Goal: Task Accomplishment & Management: Manage account settings

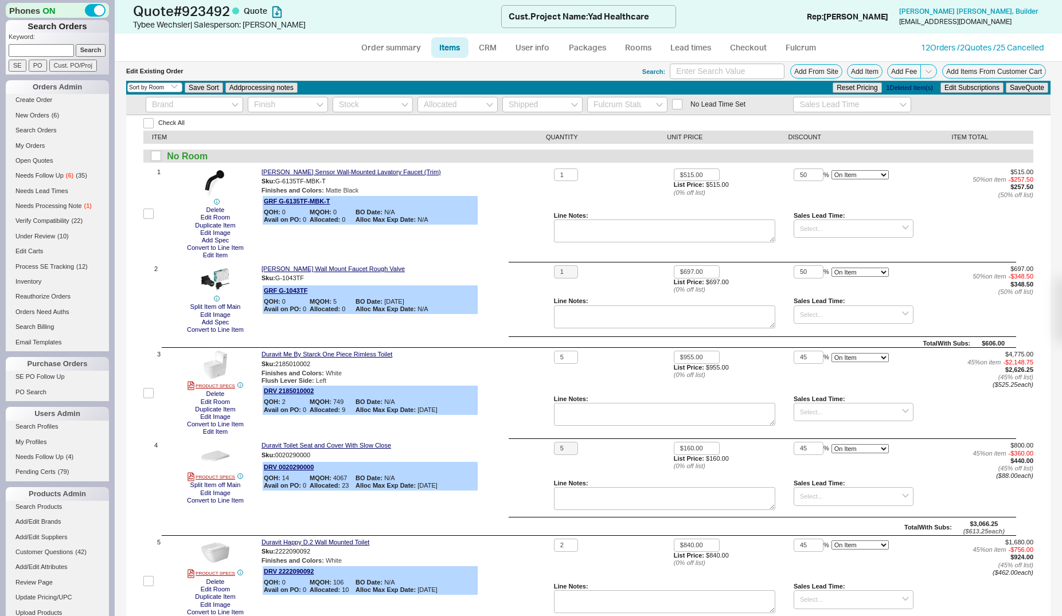
select select "3"
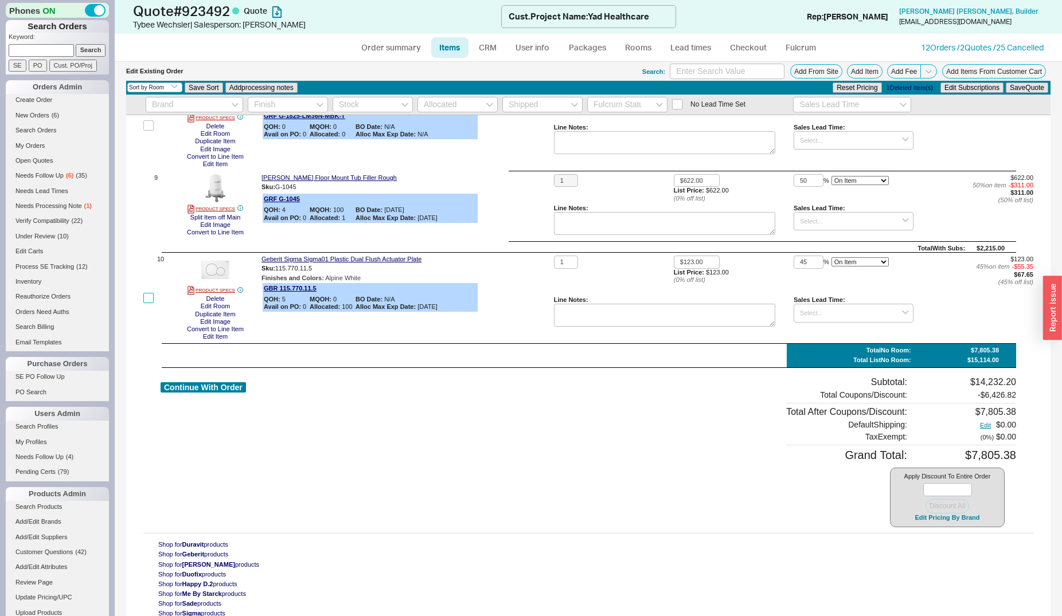
click at [146, 297] on input "checkbox" at bounding box center [148, 298] width 10 height 10
checkbox input "true"
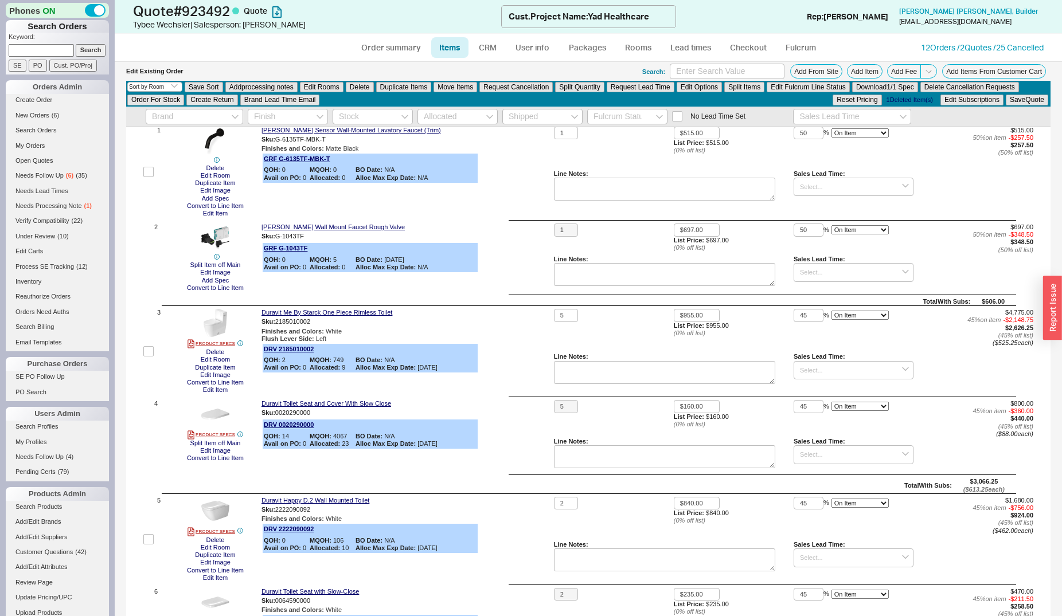
scroll to position [32, 0]
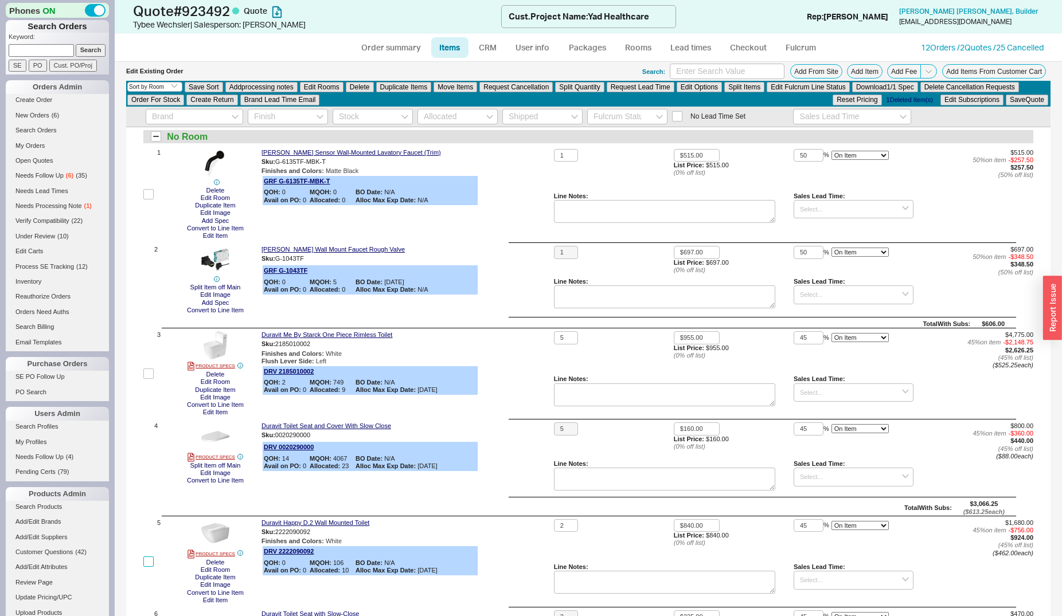
drag, startPoint x: 150, startPoint y: 561, endPoint x: 313, endPoint y: 359, distance: 259.4
click at [150, 560] on input "checkbox" at bounding box center [148, 562] width 10 height 10
checkbox input "true"
click at [447, 91] on button "Move Items" at bounding box center [456, 87] width 44 height 10
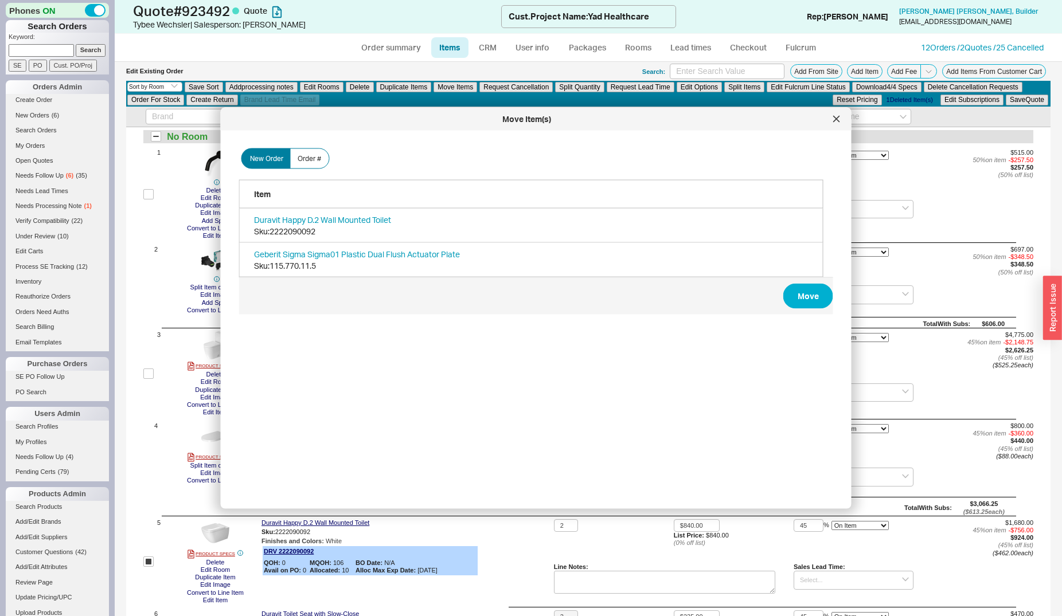
scroll to position [341, 593]
click at [314, 157] on span "Order #" at bounding box center [310, 158] width 24 height 9
click at [0, 0] on input "Order #" at bounding box center [0, 0] width 0 height 0
click at [369, 158] on input at bounding box center [435, 165] width 201 height 21
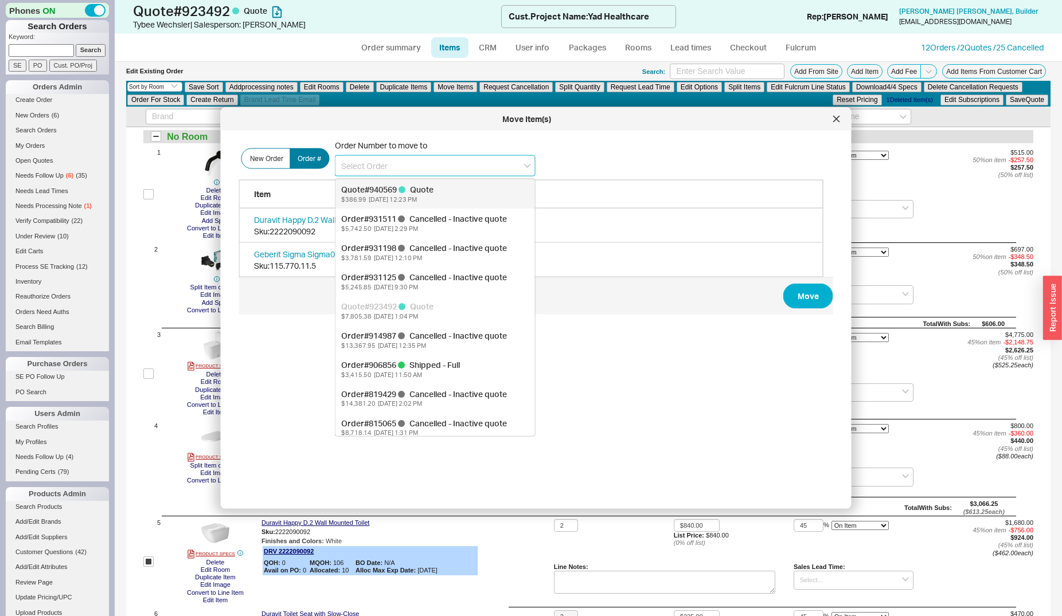
click at [383, 186] on div "Quote # 940569 Quote" at bounding box center [435, 189] width 188 height 11
type input "940569"
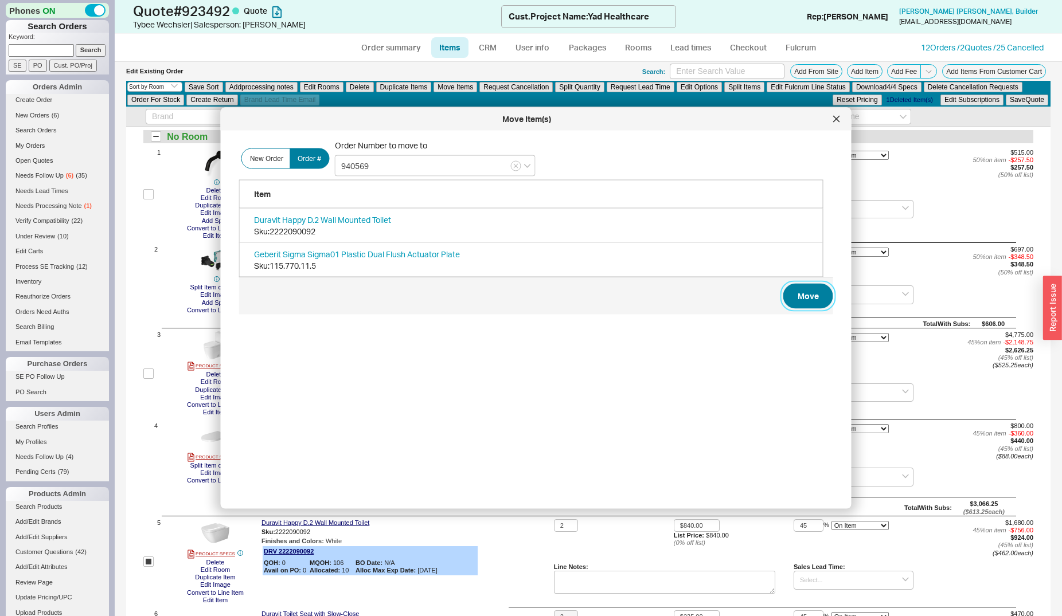
click at [799, 290] on button "Move" at bounding box center [808, 296] width 50 height 25
checkbox input "false"
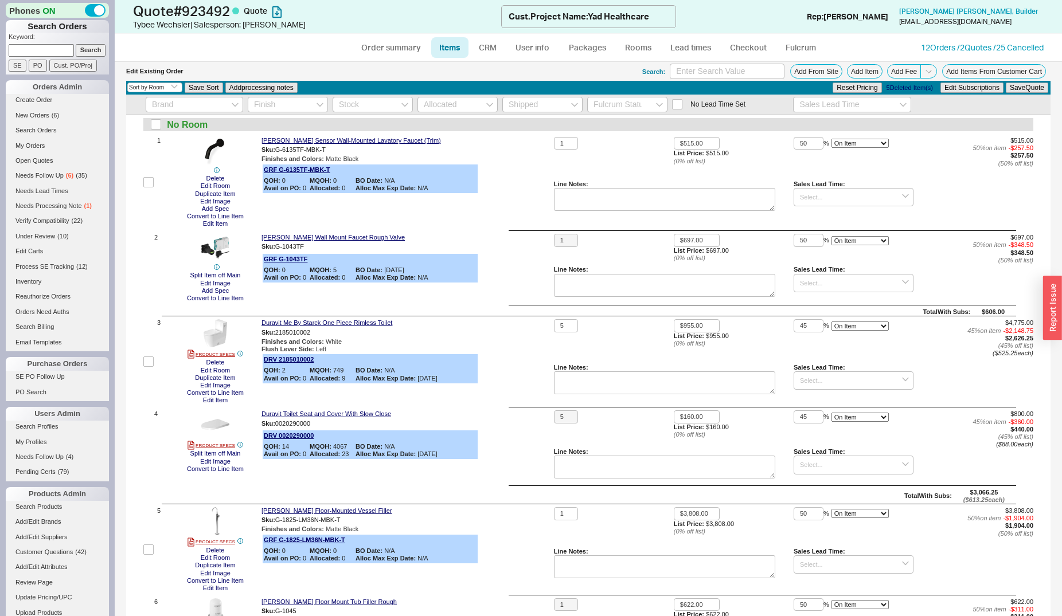
scroll to position [20, 0]
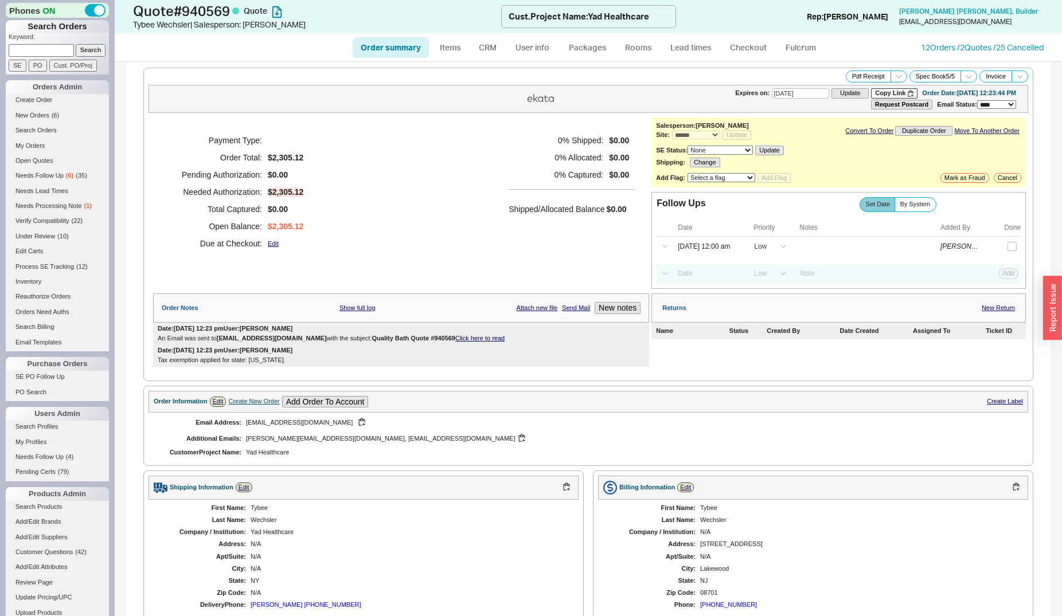
select select "*"
select select "LOW"
select select "3"
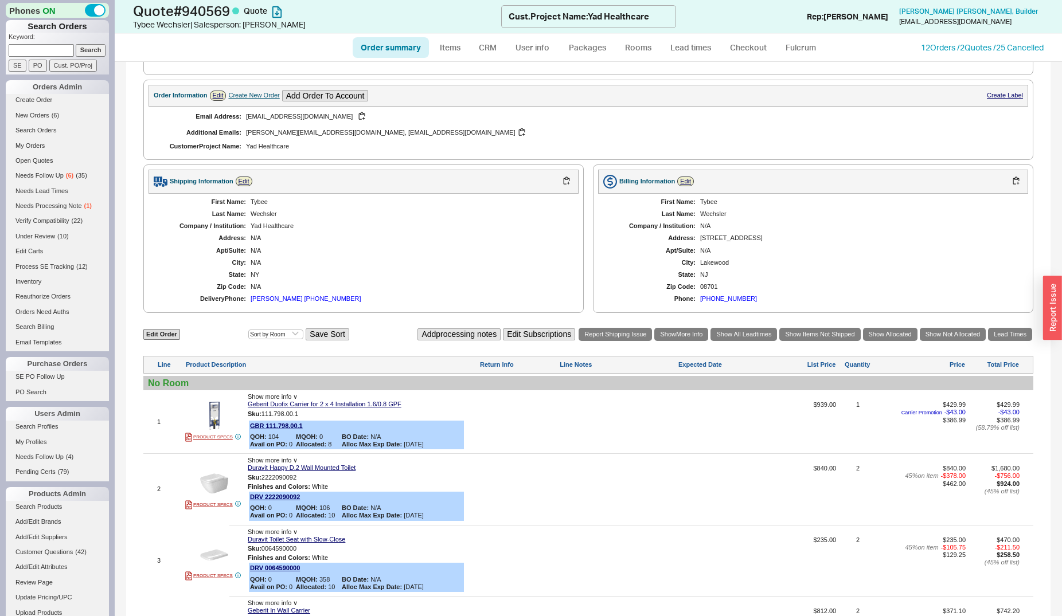
scroll to position [468, 0]
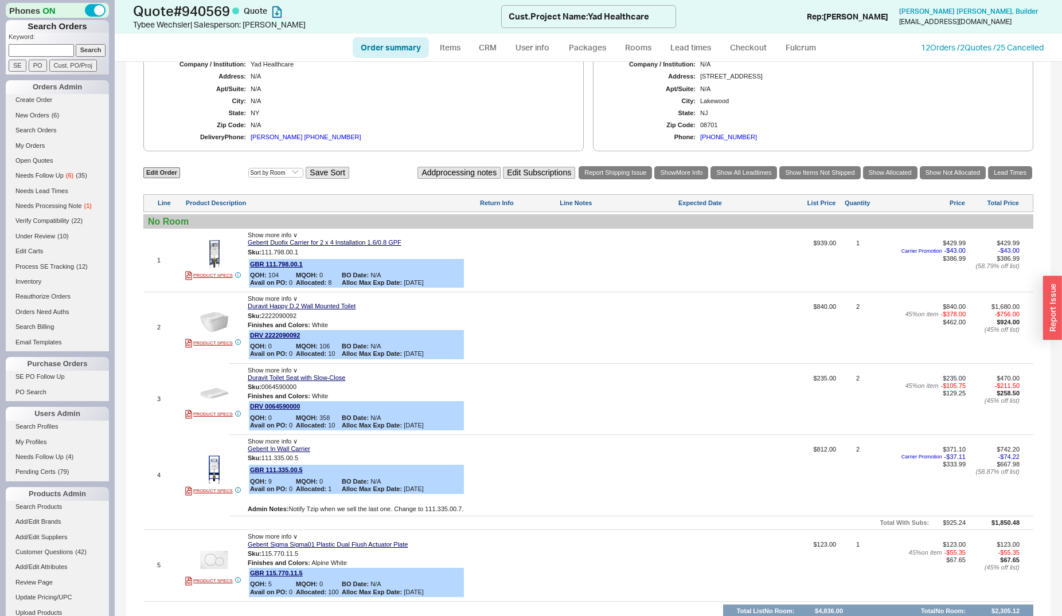
click at [169, 185] on div "Edit Order Select an option Sort by Brand Sort by Room Save Sort Add processing…" at bounding box center [588, 393] width 890 height 456
click at [169, 181] on div "Edit Order Select an option Sort by Brand Sort by Room Save Sort Add processing…" at bounding box center [588, 172] width 890 height 15
click at [169, 178] on link "Edit Order" at bounding box center [161, 172] width 37 height 11
select select "3"
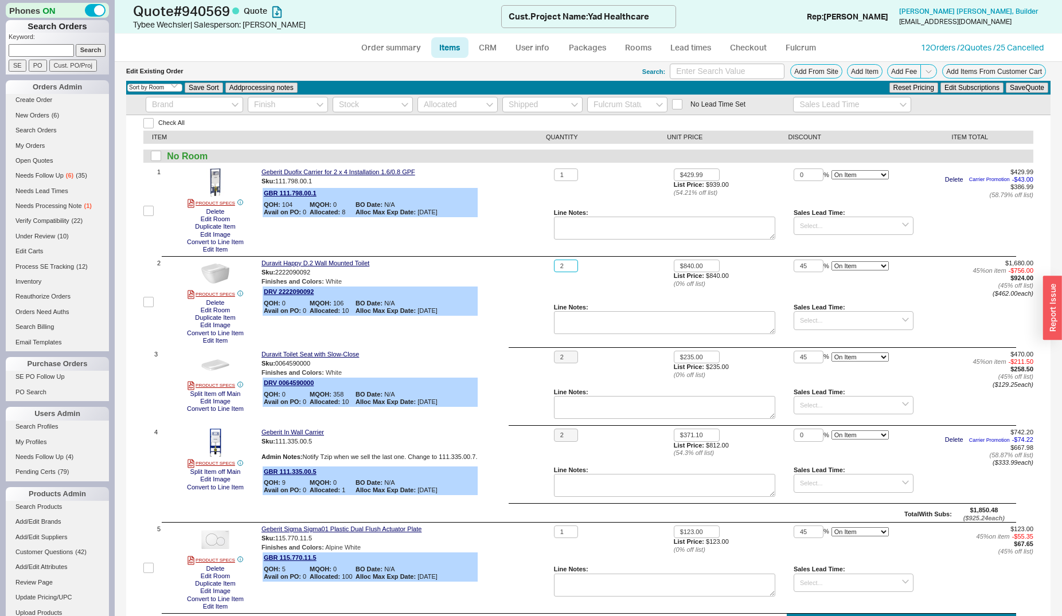
drag, startPoint x: 563, startPoint y: 266, endPoint x: 540, endPoint y: 266, distance: 22.4
click at [554, 266] on input "2" at bounding box center [566, 266] width 24 height 13
type input "1"
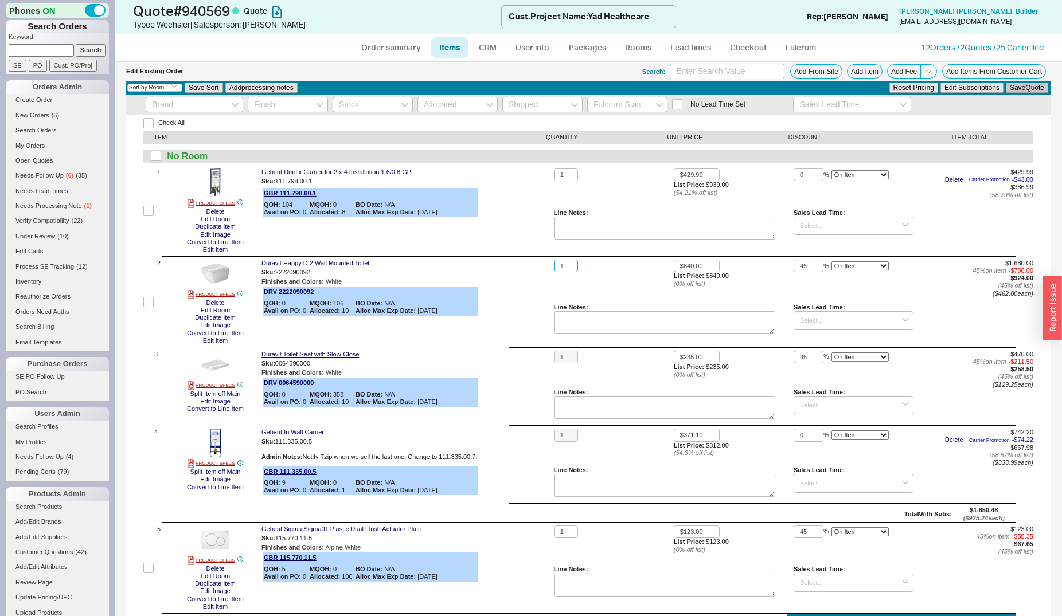
type input "1"
click at [1013, 88] on button "Save Quote" at bounding box center [1027, 88] width 42 height 10
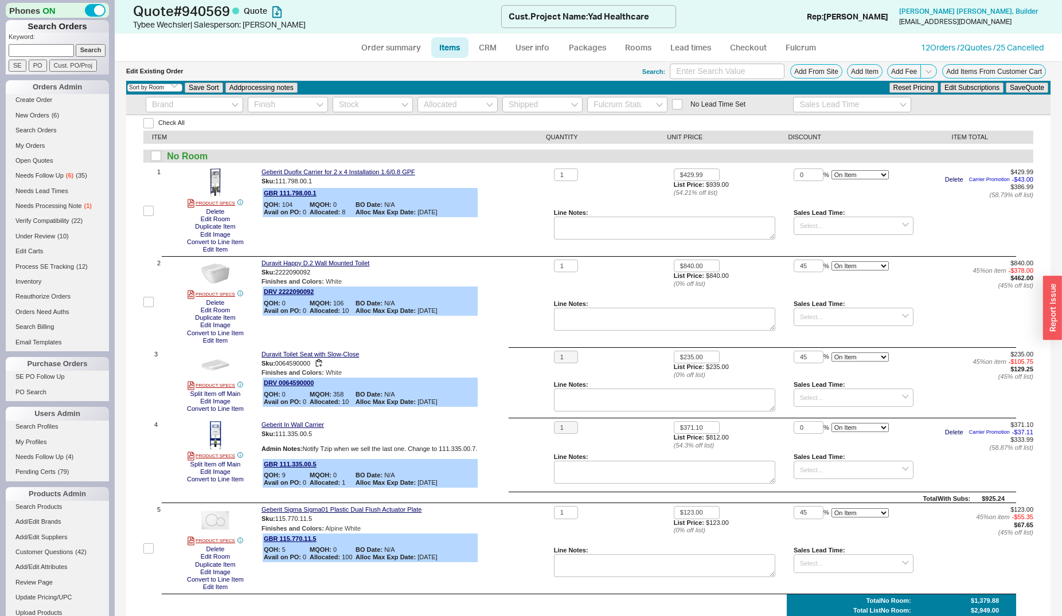
scroll to position [58, 0]
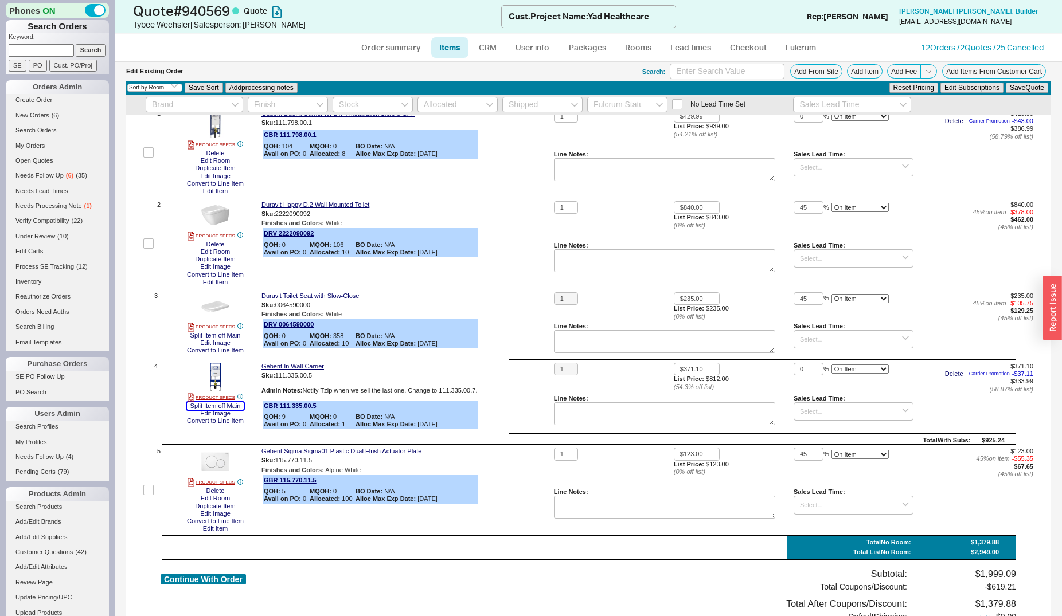
click at [224, 409] on button "Split Item off Main" at bounding box center [215, 406] width 57 height 7
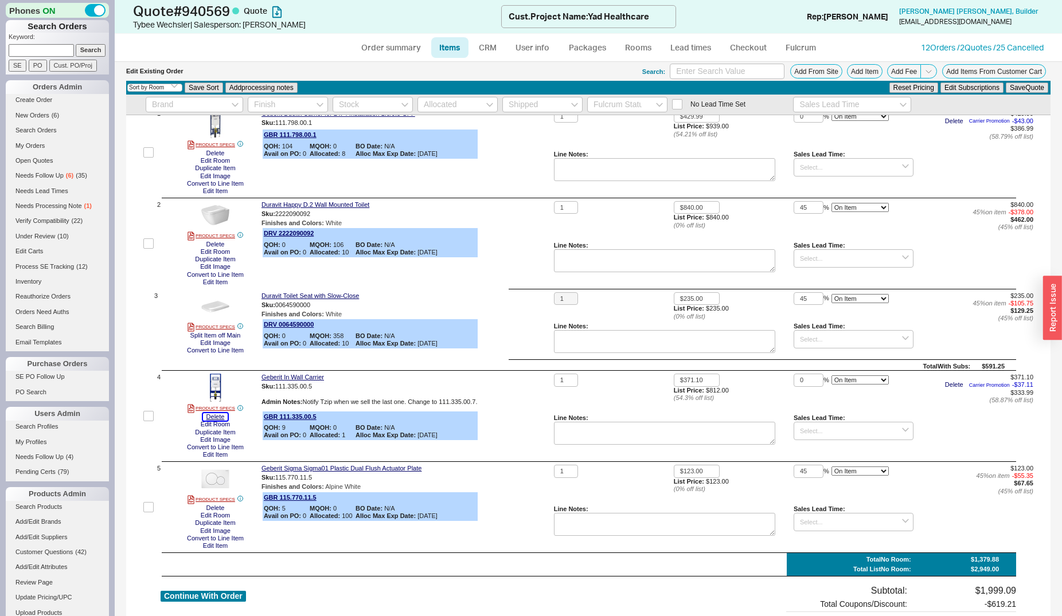
click at [216, 415] on button "Delete" at bounding box center [215, 416] width 25 height 7
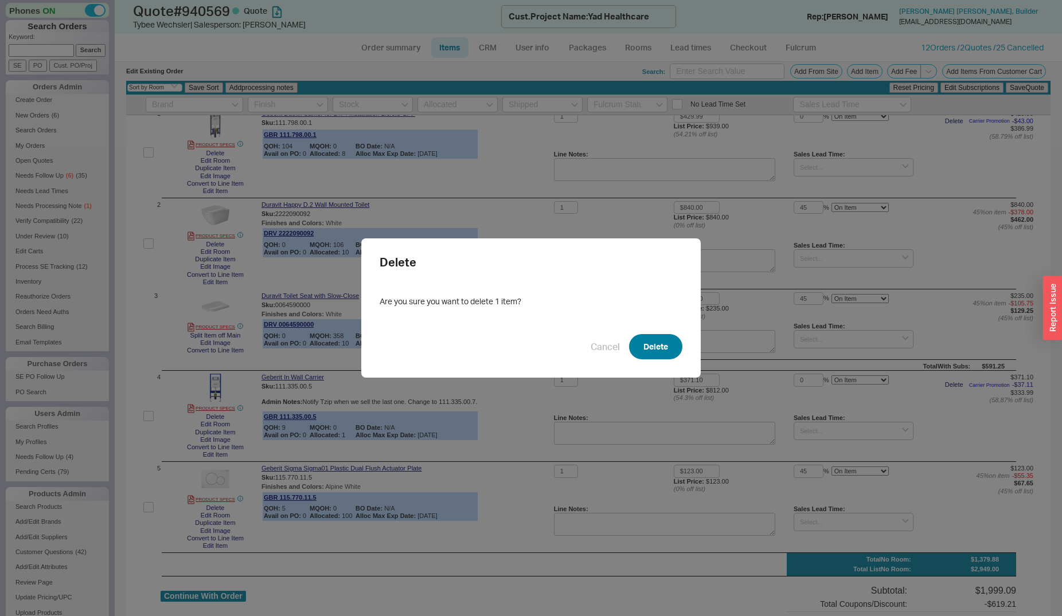
click at [636, 353] on button "Delete" at bounding box center [655, 346] width 53 height 25
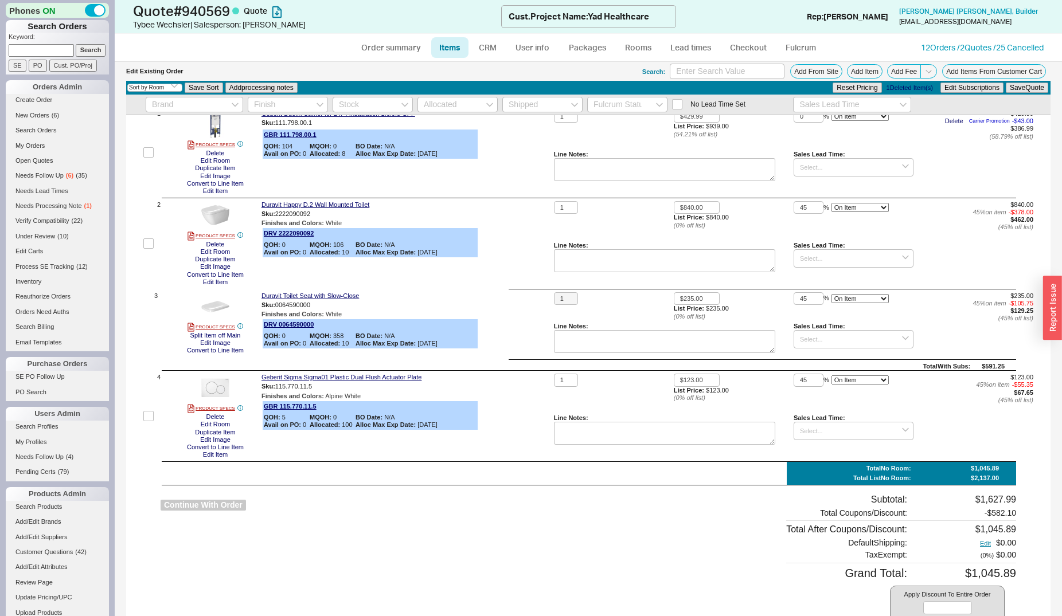
click at [182, 509] on button "Continue With Order" at bounding box center [203, 505] width 85 height 11
select select "*"
select select "LOW"
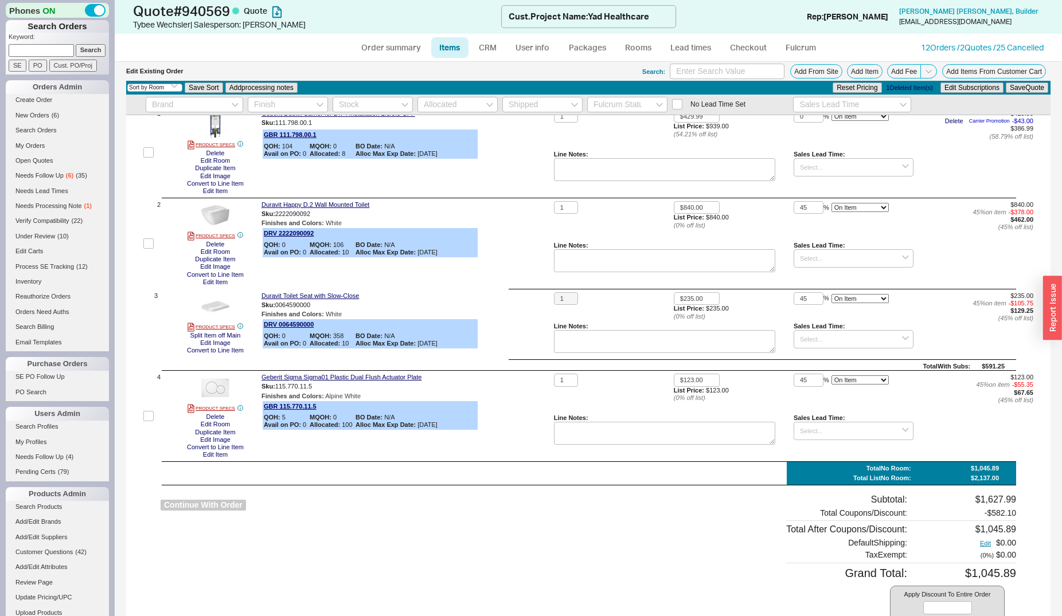
select select "3"
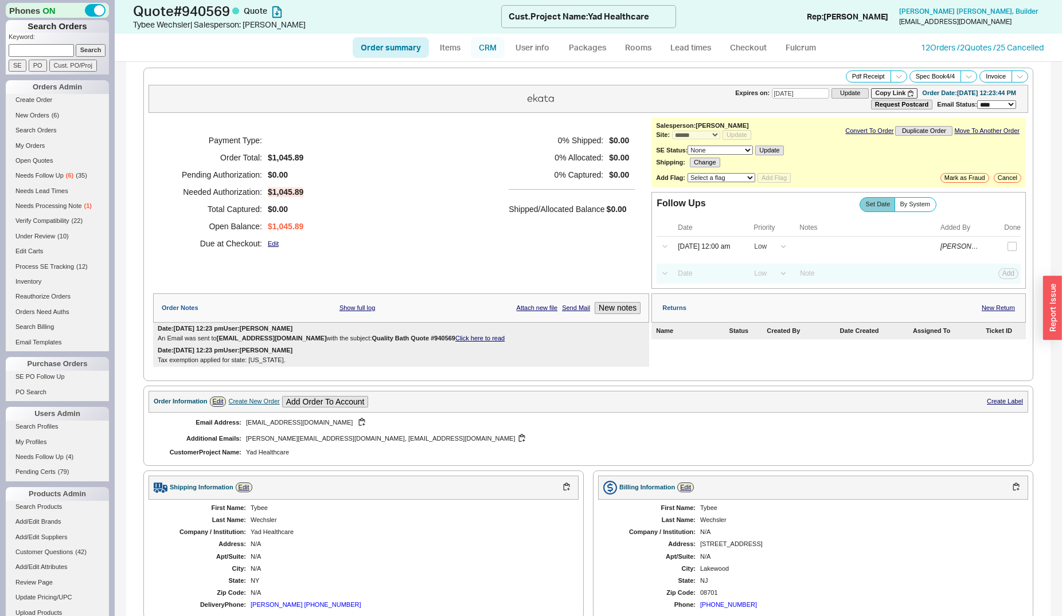
click at [494, 53] on link "CRM" at bounding box center [488, 47] width 34 height 21
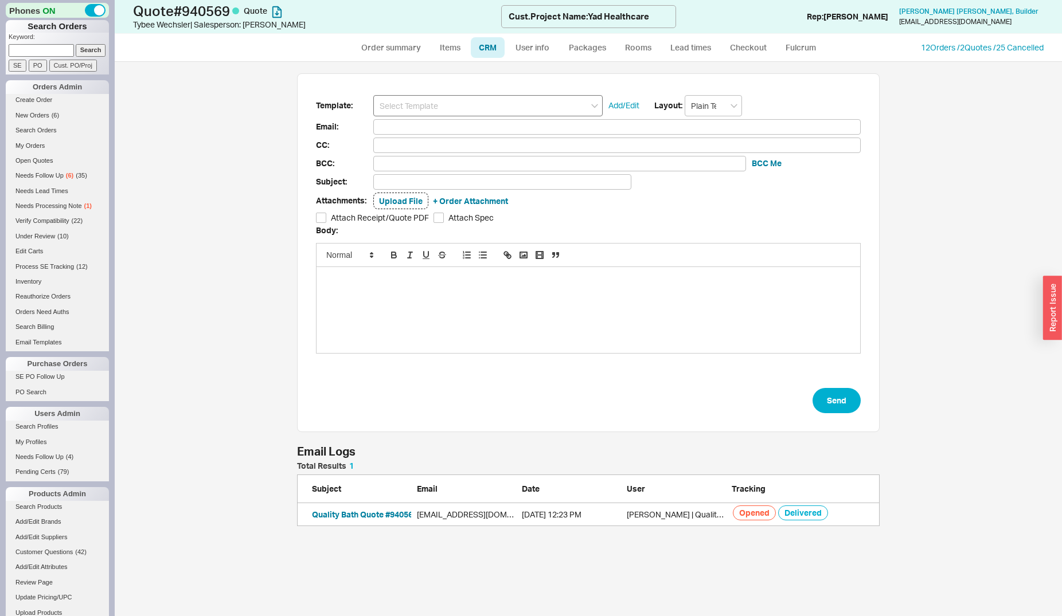
scroll to position [54, 573]
click at [475, 108] on input at bounding box center [487, 105] width 229 height 21
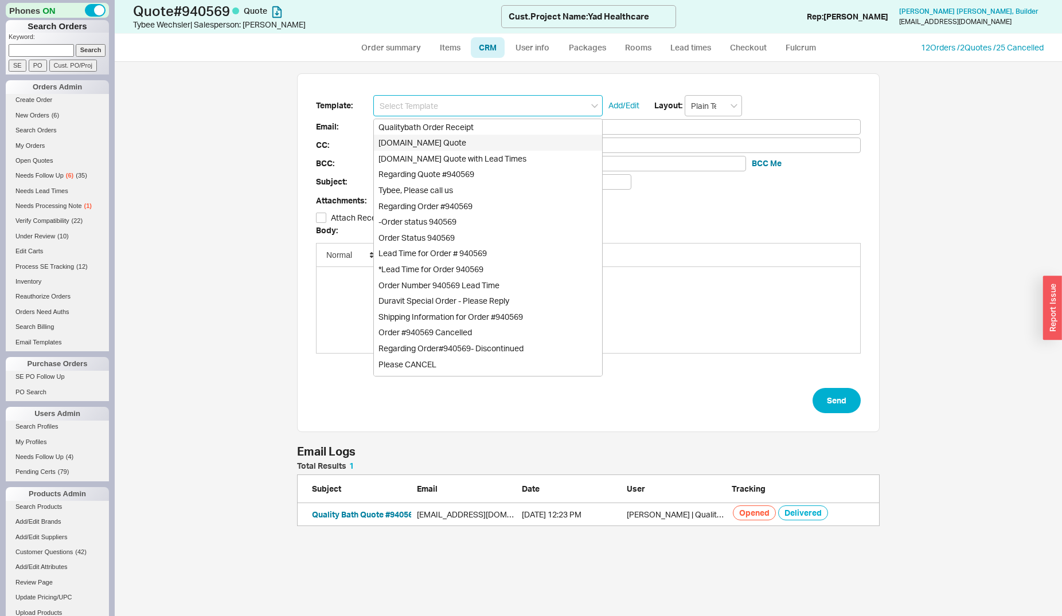
click at [467, 140] on div "[DOMAIN_NAME] Quote" at bounding box center [488, 143] width 228 height 16
type input "Receipt"
type input "info@islandsupplyinc.com"
type input "joseph@islandsupplyinc.com, eva@islandsupplyinc.com"
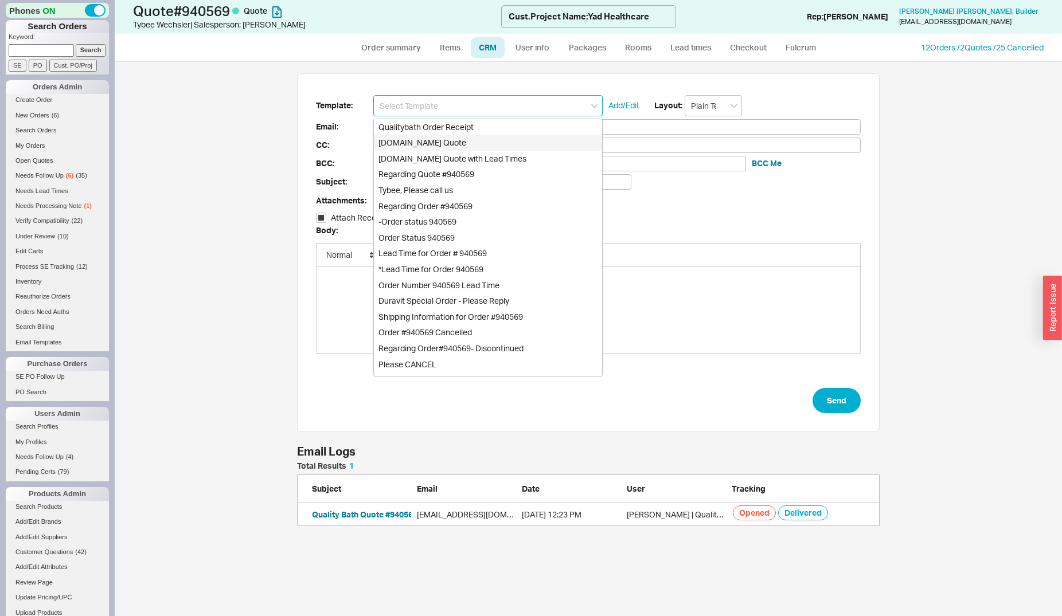
type input "joseph@islandsupplyinc.com, eva@islandsupplyinc.com"
type input "Quality Bath Quote #940569"
checkbox input "true"
type input "[DOMAIN_NAME] Quote"
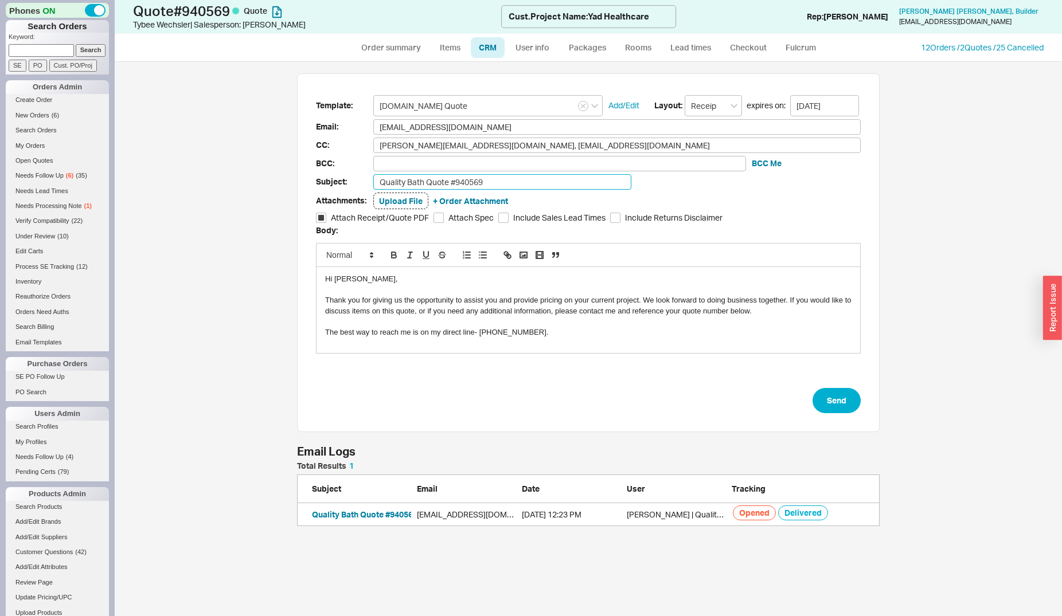
click at [491, 184] on input "Quality Bath Quote #940569" at bounding box center [502, 181] width 258 height 15
type input "Quality Bath Quote #940569 (Revised)"
click at [857, 403] on button "Send" at bounding box center [837, 400] width 48 height 25
select select "*"
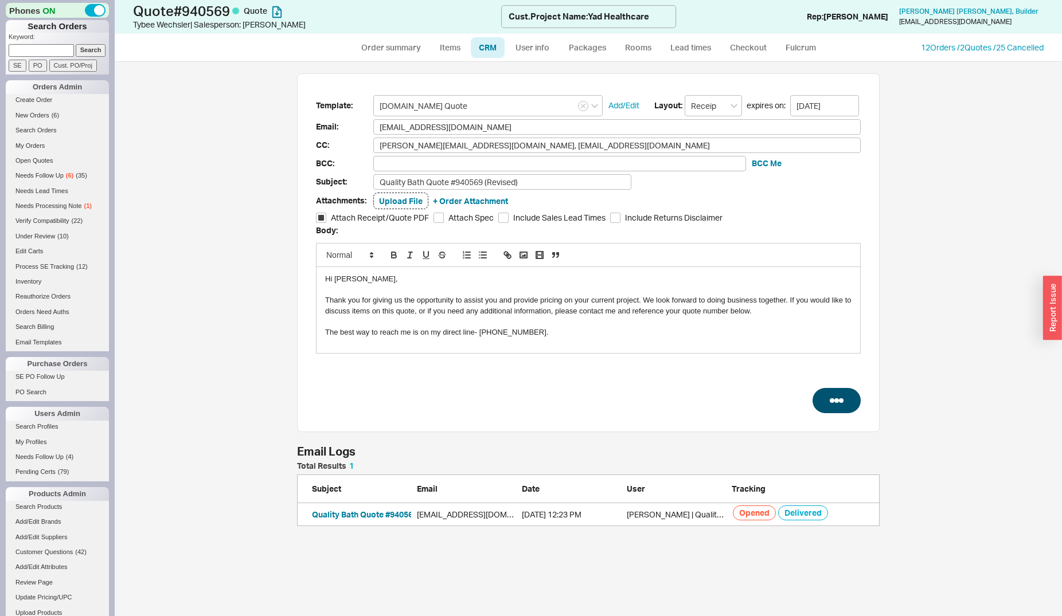
select select "LOW"
select select "3"
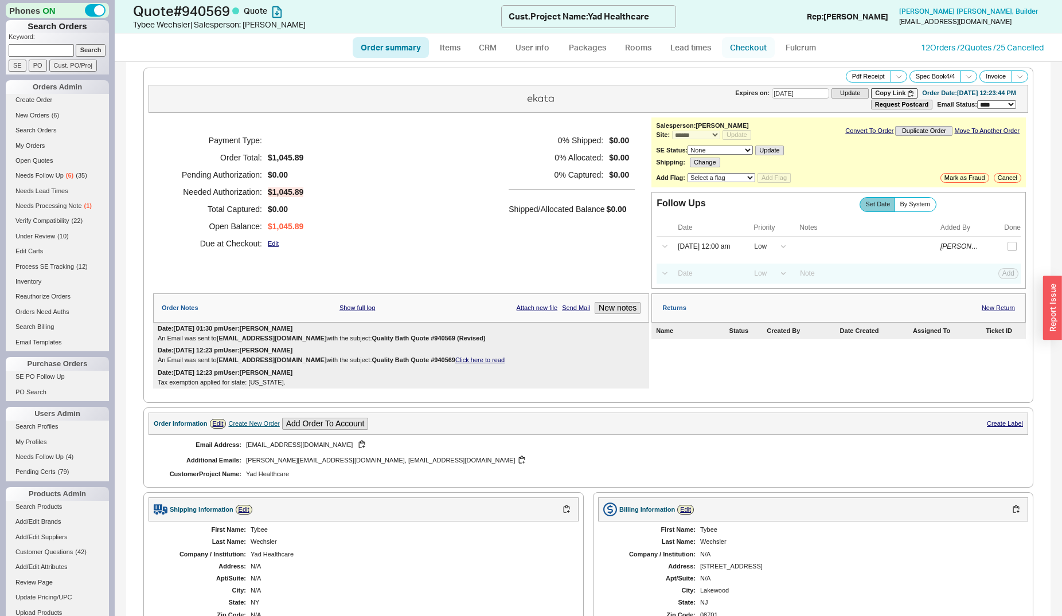
click at [736, 50] on link "Checkout" at bounding box center [748, 47] width 53 height 21
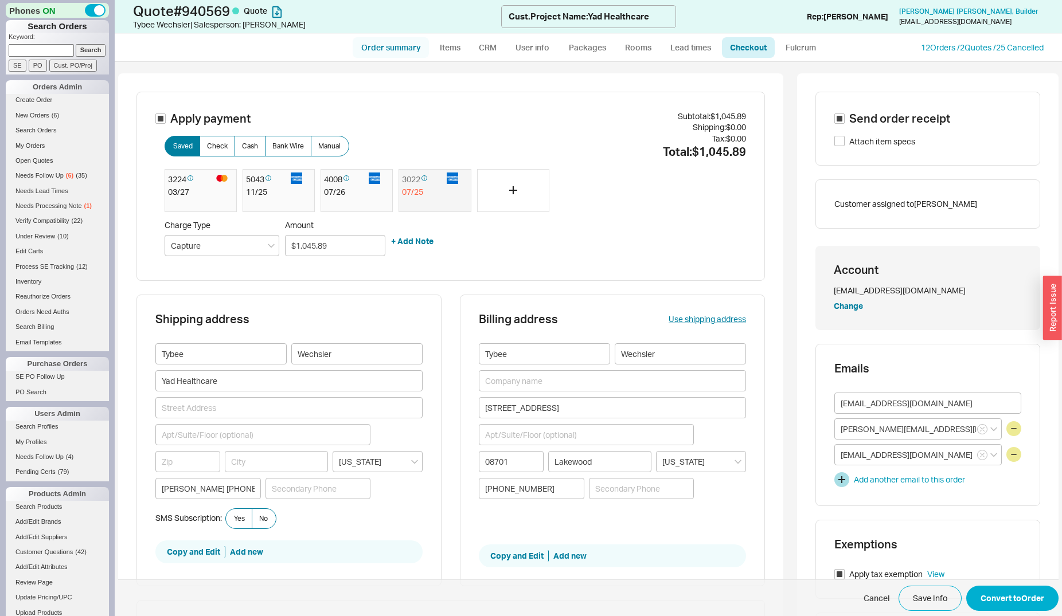
click at [384, 46] on link "Order summary" at bounding box center [391, 47] width 76 height 21
select select "*"
select select "LOW"
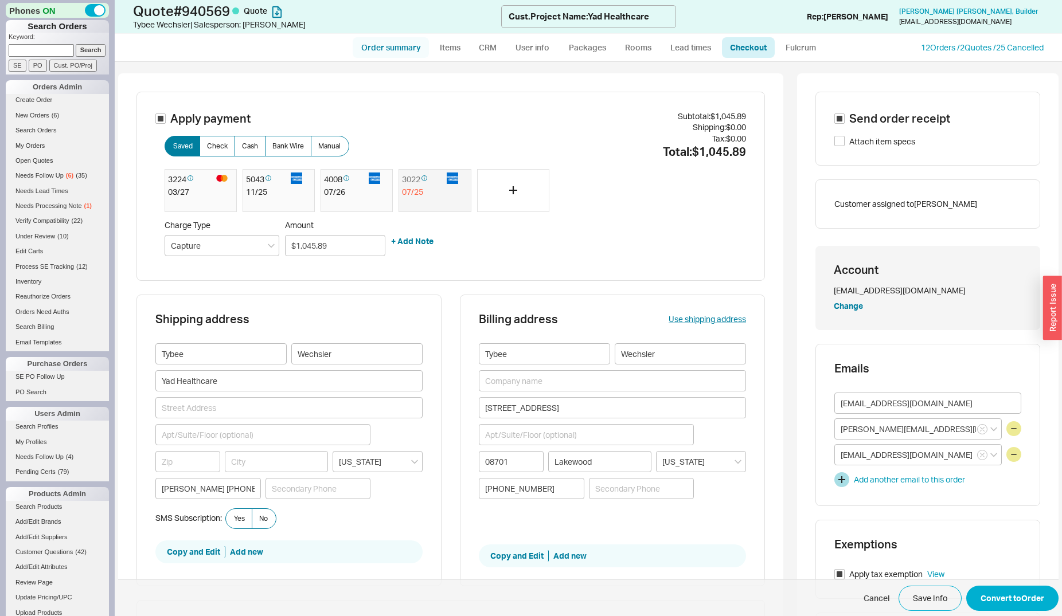
select select "3"
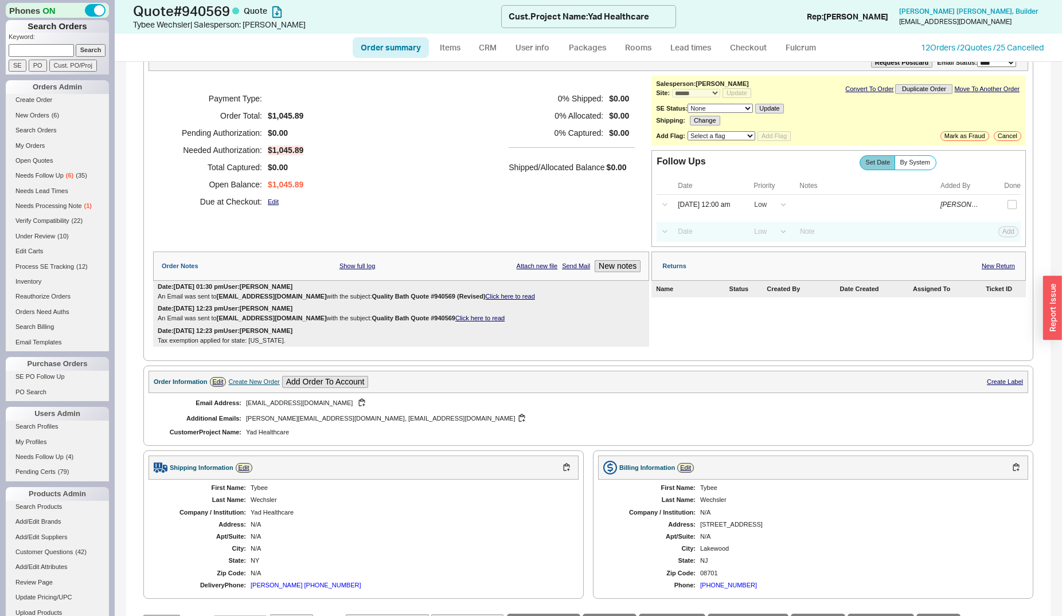
scroll to position [58, 0]
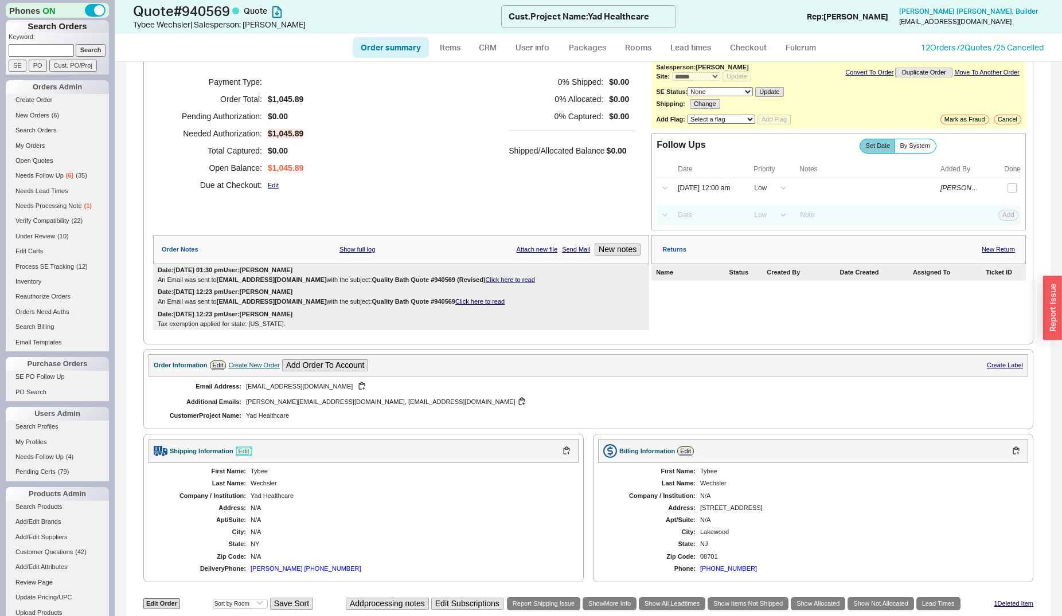
click at [243, 454] on link "Edit" at bounding box center [244, 452] width 17 height 10
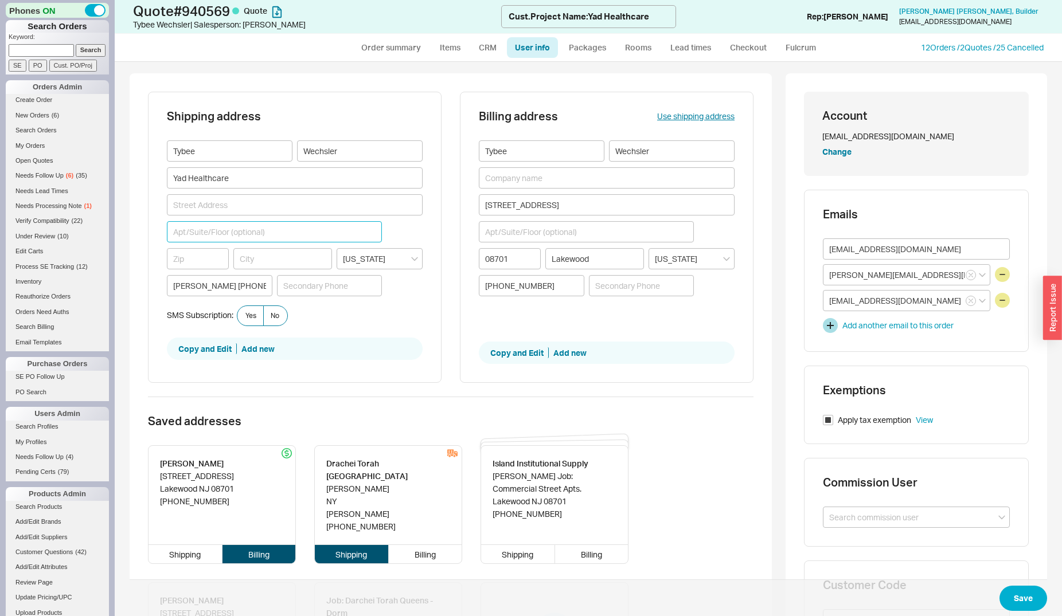
click at [201, 230] on input at bounding box center [274, 231] width 215 height 21
click at [189, 199] on input at bounding box center [295, 204] width 256 height 21
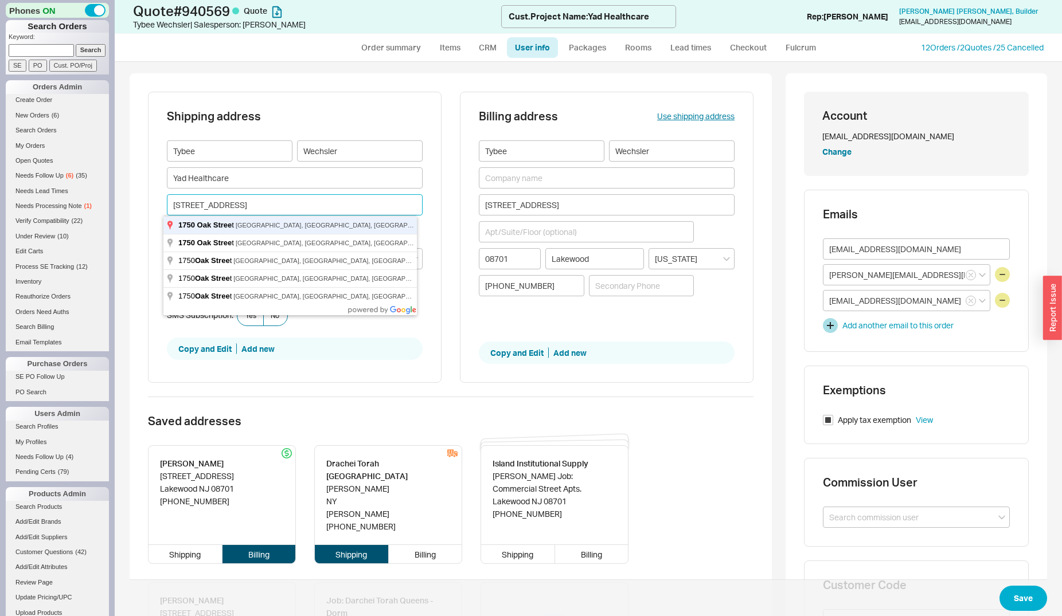
type input "1750 Oak Street"
type input "08701"
type input "Lakewood"
type input "New Jersey"
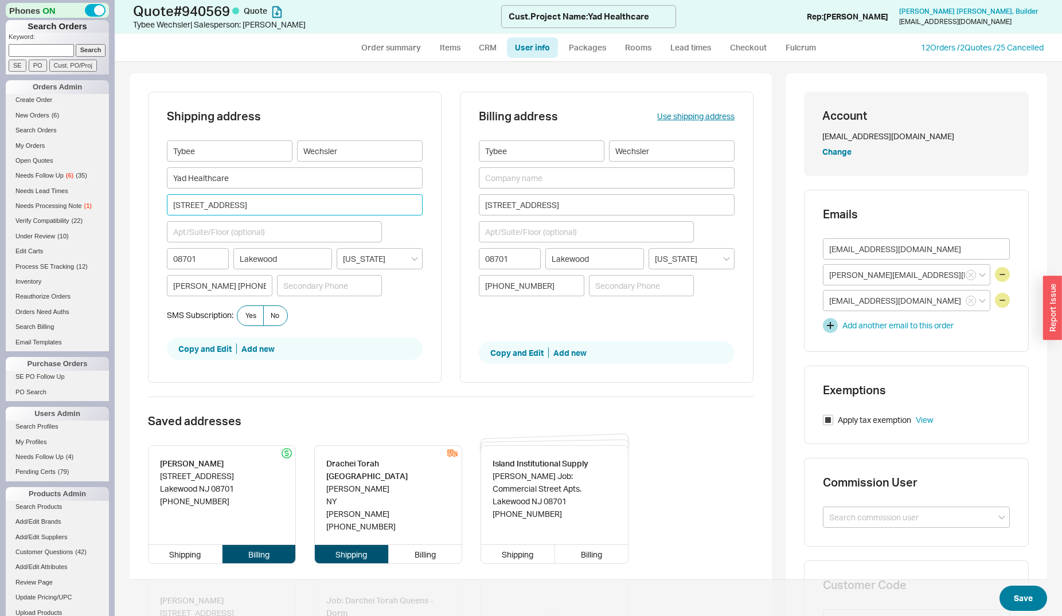
type input "1750 Oak Street"
click at [1016, 599] on button "Save" at bounding box center [1024, 598] width 48 height 25
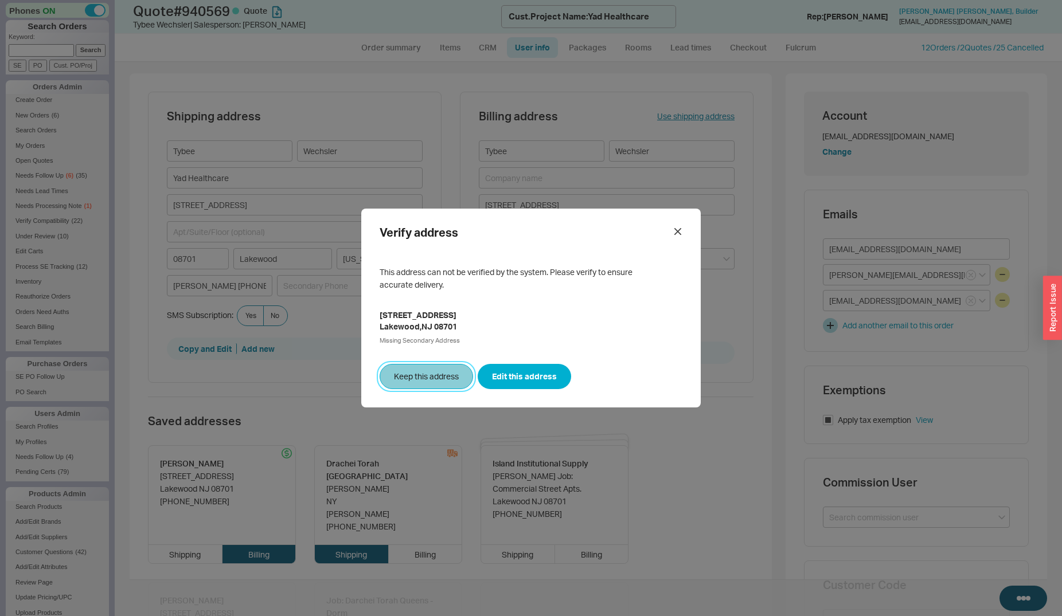
click at [425, 372] on button "Keep this address" at bounding box center [426, 376] width 93 height 25
select select "*"
select select "LOW"
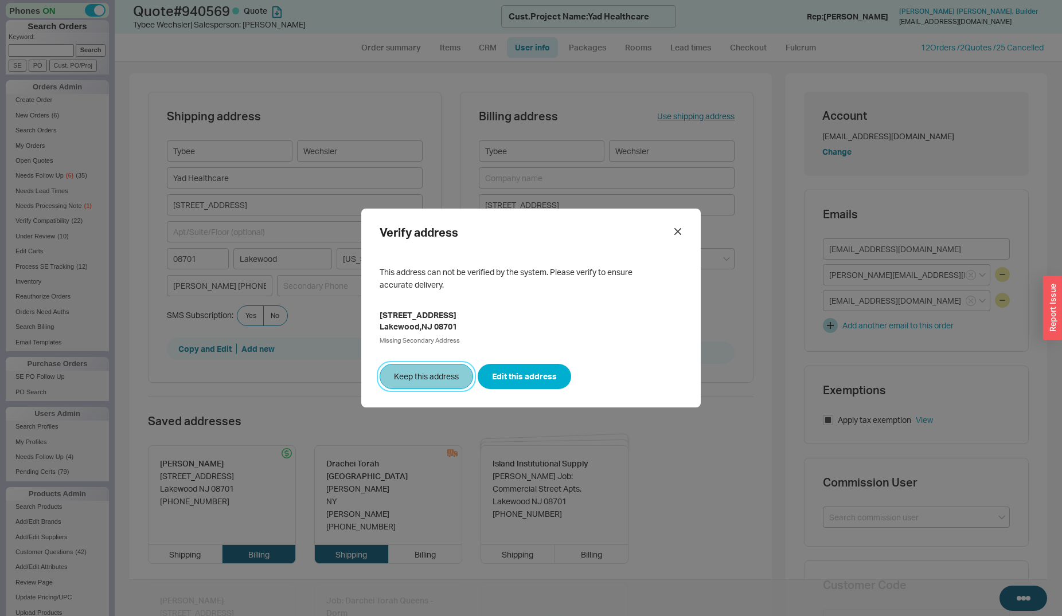
select select "3"
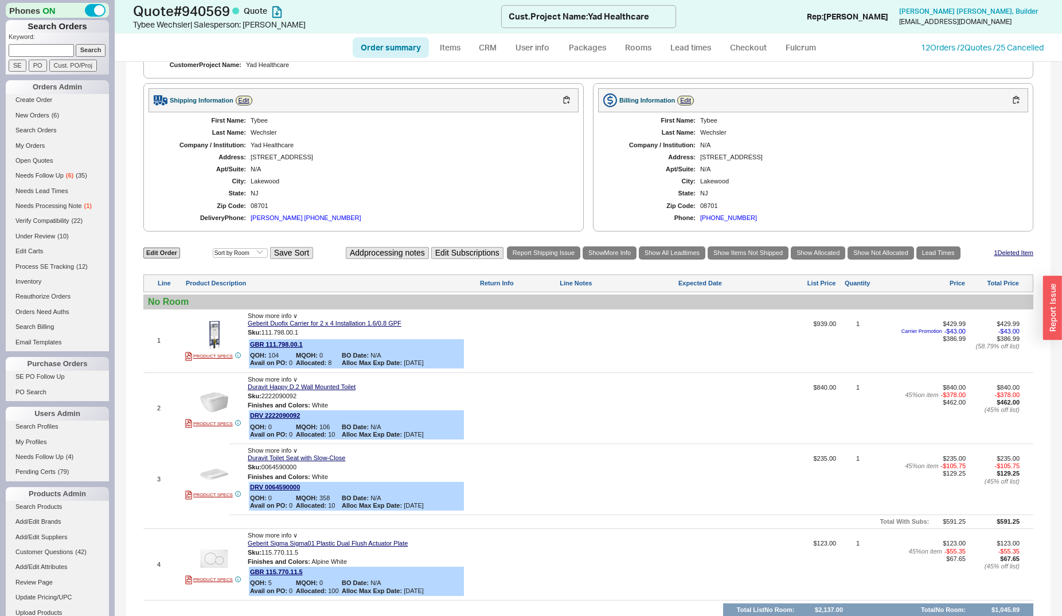
scroll to position [468, 0]
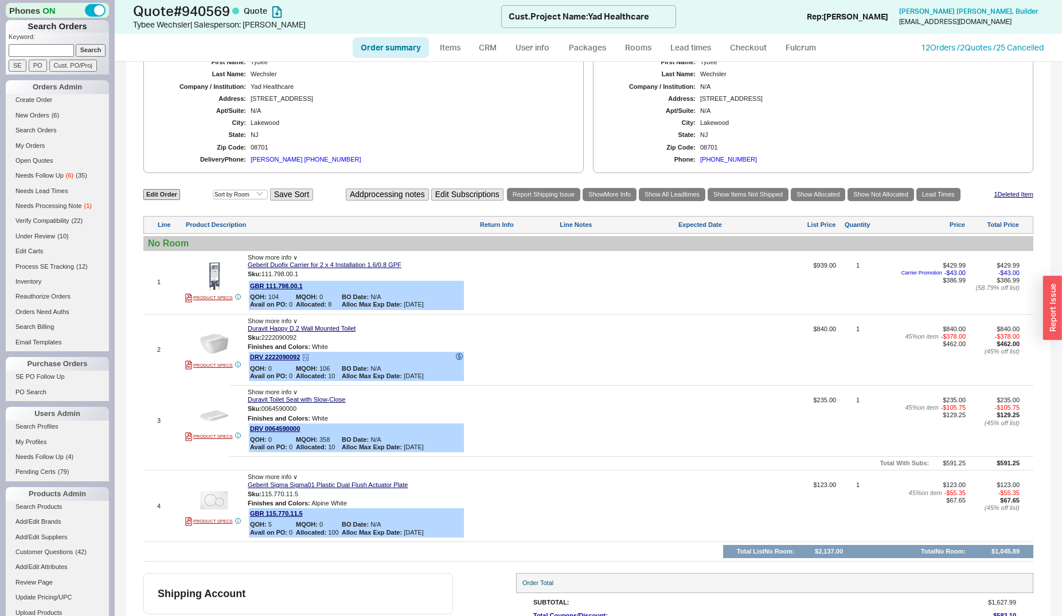
click at [282, 366] on div "DRV 2222090092 QOH: 0 MQOH: 106 BO Date: N/A Avail on PO: 0 Allocated: 10 Alloc…" at bounding box center [356, 366] width 215 height 29
click at [283, 360] on link "DRV 2222090092" at bounding box center [275, 357] width 50 height 7
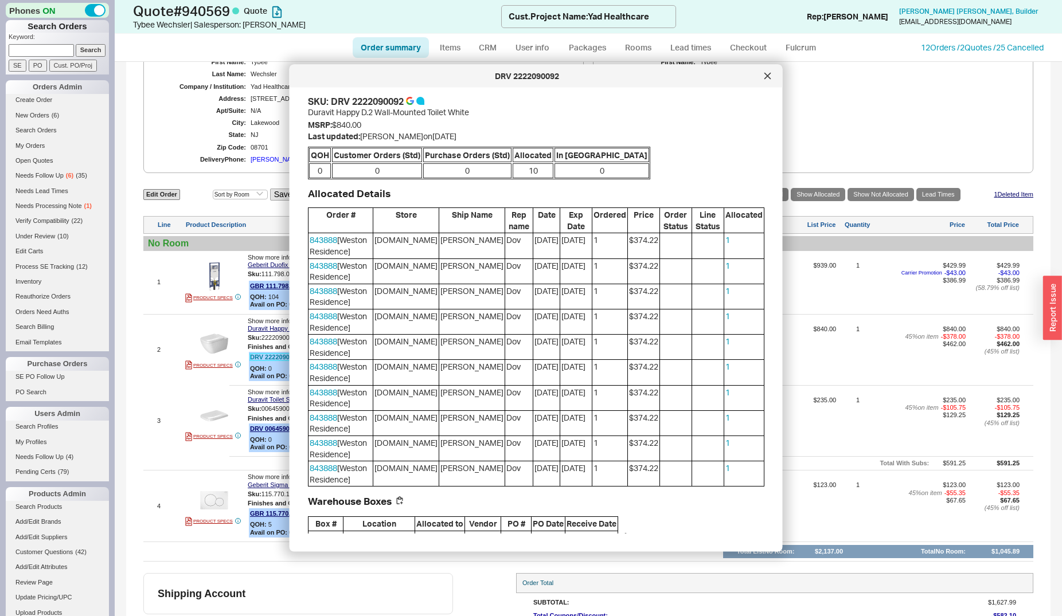
scroll to position [0, 0]
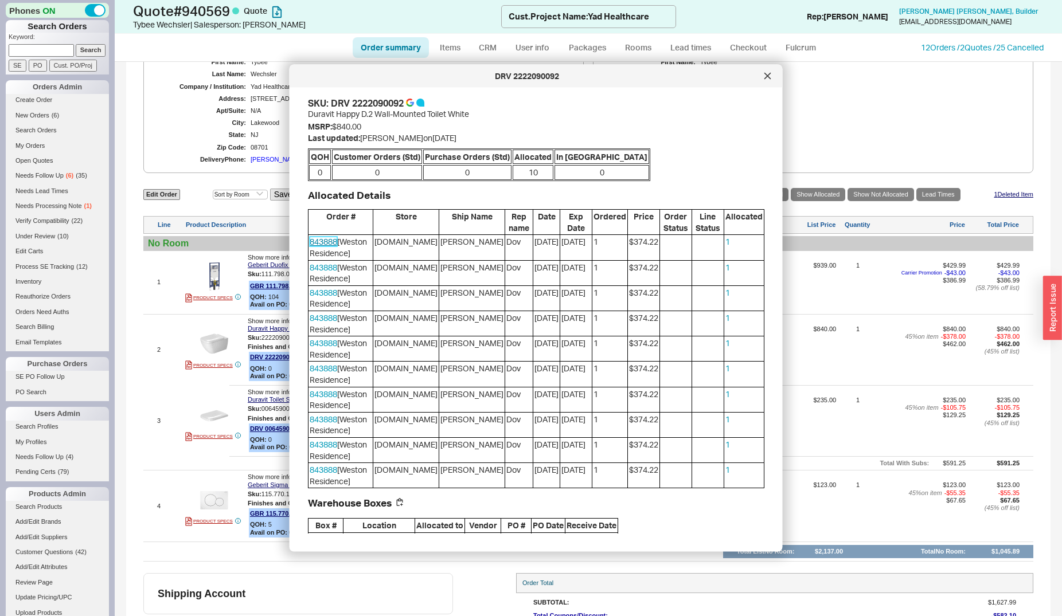
click at [318, 244] on link "843888" at bounding box center [324, 242] width 28 height 10
click at [768, 73] on icon at bounding box center [767, 76] width 7 height 7
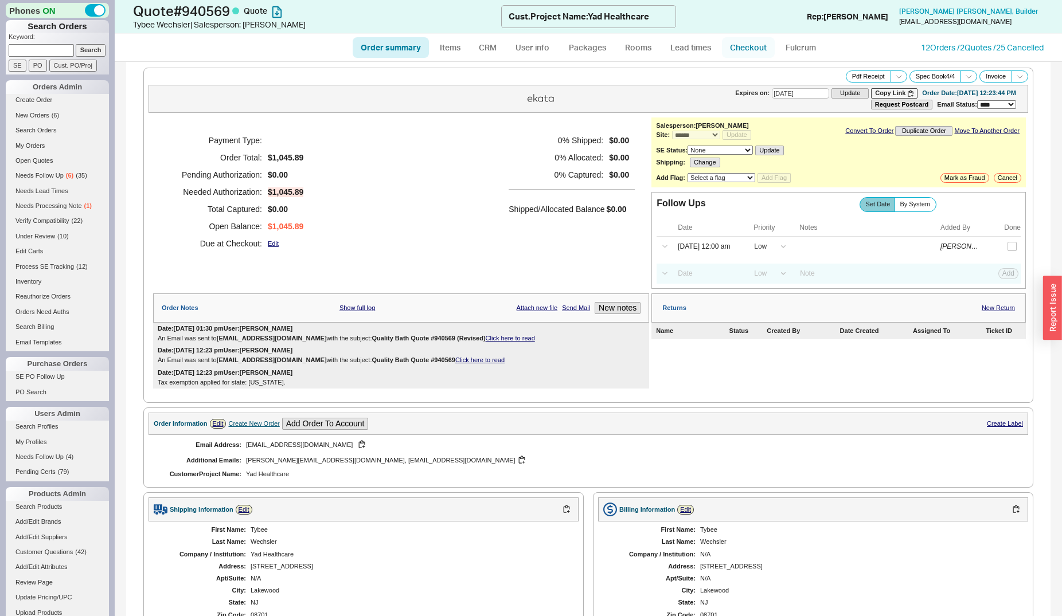
click at [744, 42] on link "Checkout" at bounding box center [748, 47] width 53 height 21
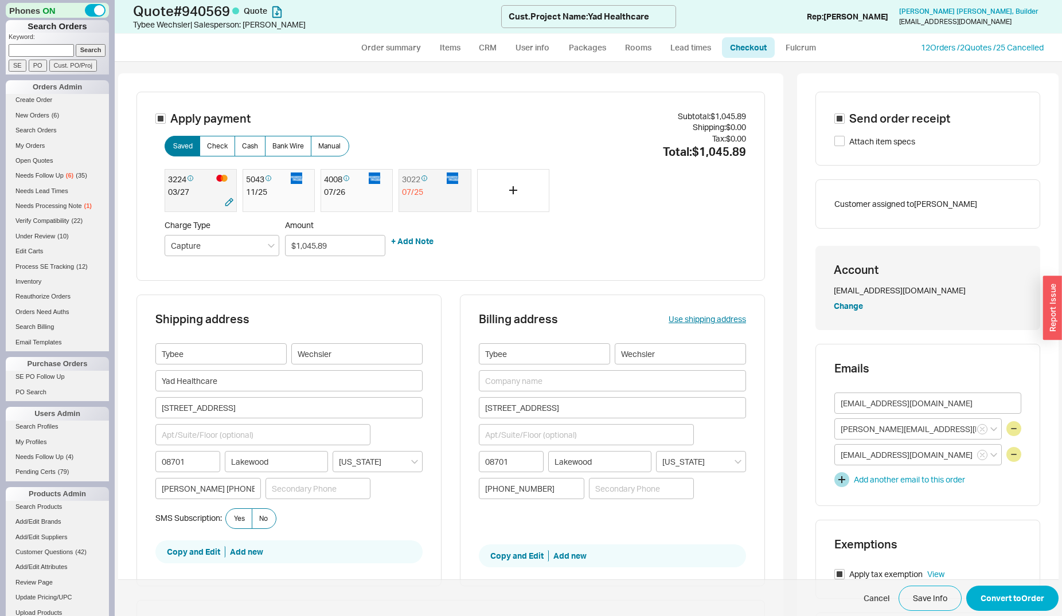
click at [197, 190] on div "03 / 27" at bounding box center [200, 191] width 65 height 11
click at [1010, 592] on button "Convert to Order" at bounding box center [1012, 598] width 92 height 25
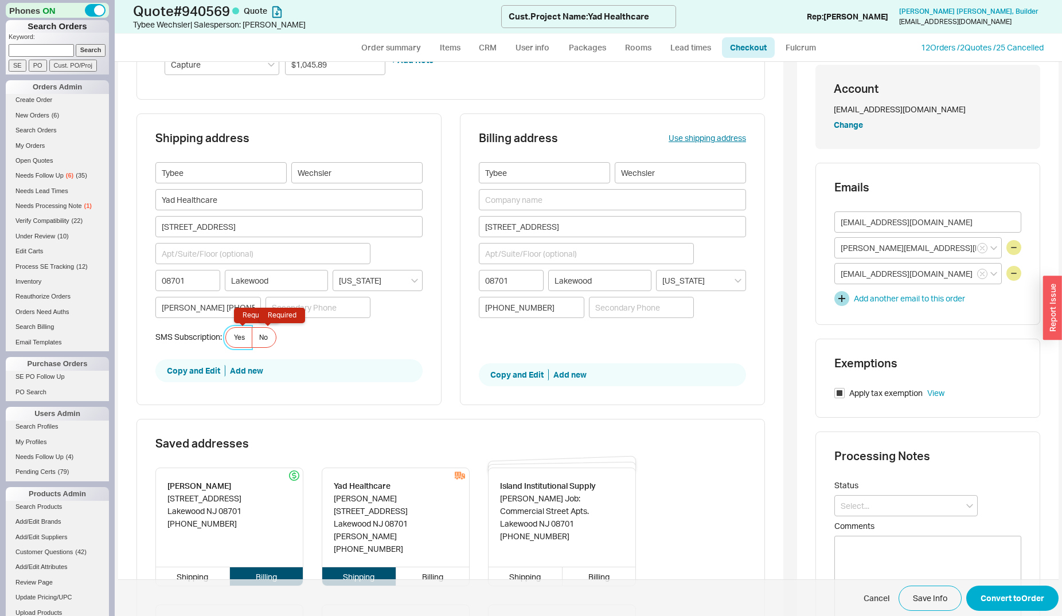
scroll to position [185, 0]
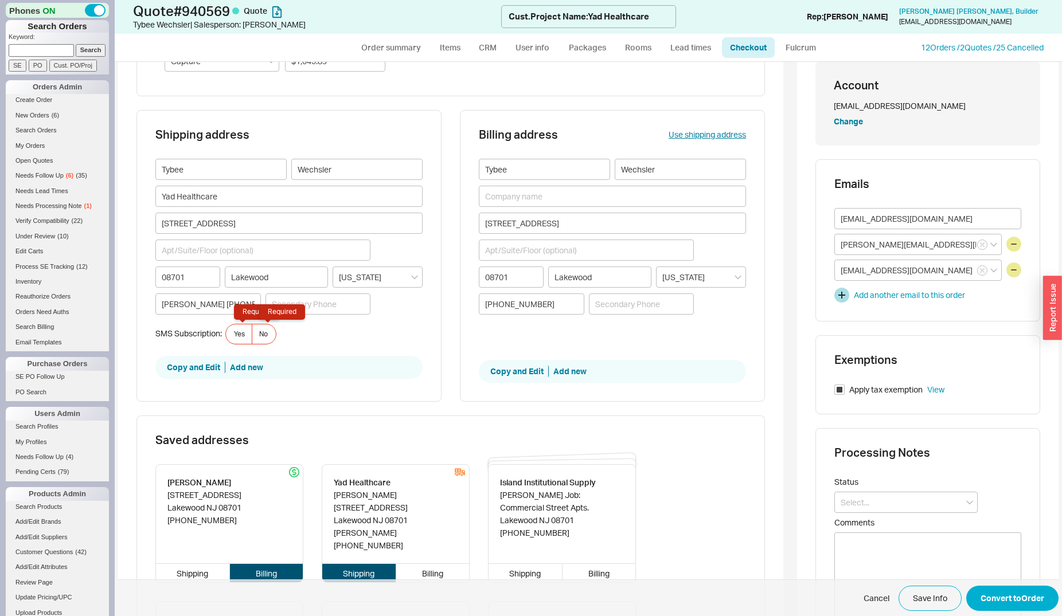
click at [270, 343] on div "Yes Required No Required" at bounding box center [250, 334] width 50 height 21
drag, startPoint x: 225, startPoint y: 306, endPoint x: 152, endPoint y: 307, distance: 73.4
click at [155, 307] on input "Eli 917-613-0689" at bounding box center [208, 304] width 106 height 21
click at [222, 300] on input "Eli 917-613-0689" at bounding box center [208, 304] width 106 height 21
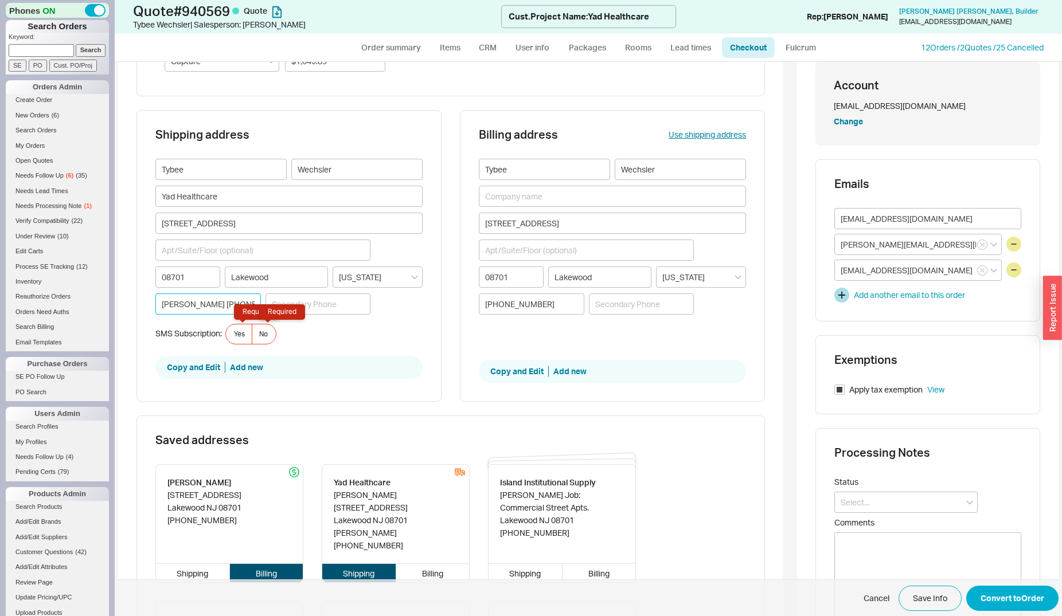
click at [222, 300] on input "Eli 917-613-0689" at bounding box center [208, 304] width 106 height 21
drag, startPoint x: 373, startPoint y: 528, endPoint x: 318, endPoint y: 530, distance: 55.7
click at [318, 530] on div "Tybee Wechsler 36 East 13th Street Lakewood NJ 08701 732-363-1392 Shipping Bill…" at bounding box center [450, 592] width 591 height 256
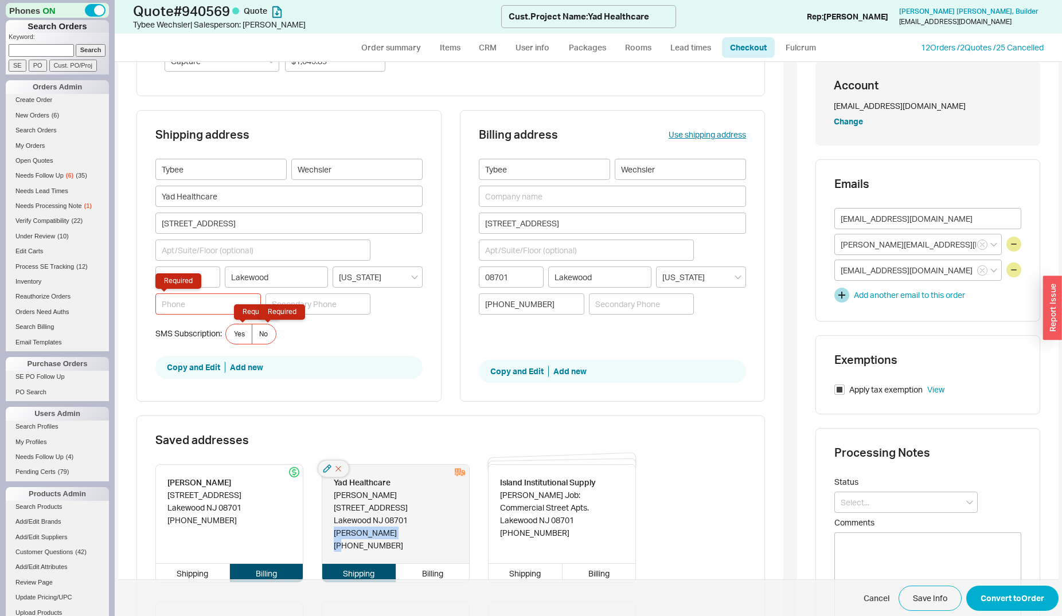
copy div "Eli 917-613-0689"
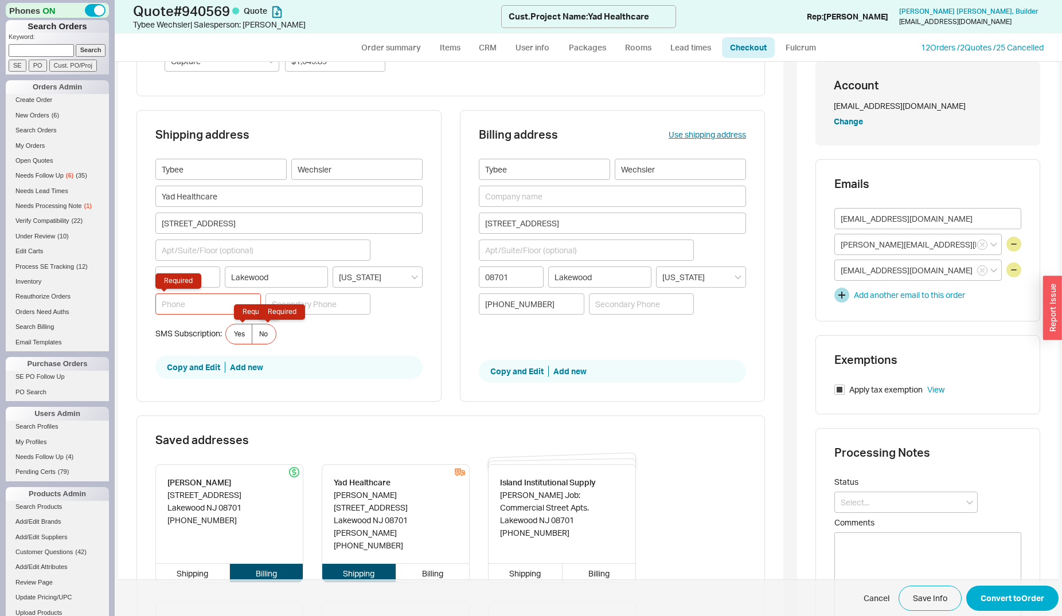
click at [205, 310] on input "Required" at bounding box center [208, 304] width 106 height 21
paste input "Eli 917-613-0689"
type input "Eli 917-613-0689"
click at [1032, 598] on button "Convert to Order" at bounding box center [1012, 598] width 92 height 25
click at [254, 330] on label "No Required" at bounding box center [264, 334] width 25 height 21
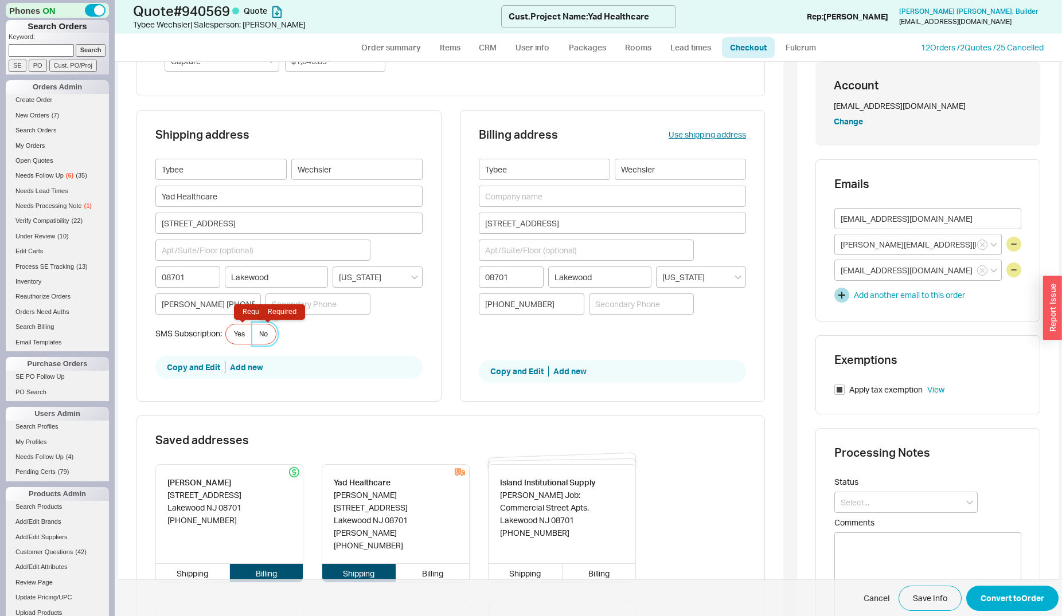
click at [0, 0] on input "No Required" at bounding box center [0, 0] width 0 height 0
click at [1021, 592] on button "Convert to Order" at bounding box center [1012, 598] width 92 height 25
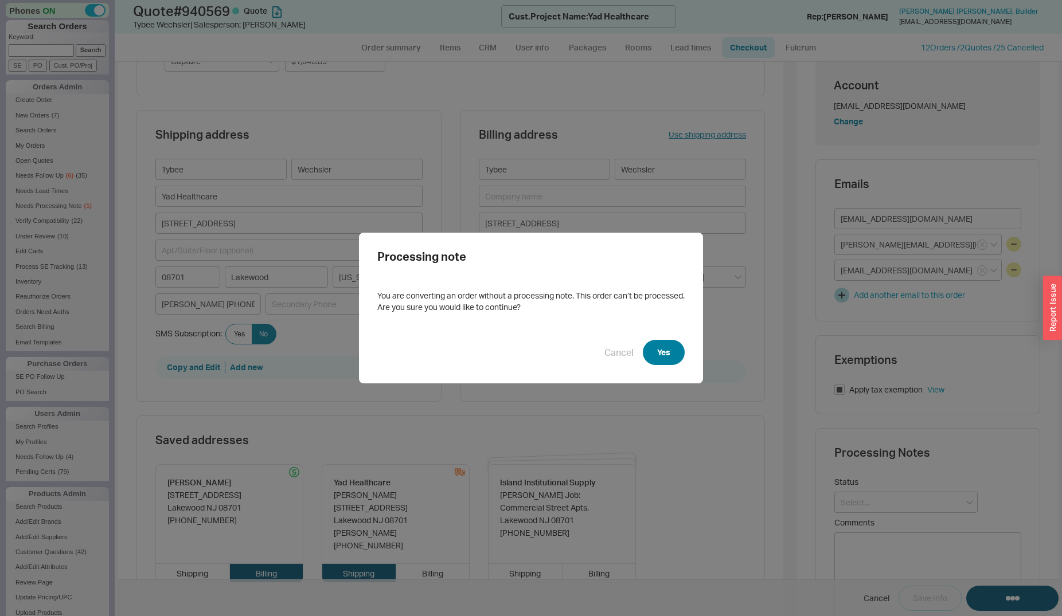
click at [679, 357] on button "Yes" at bounding box center [664, 352] width 42 height 25
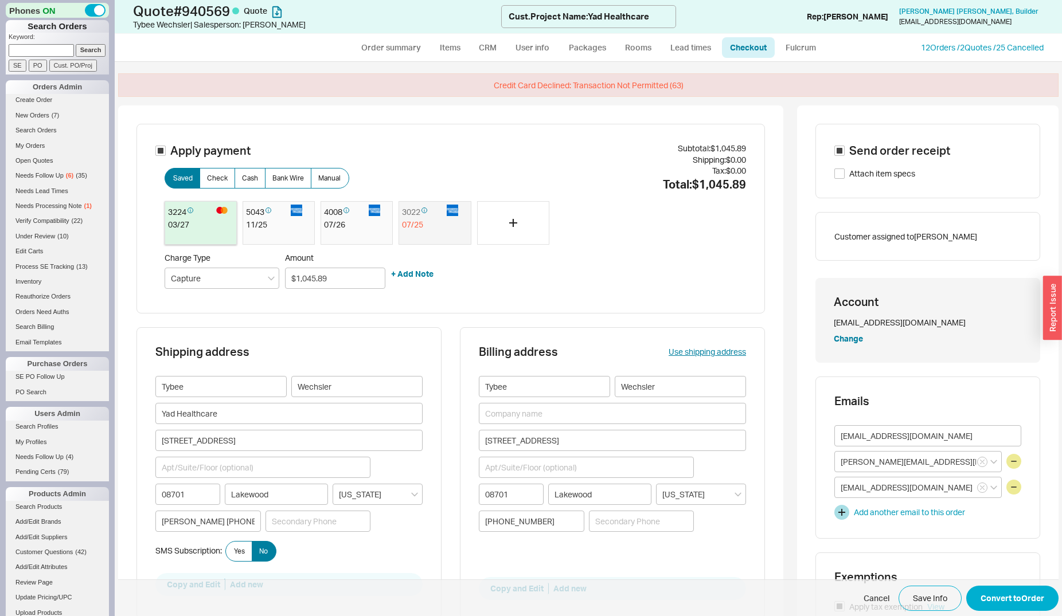
scroll to position [0, 0]
click at [376, 45] on link "Order summary" at bounding box center [391, 47] width 76 height 21
select select "*"
select select "LOW"
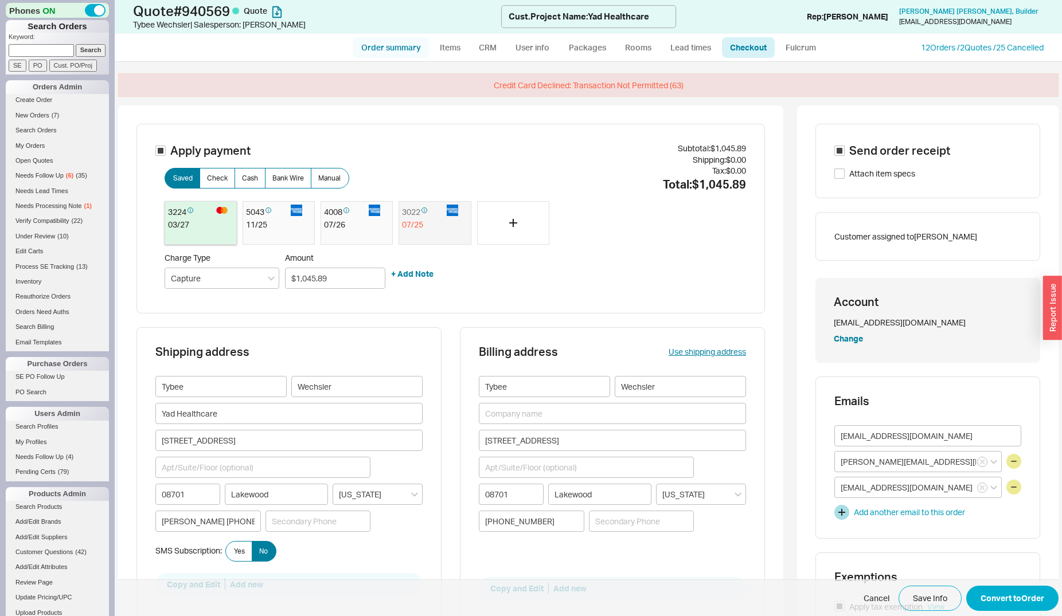
select select "LOW"
select select "3"
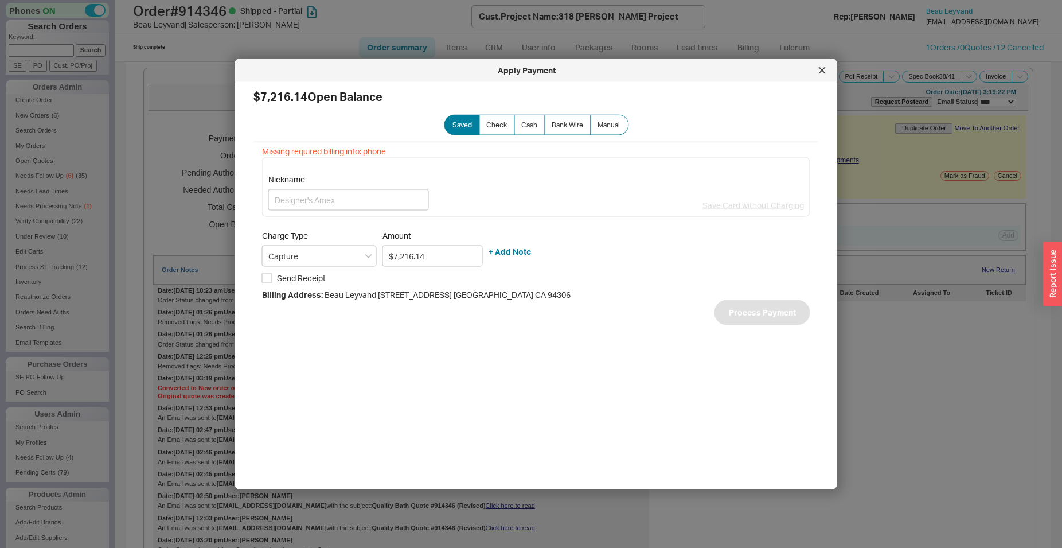
select select "*"
select select "LOW"
select select "3"
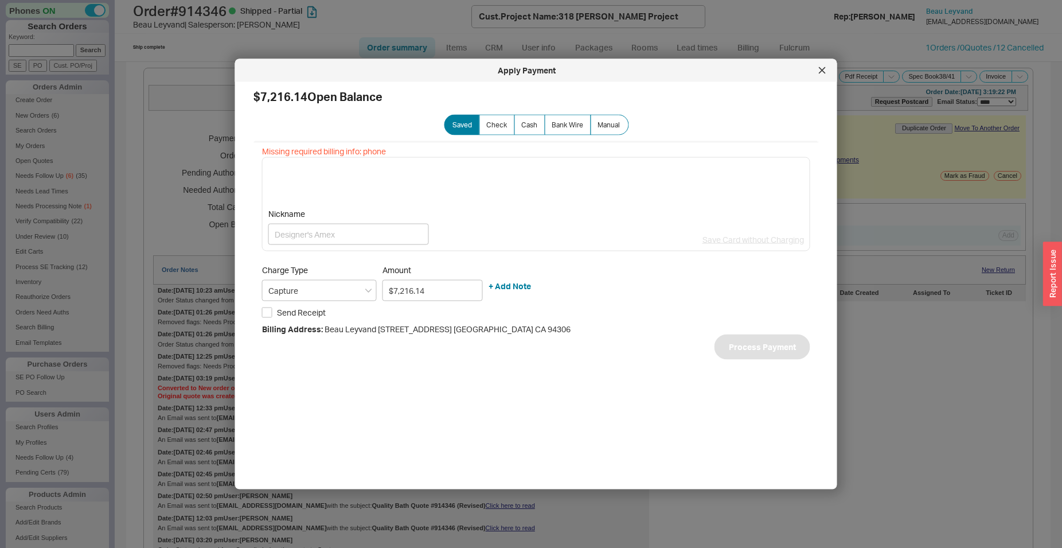
click at [822, 73] on icon at bounding box center [822, 70] width 7 height 7
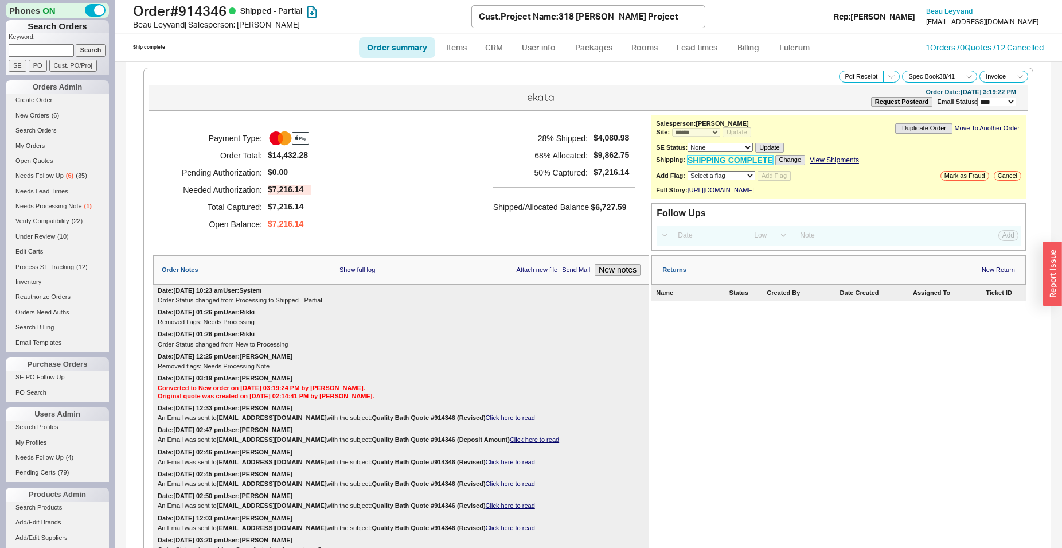
click at [688, 161] on link "SHIPPING COMPLETE" at bounding box center [730, 160] width 85 height 10
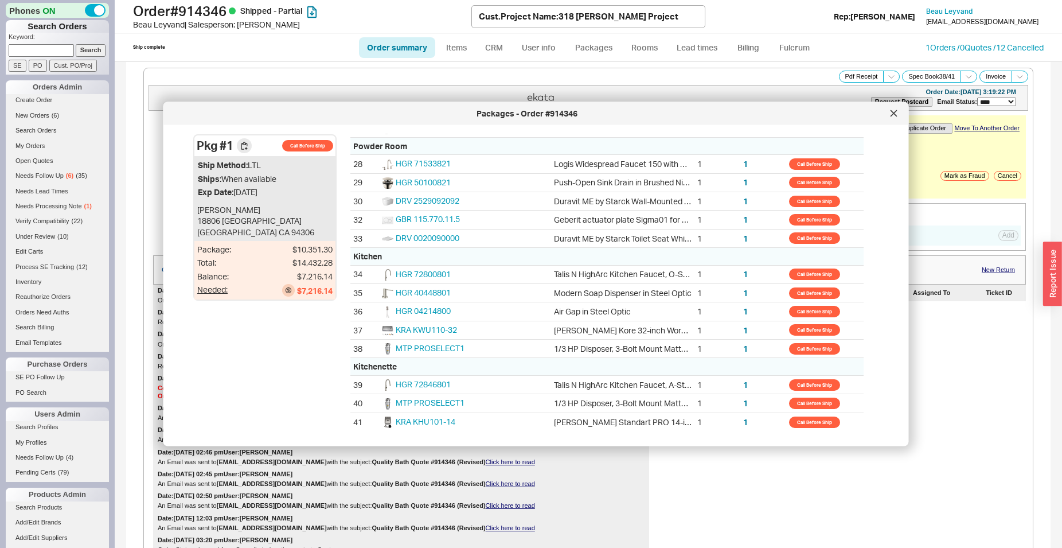
scroll to position [655, 0]
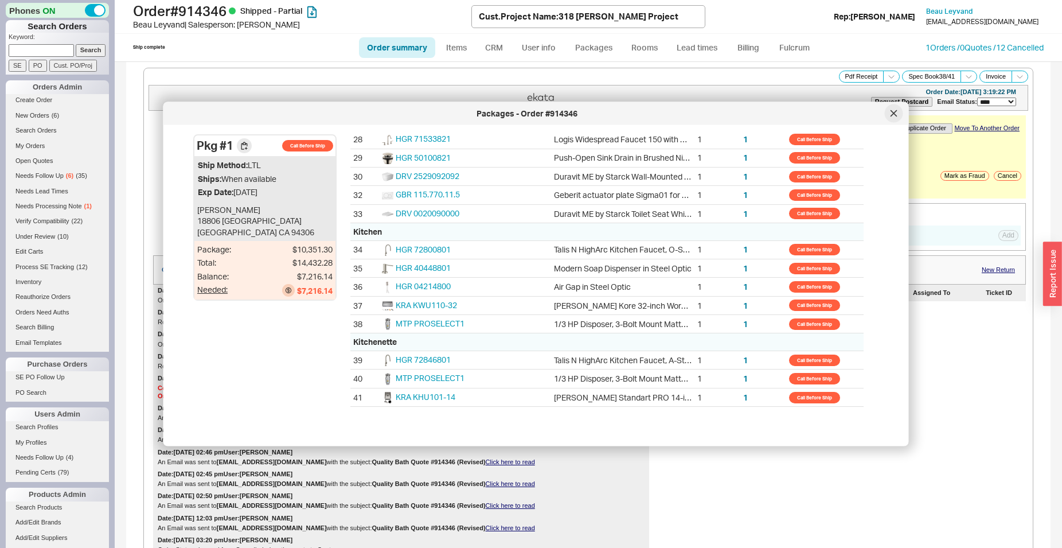
click at [893, 112] on icon at bounding box center [894, 113] width 7 height 7
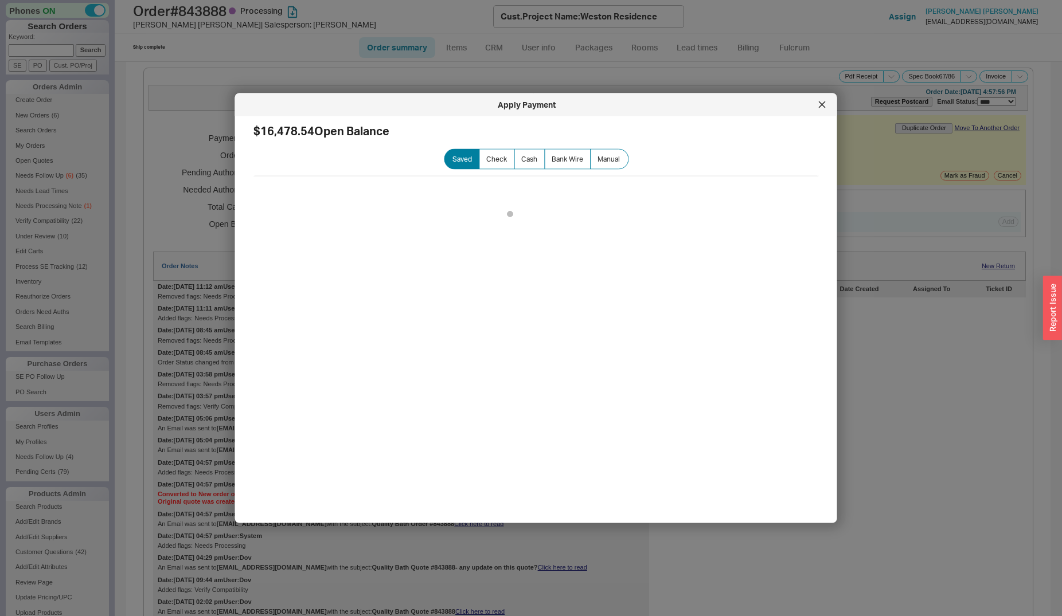
select select "*"
select select "LOW"
select select "3"
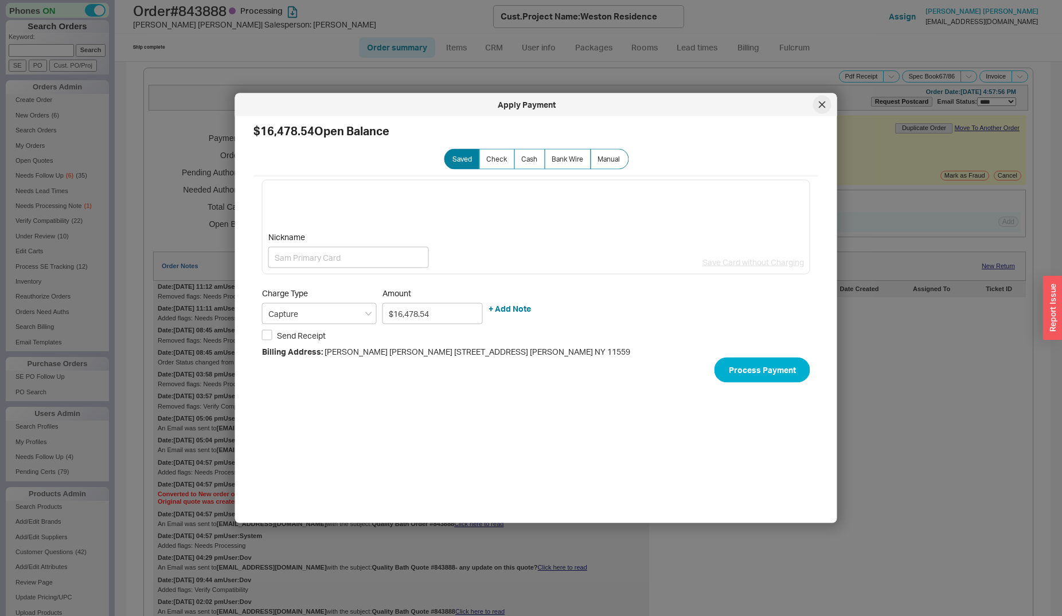
click at [823, 99] on div at bounding box center [822, 105] width 18 height 18
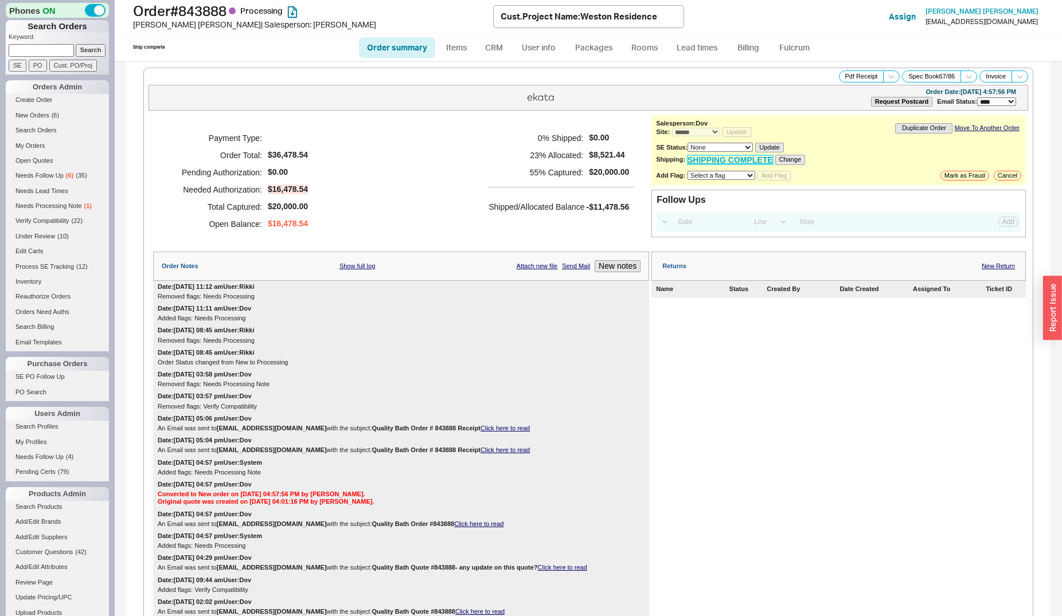
click at [716, 161] on link "SHIPPING COMPLETE" at bounding box center [730, 160] width 85 height 10
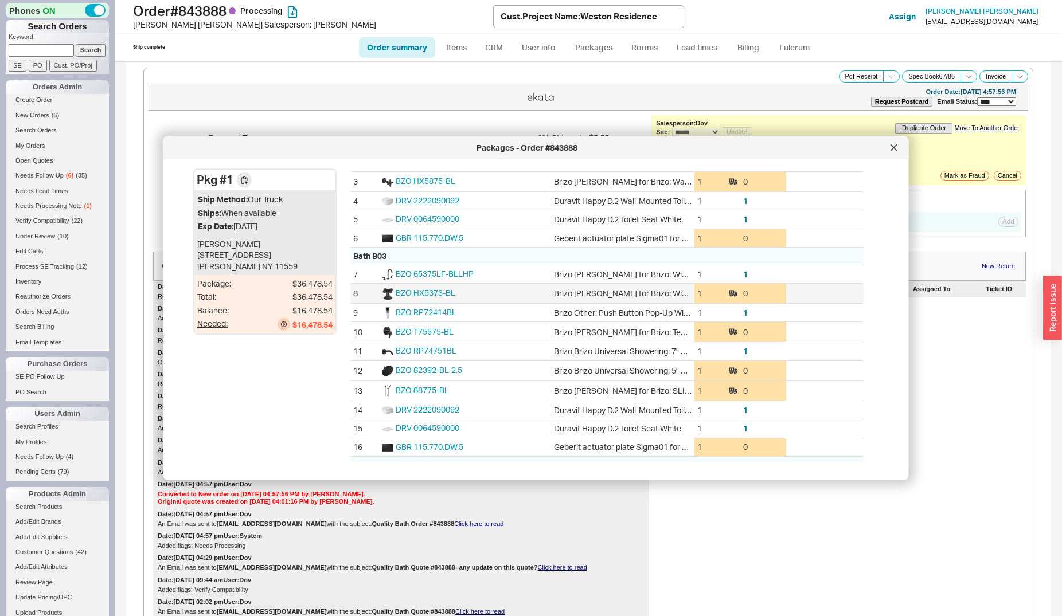
scroll to position [117, 0]
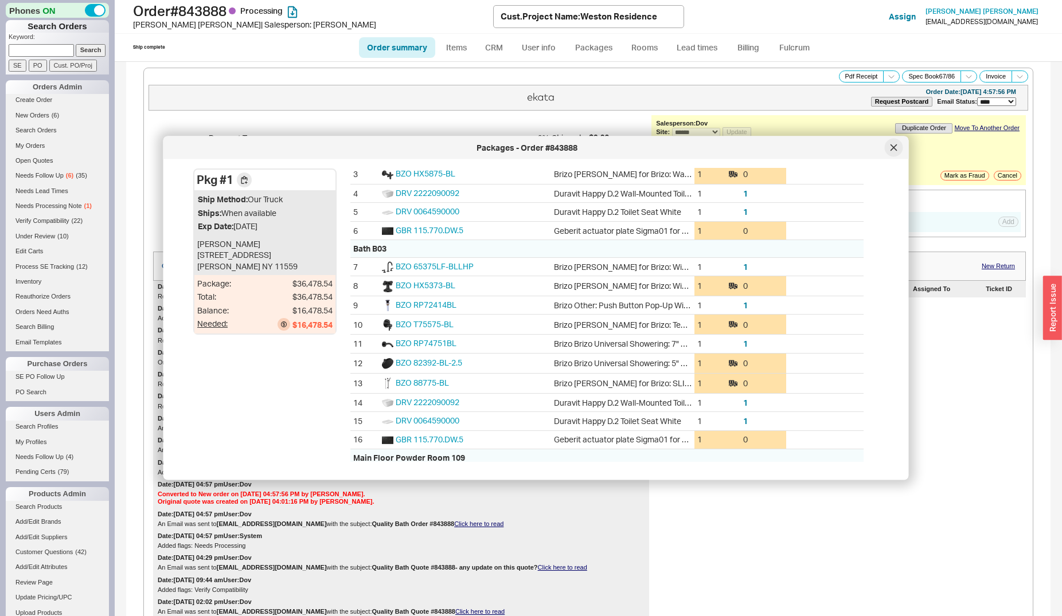
click at [891, 153] on div at bounding box center [894, 148] width 18 height 18
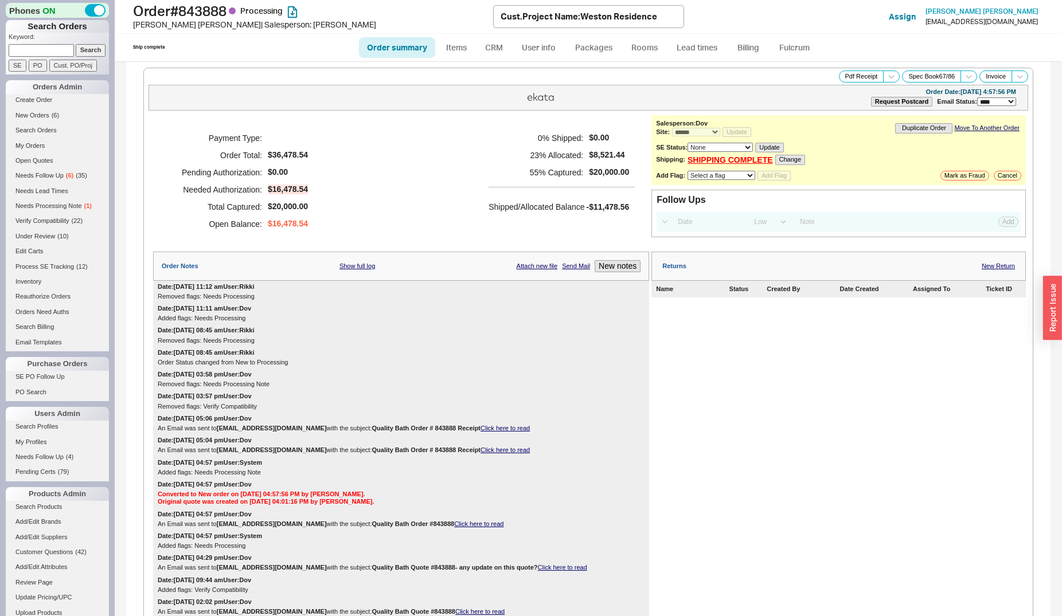
click at [688, 171] on select "Select a flag Under Review Hold Verify Compatibility Needs Processing Cannot Be…" at bounding box center [722, 175] width 68 height 9
drag, startPoint x: 731, startPoint y: 180, endPoint x: 758, endPoint y: 376, distance: 198.0
click at [758, 376] on div "Returns New Return Name Status Created By Date Created Assigned To Ticket ID" at bounding box center [838, 534] width 374 height 565
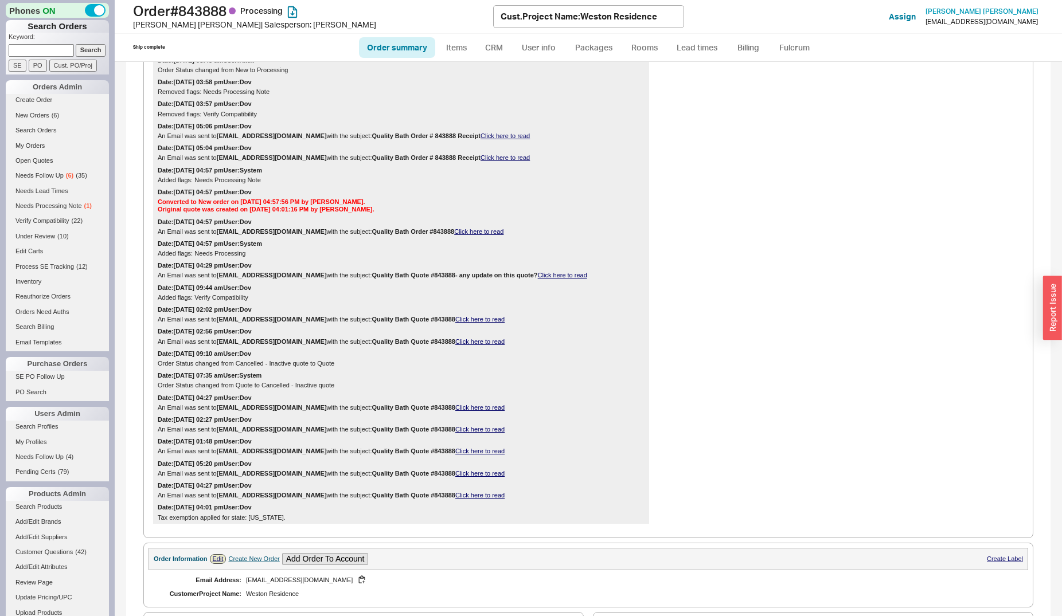
scroll to position [585, 0]
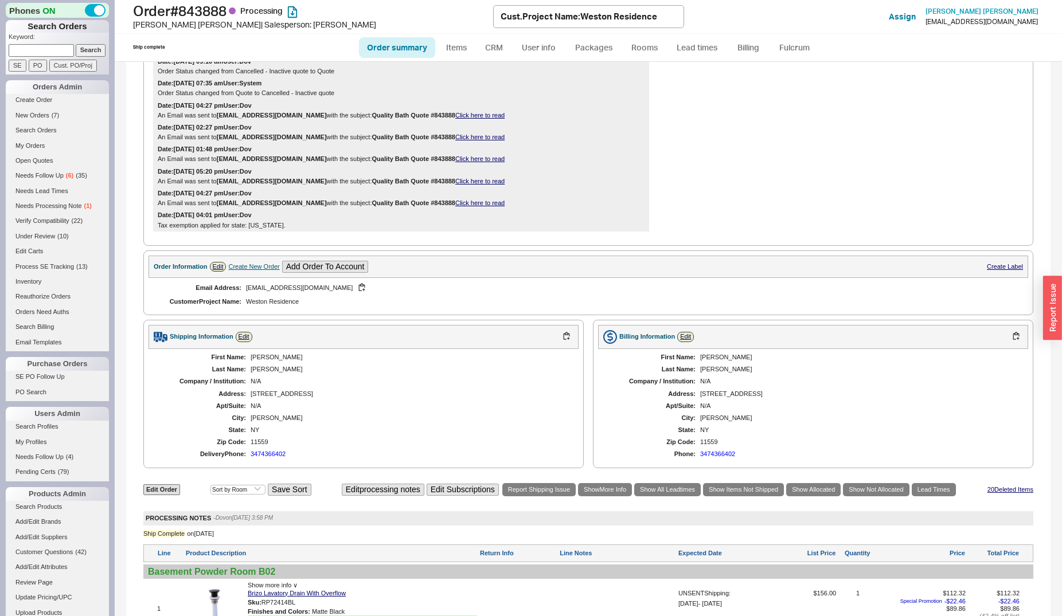
click at [45, 52] on input at bounding box center [41, 50] width 65 height 12
type input "940736"
click at [76, 44] on input "Search" at bounding box center [91, 50] width 30 height 12
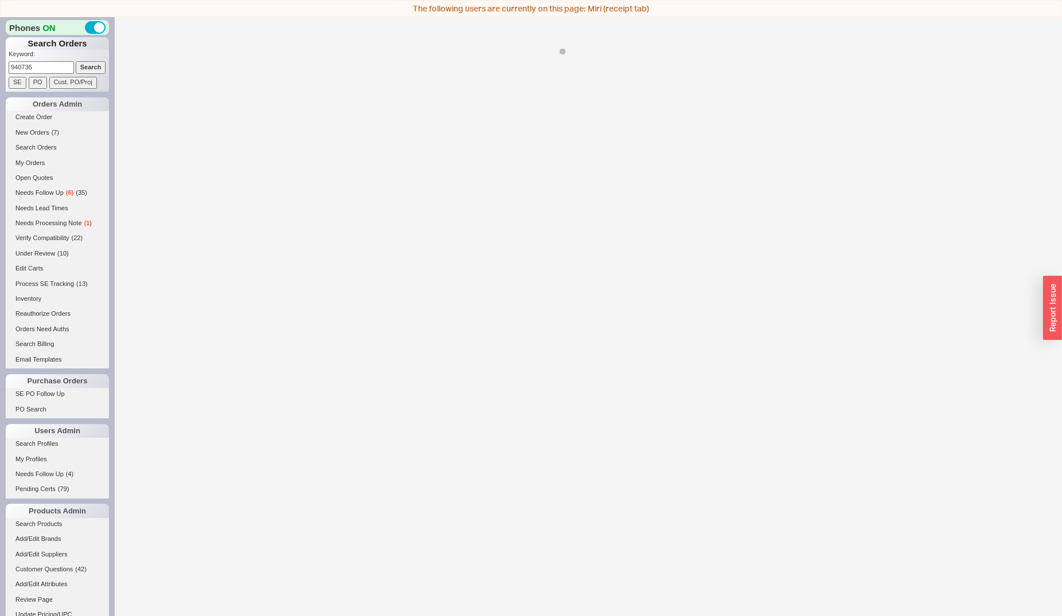
select select "*"
select select "LOW"
select select "3"
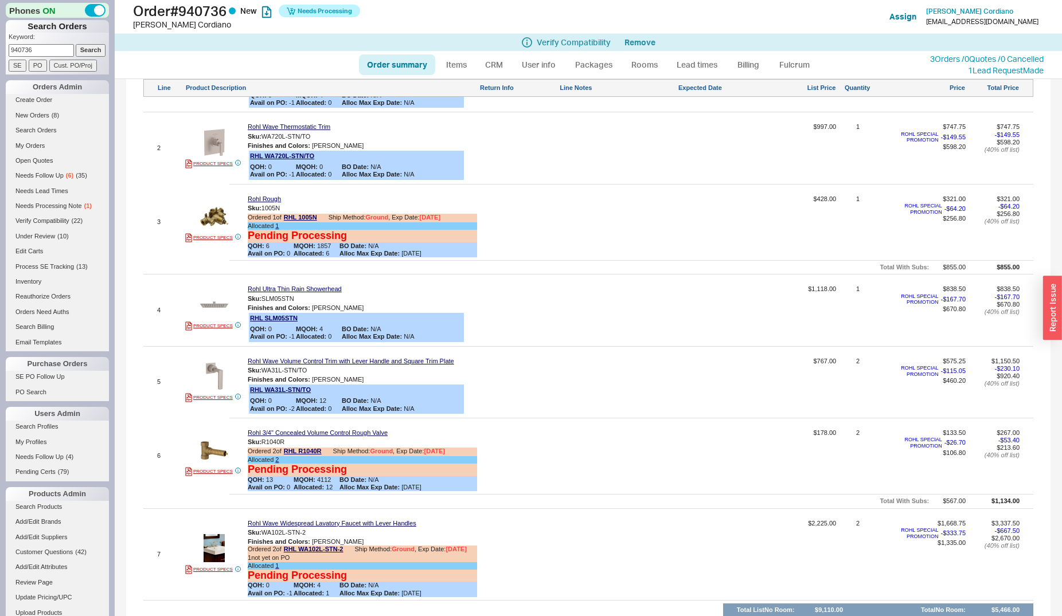
scroll to position [526, 0]
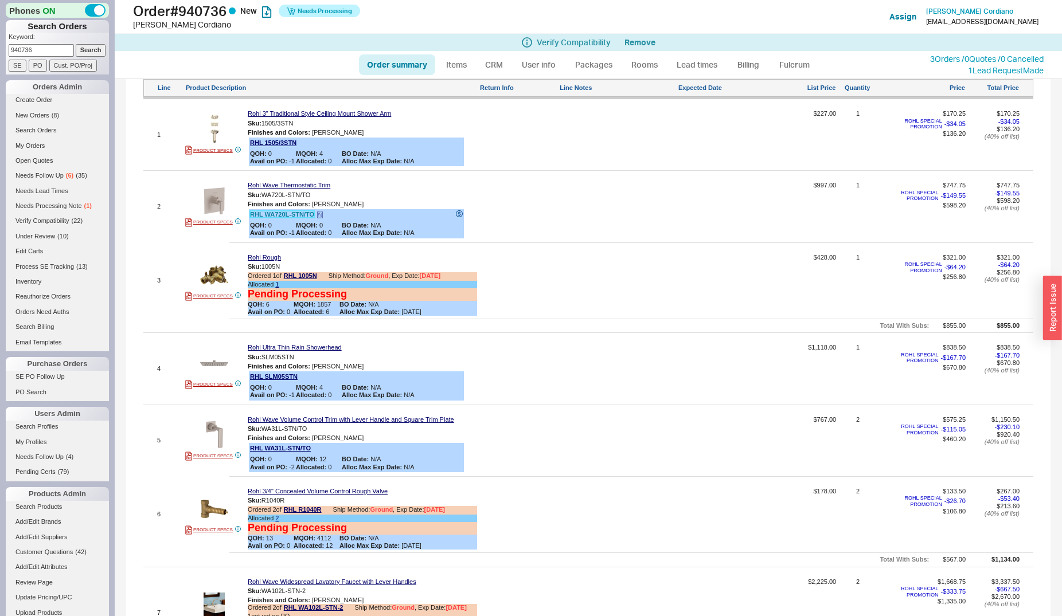
click at [287, 218] on link "RHL WA720L-STN/TO" at bounding box center [282, 214] width 64 height 7
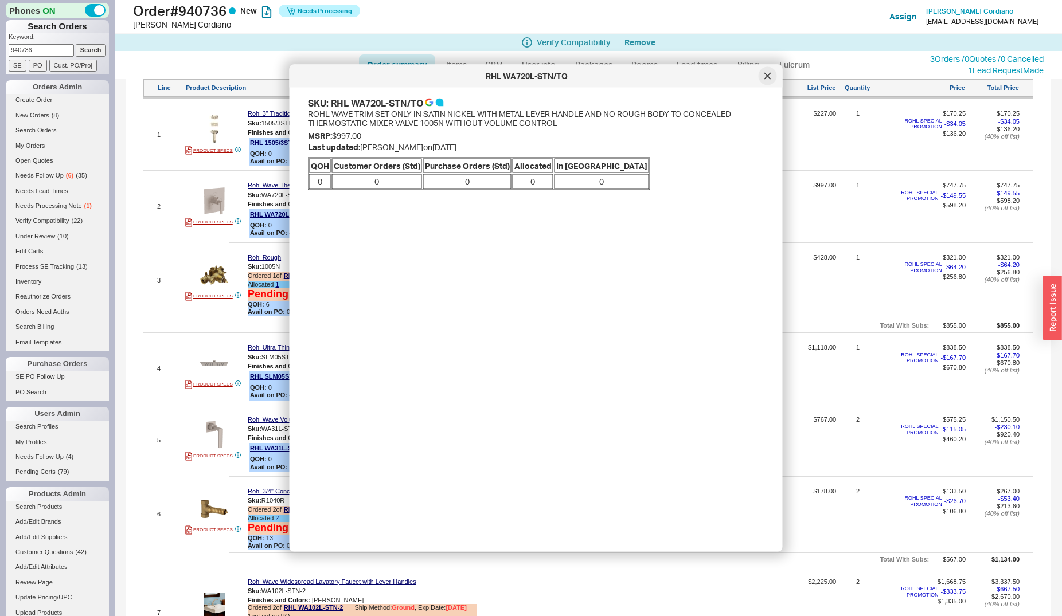
click at [764, 69] on div at bounding box center [768, 76] width 18 height 18
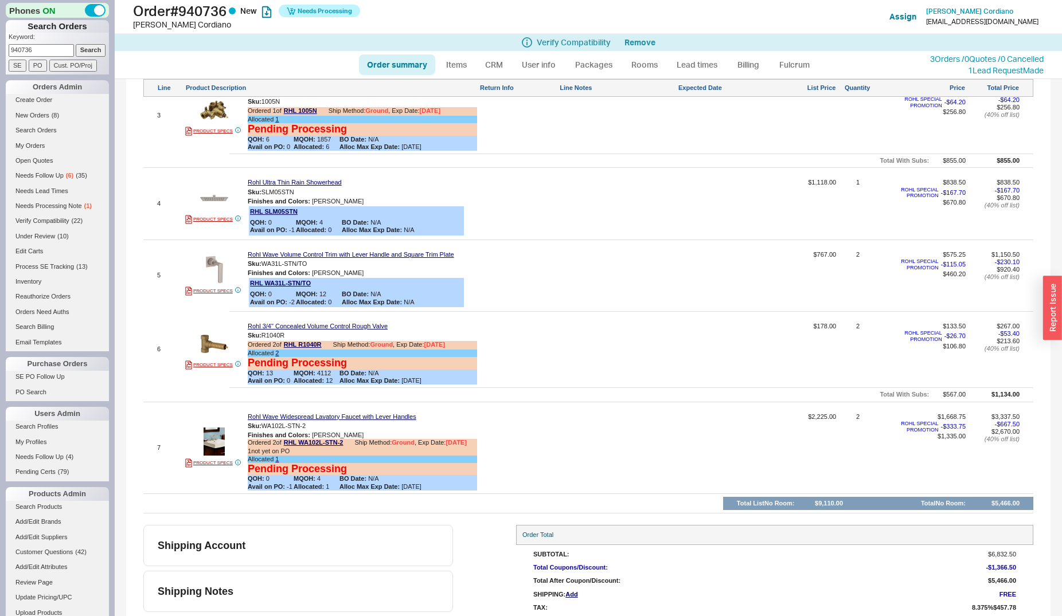
scroll to position [702, 0]
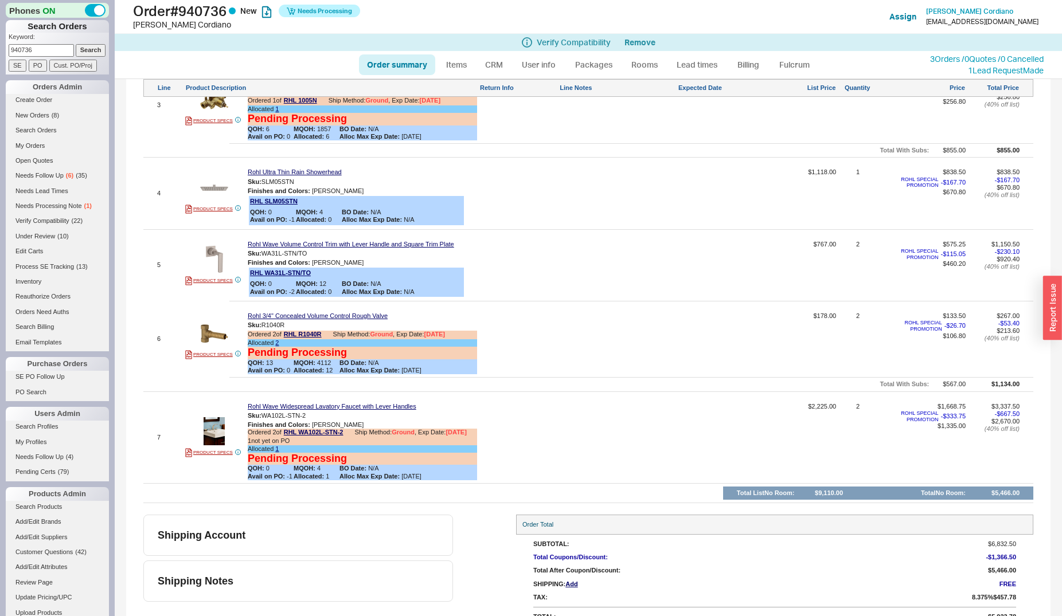
click at [381, 398] on div "Edit Order Select an option Sort by Brand Sort by Room Save Sort Add processing…" at bounding box center [588, 181] width 890 height 643
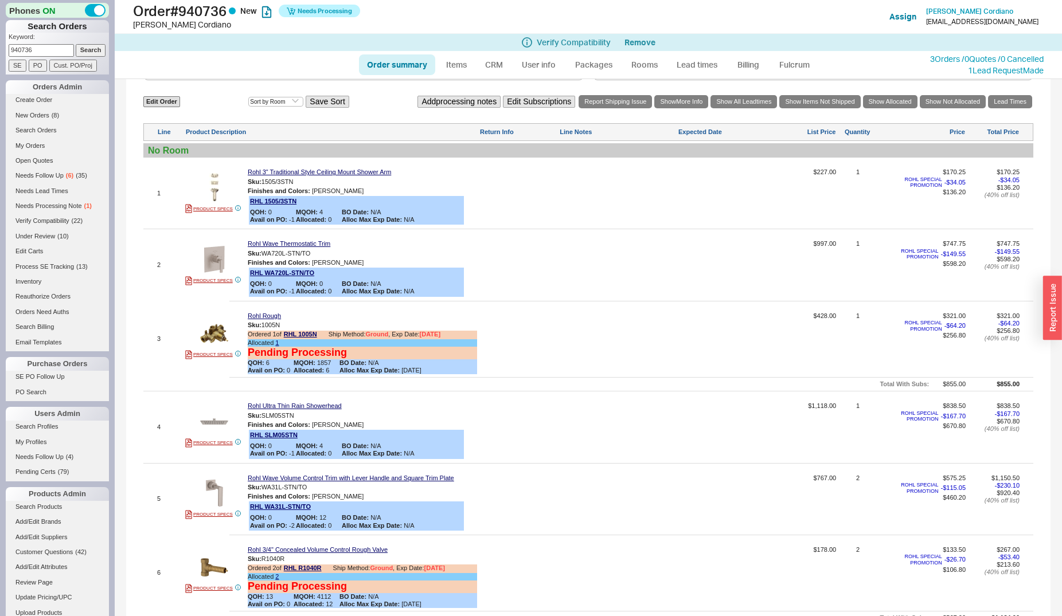
drag, startPoint x: 193, startPoint y: 266, endPoint x: 215, endPoint y: 268, distance: 21.9
click at [194, 266] on div at bounding box center [213, 259] width 57 height 28
click at [227, 268] on img at bounding box center [214, 259] width 28 height 28
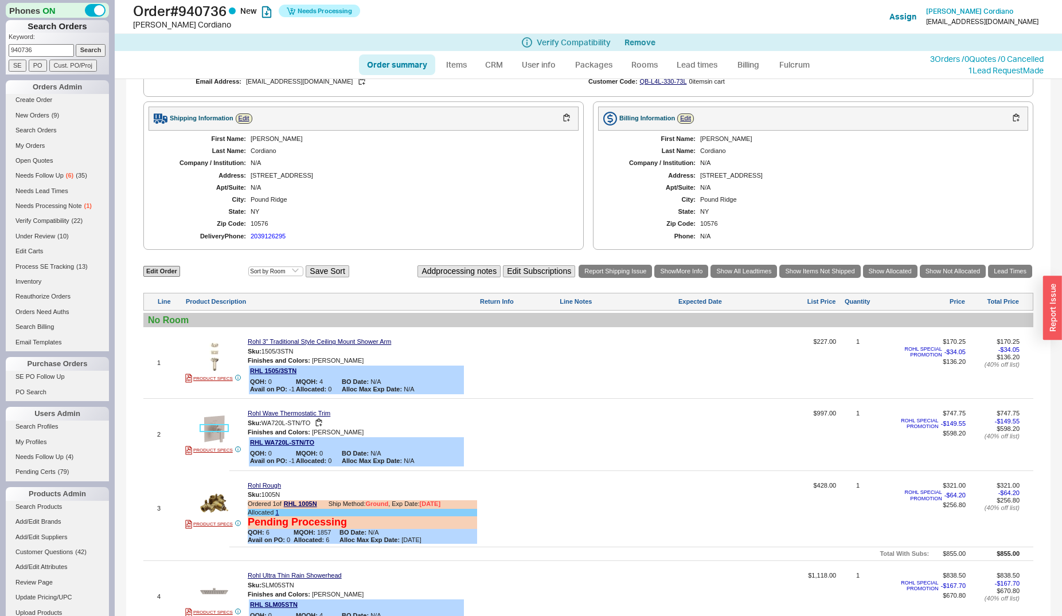
scroll to position [315, 0]
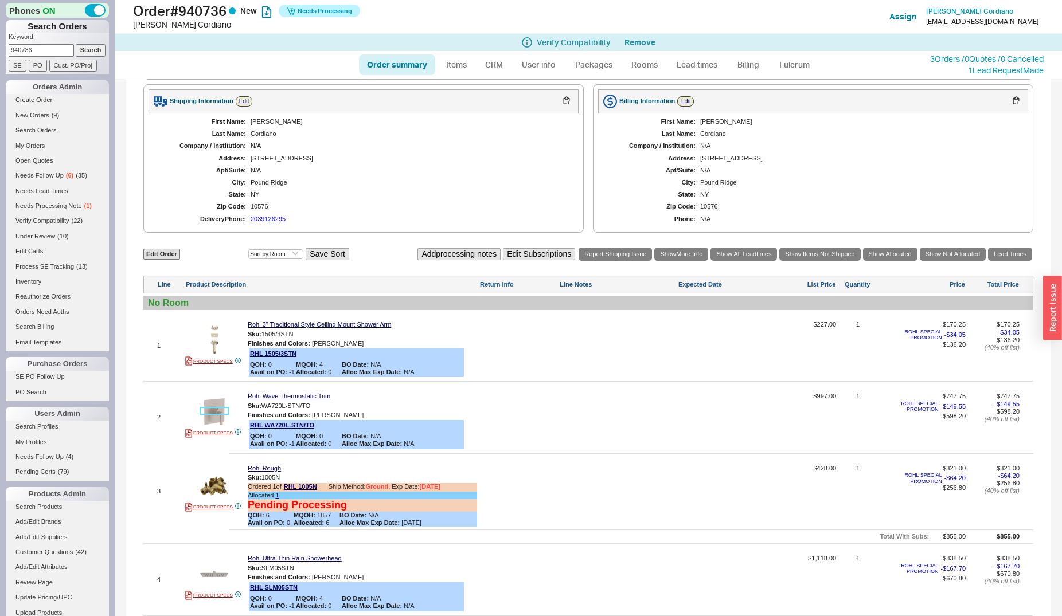
click at [206, 419] on img at bounding box center [214, 412] width 28 height 28
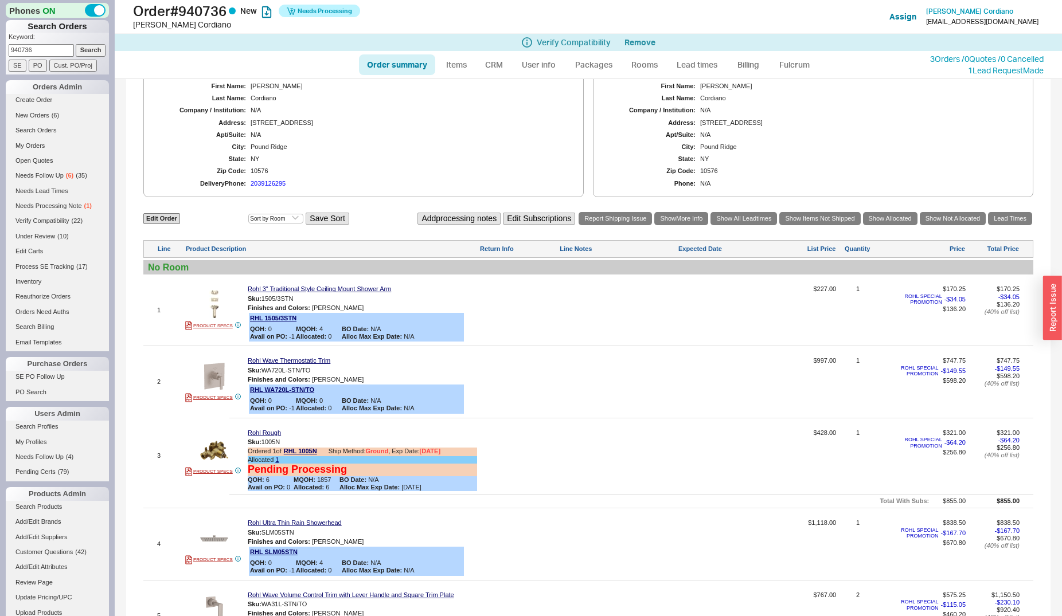
scroll to position [0, 0]
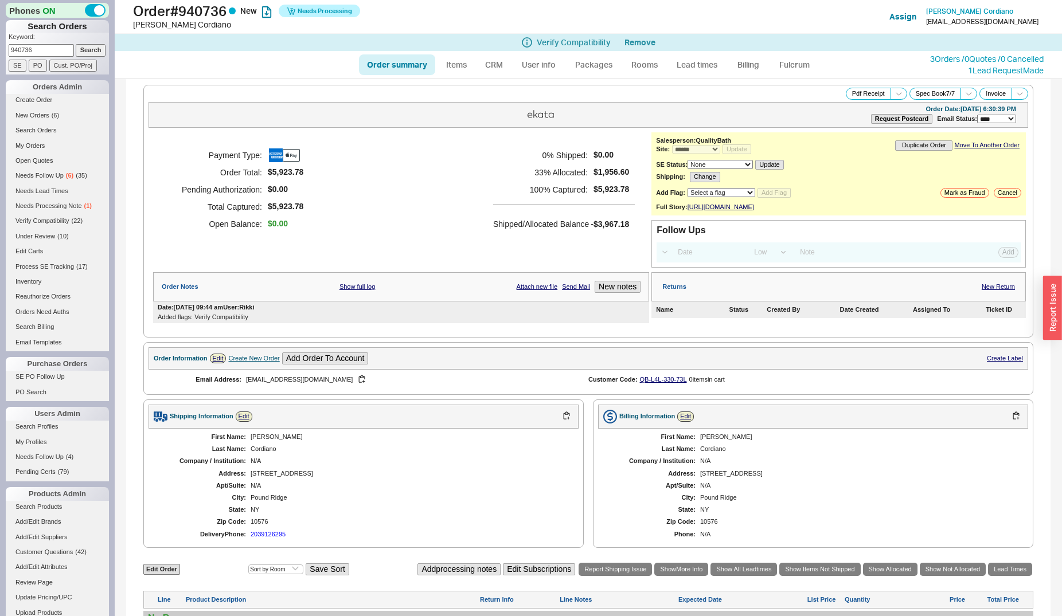
click at [704, 197] on select "Select a flag Under Review Hold Cannot Be Ordered" at bounding box center [722, 192] width 68 height 9
click at [688, 160] on select "None On Hold Call Before Ship Hold for Balance Hold For Payment Wait For Cust. …" at bounding box center [720, 164] width 65 height 9
click at [997, 198] on button "Cancel" at bounding box center [1008, 193] width 28 height 10
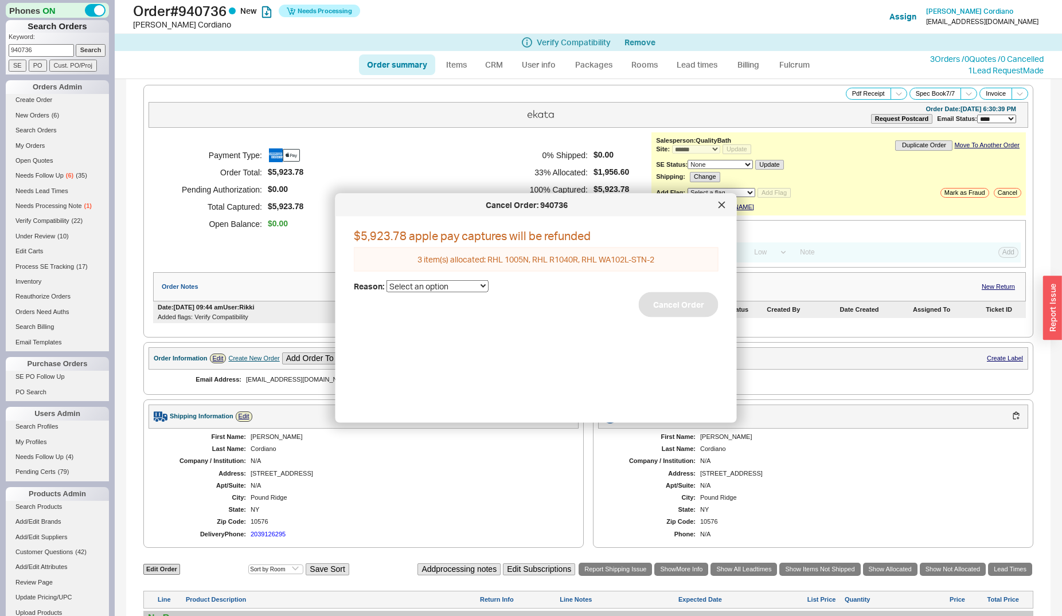
click at [387, 280] on select "Select an option Cancelled Return Combined Lead time Discontinued Sales rep/Web…" at bounding box center [438, 286] width 102 height 12
select select "25"
click option "Lead time" at bounding box center [0, 0] width 0 height 0
click at [698, 311] on button "Cancel Order" at bounding box center [679, 304] width 80 height 25
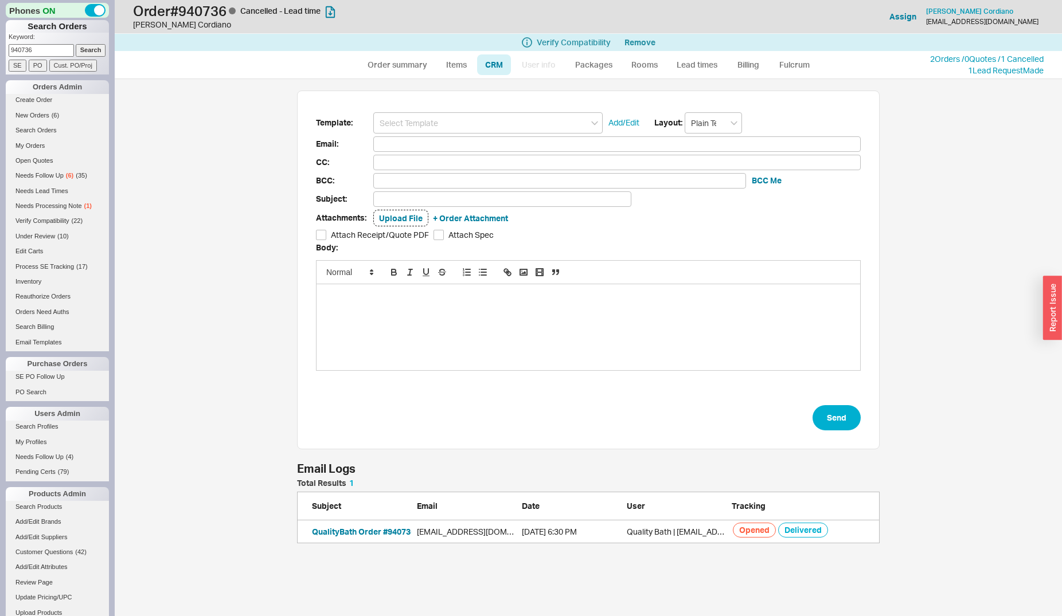
scroll to position [54, 573]
click at [510, 129] on input at bounding box center [487, 122] width 229 height 21
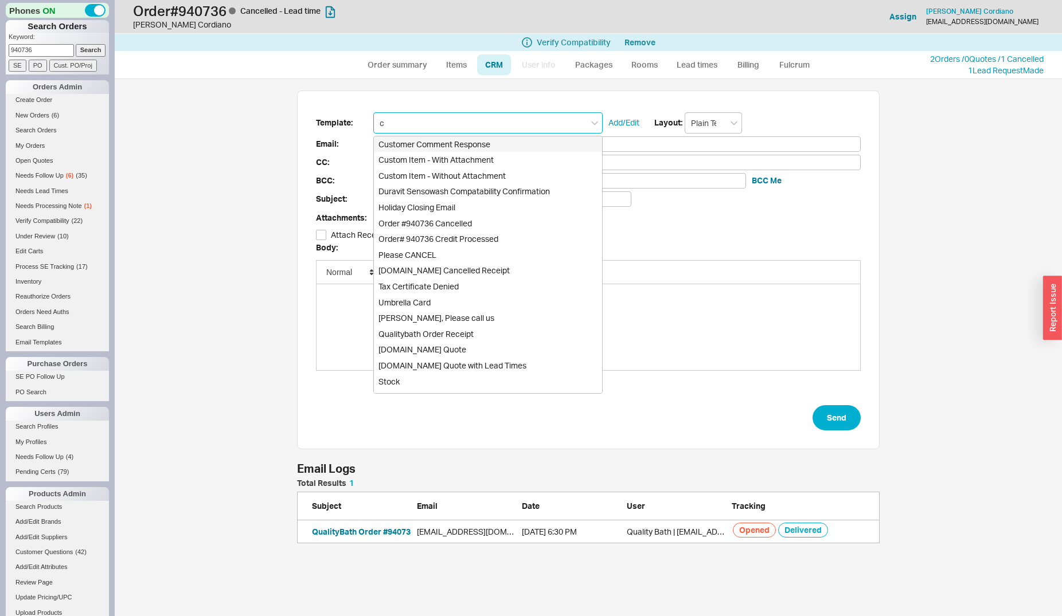
type input "ca"
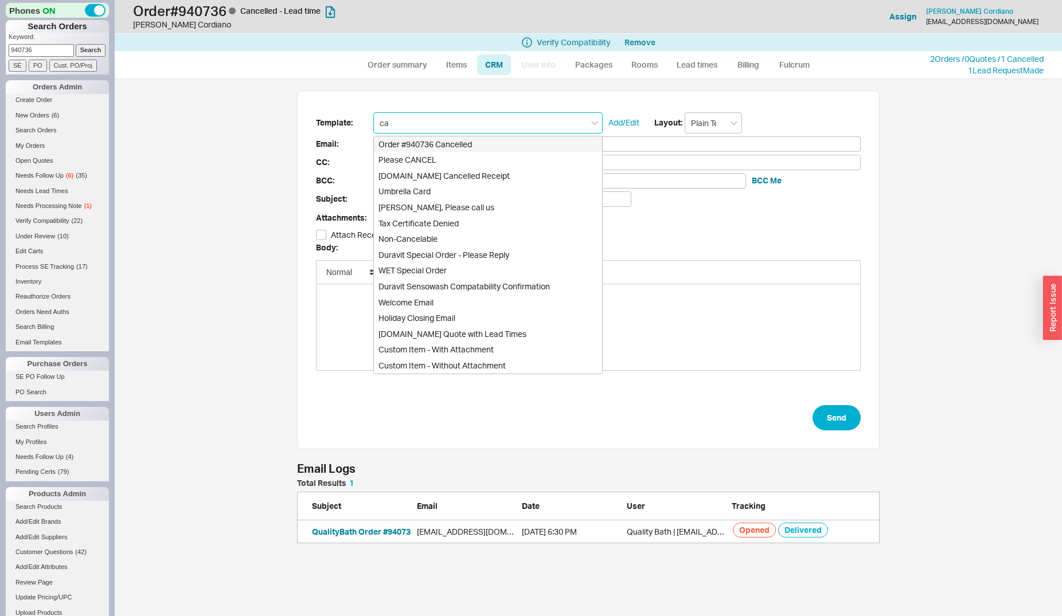
click at [507, 145] on div "Order #940736 Cancelled" at bounding box center [488, 144] width 228 height 16
type input "billcord@optonline.net"
type input "Order #940736 Cancelled"
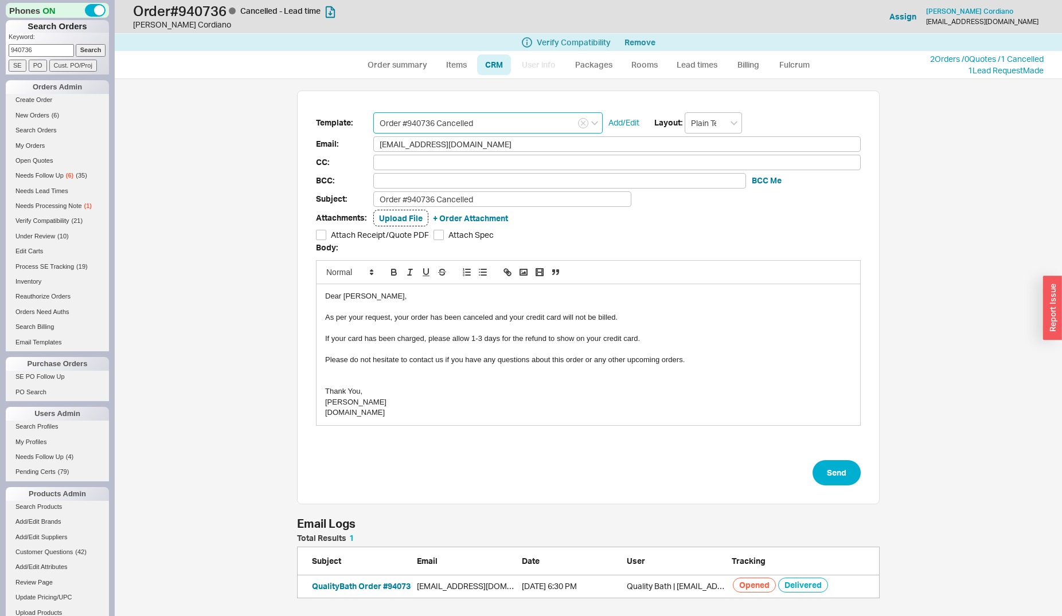
click at [565, 118] on input "Order #940736 Cancelled" at bounding box center [487, 122] width 229 height 21
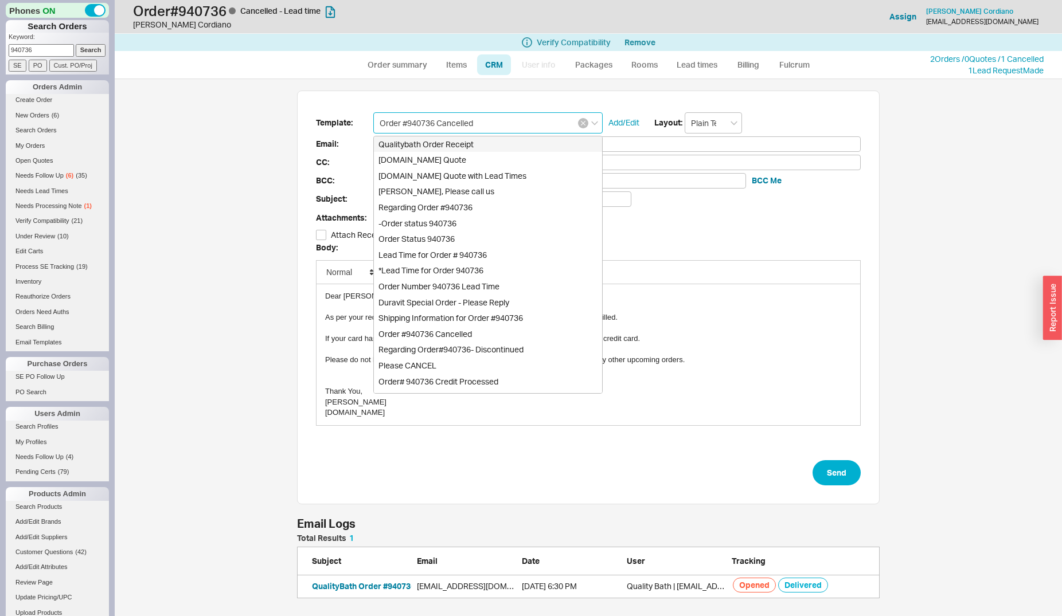
type input "Order #940736 Cancelled"
click at [582, 119] on button "button" at bounding box center [583, 123] width 10 height 10
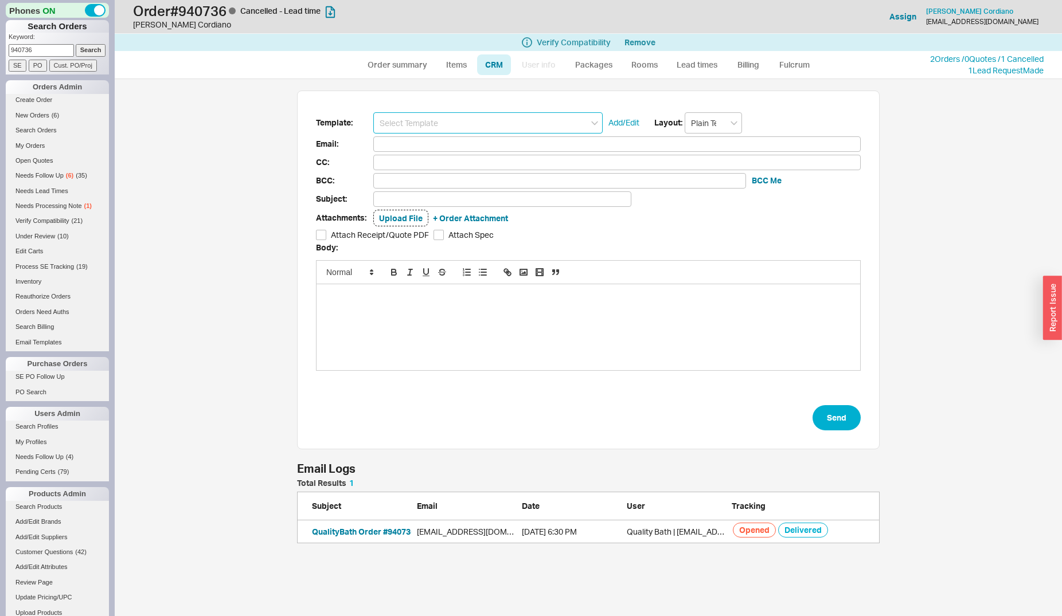
click at [575, 122] on input at bounding box center [487, 122] width 229 height 21
click at [595, 119] on input "ref" at bounding box center [487, 122] width 229 height 21
click at [589, 122] on input "ref" at bounding box center [487, 122] width 229 height 21
click at [580, 122] on input "ref" at bounding box center [487, 122] width 229 height 21
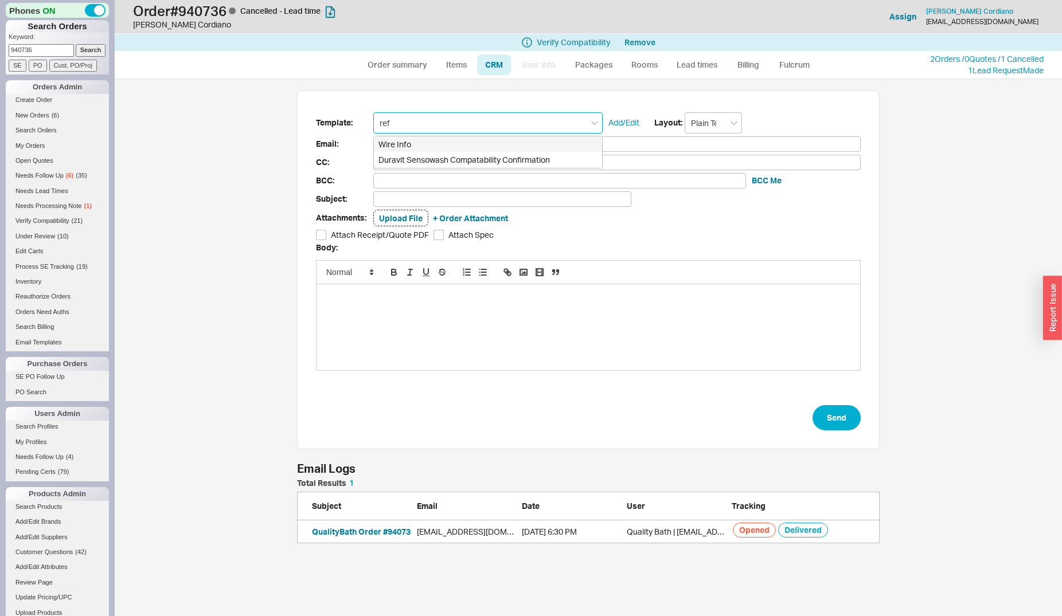
click at [579, 122] on input "ref" at bounding box center [487, 122] width 229 height 21
drag, startPoint x: 546, startPoint y: 120, endPoint x: 330, endPoint y: 130, distance: 215.8
click at [373, 130] on input "ref" at bounding box center [487, 122] width 229 height 21
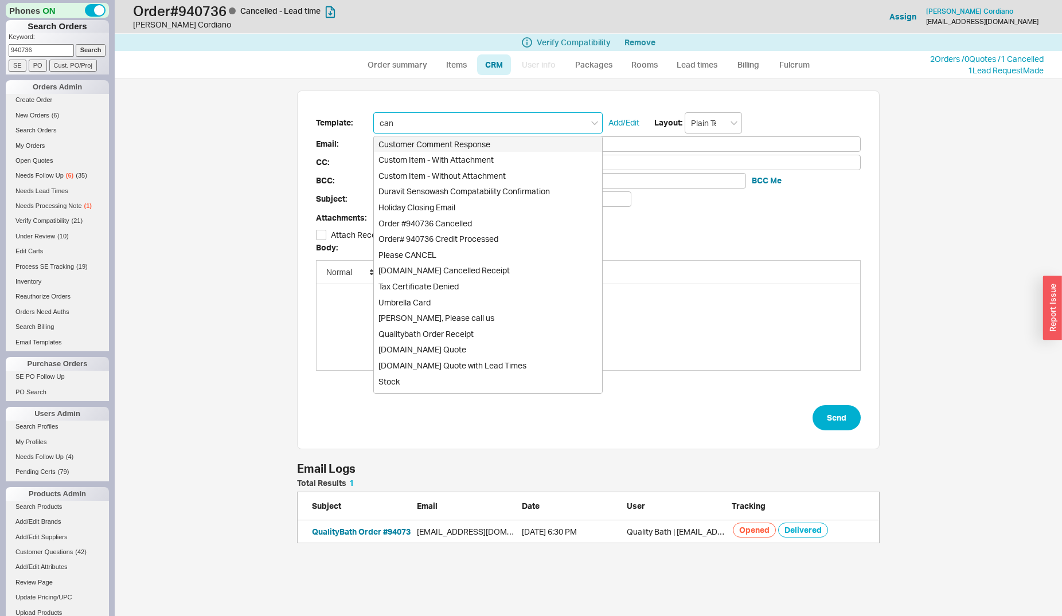
type input "canc"
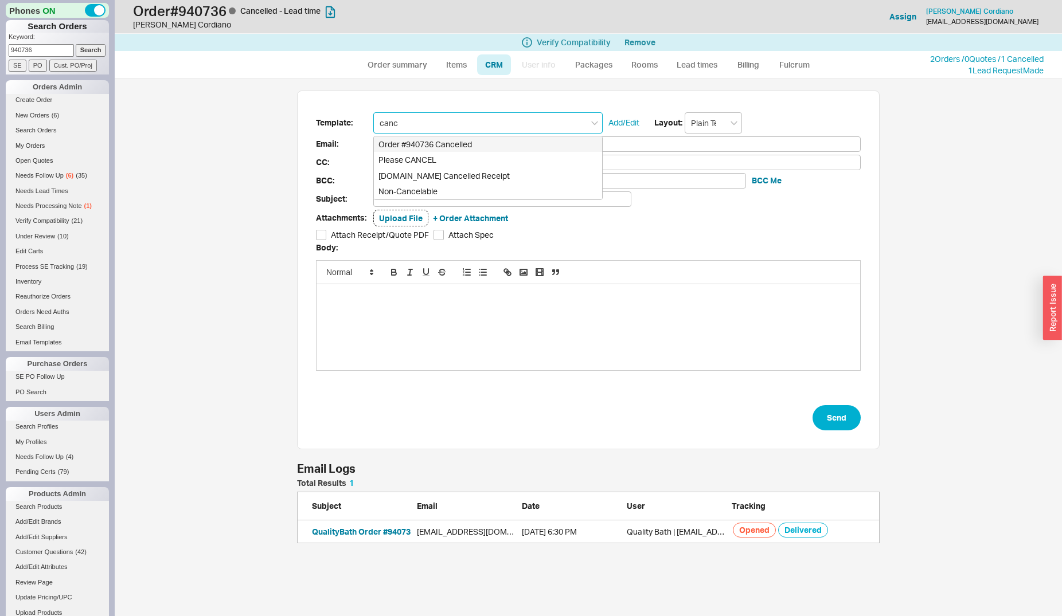
click at [388, 139] on div "Order #940736 Cancelled" at bounding box center [488, 144] width 228 height 16
type input "billcord@optonline.net"
type input "Order #940736 Cancelled"
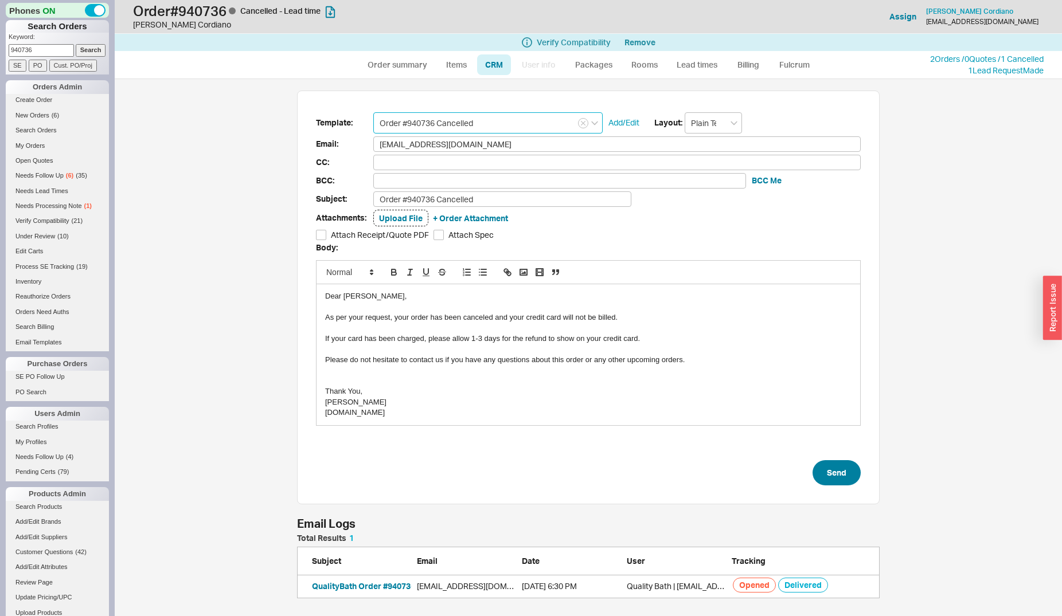
type input "Order #940736 Cancelled"
click at [838, 479] on button "Send" at bounding box center [837, 472] width 48 height 25
select select "*"
select select "LOW"
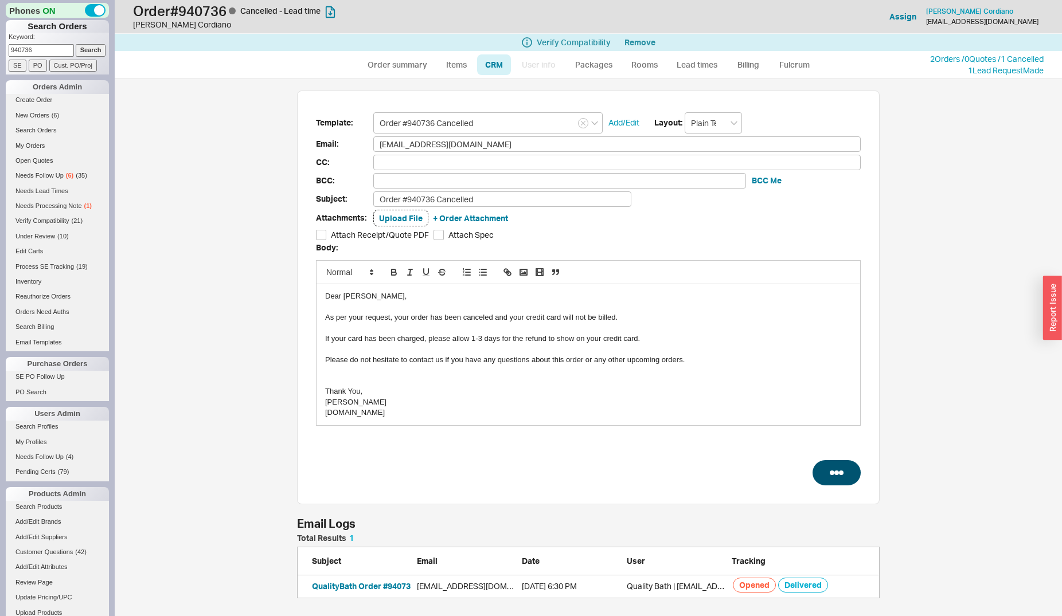
select select "3"
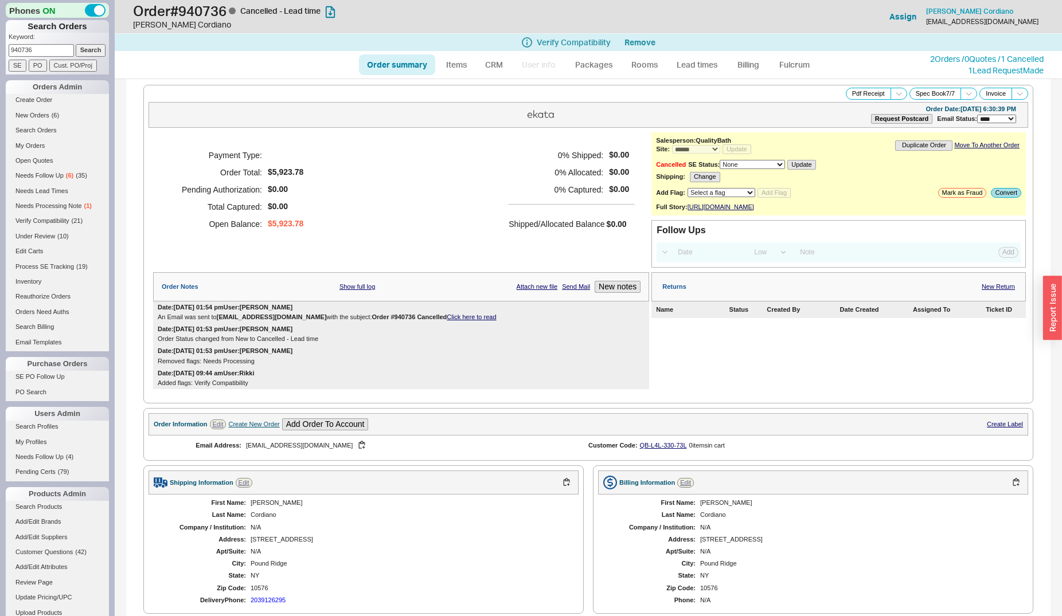
click at [384, 70] on link "Order summary" at bounding box center [397, 64] width 76 height 21
select select "*"
select select "LOW"
select select "3"
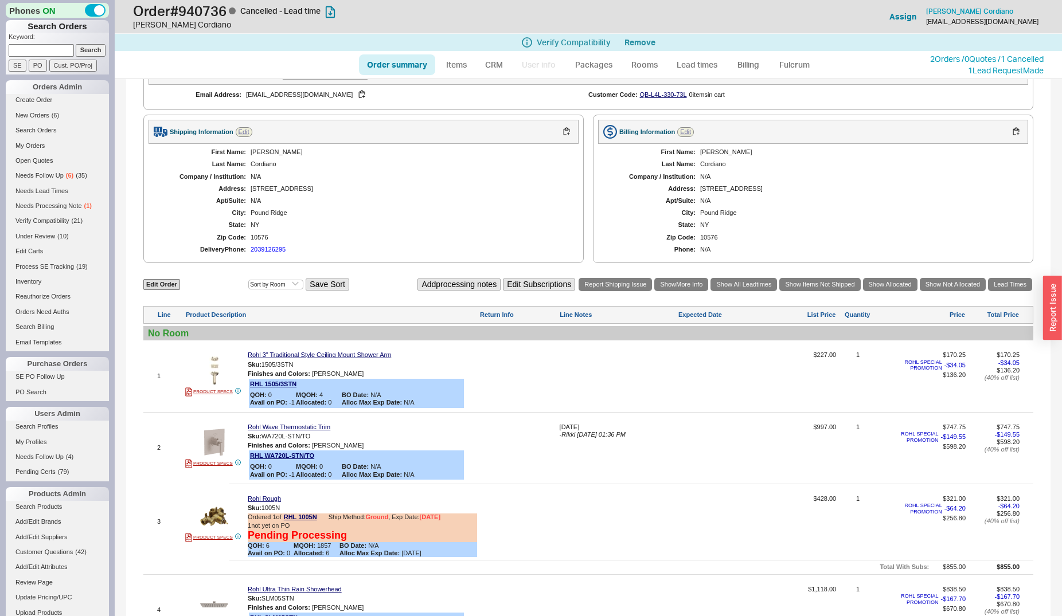
scroll to position [526, 0]
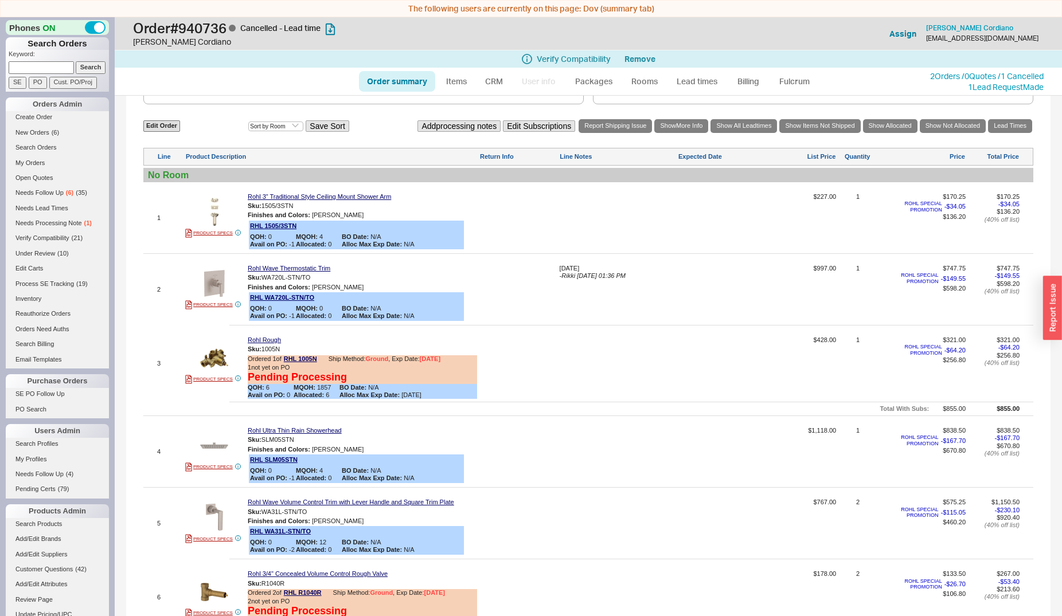
click at [594, 251] on div at bounding box center [618, 221] width 116 height 57
click at [603, 272] on div "January 29" at bounding box center [618, 268] width 116 height 7
click at [606, 283] on textarea "January 29" at bounding box center [618, 274] width 116 height 18
type textarea "January 29 - Rohl said it's discontinued"
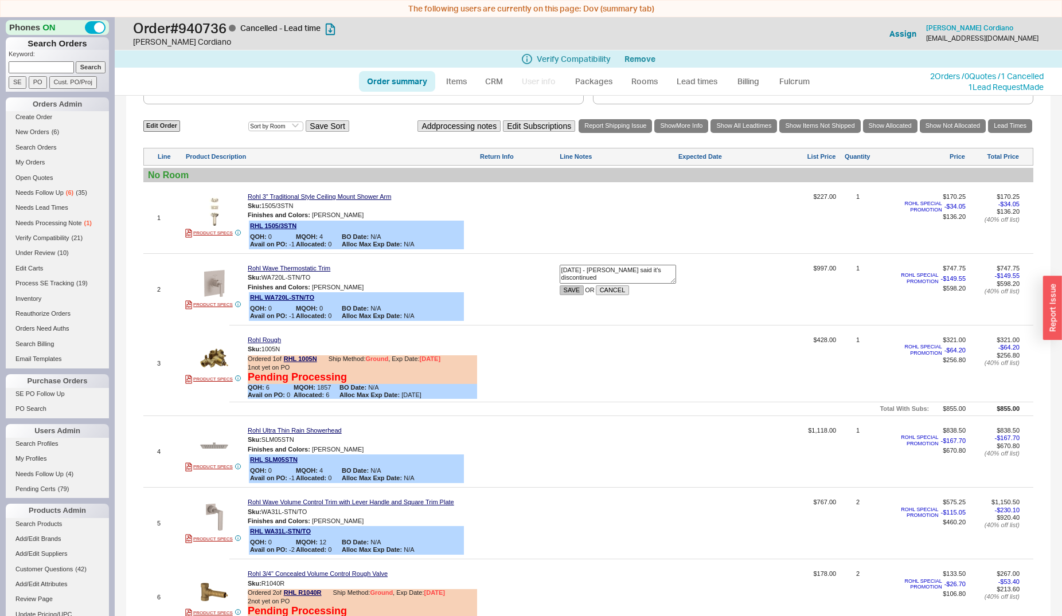
click at [580, 295] on button "SAVE" at bounding box center [572, 291] width 25 height 10
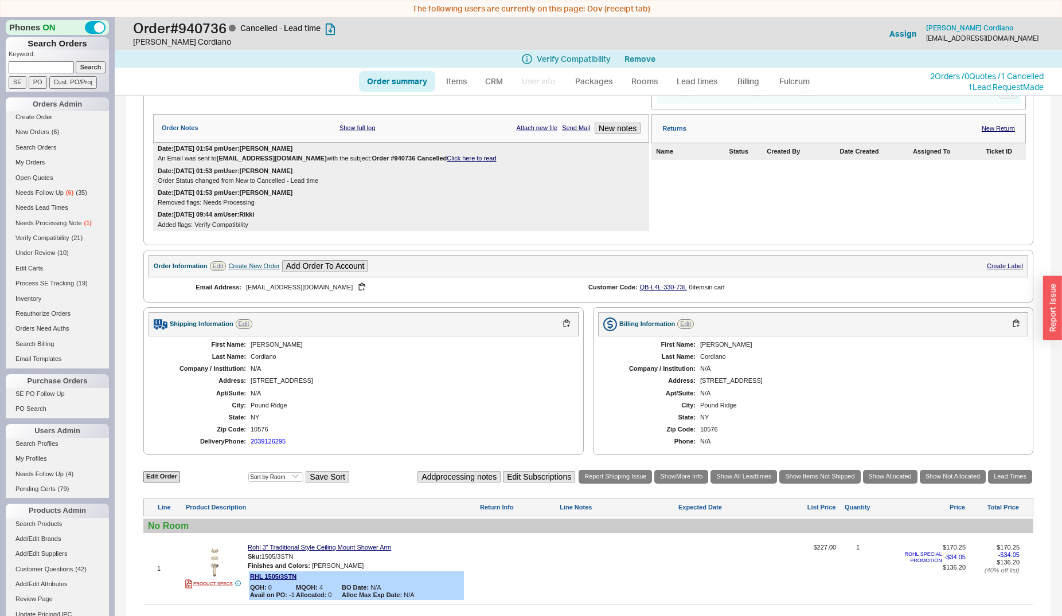
scroll to position [0, 0]
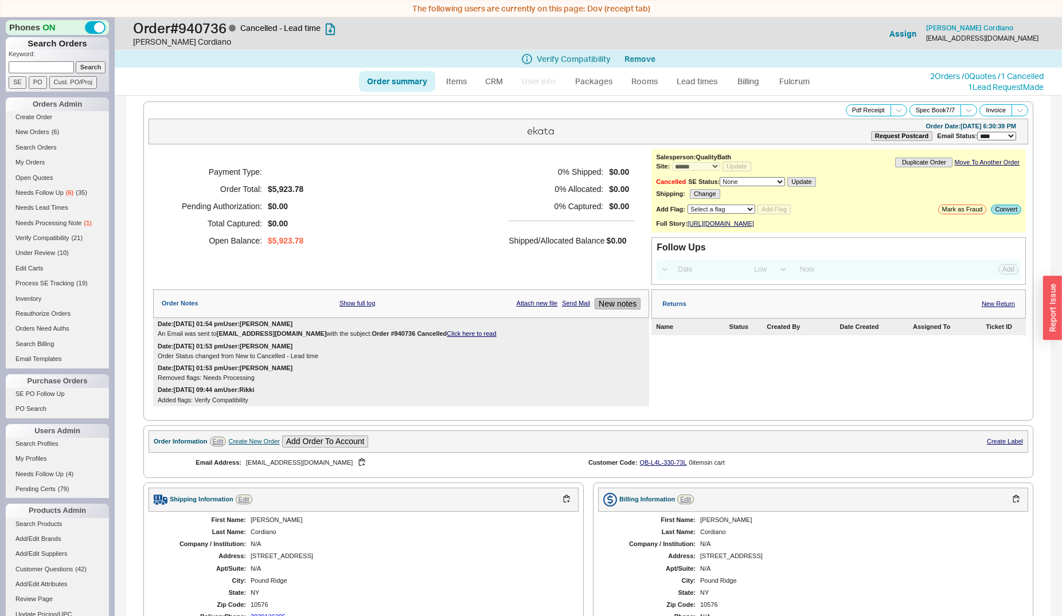
click at [616, 310] on button "New notes" at bounding box center [618, 304] width 46 height 12
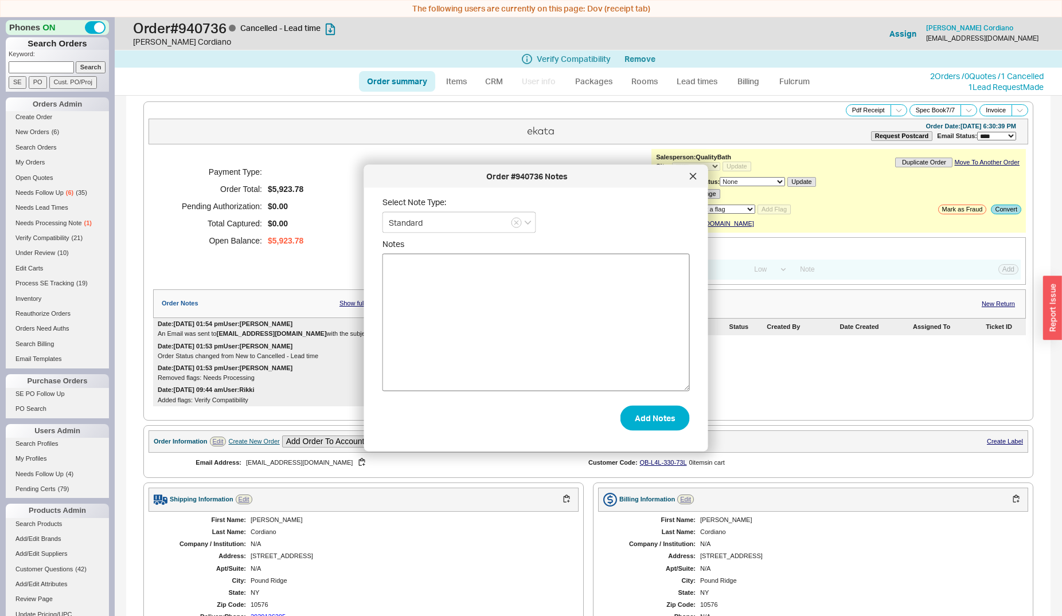
click at [501, 345] on textarea "Notes" at bounding box center [535, 323] width 307 height 138
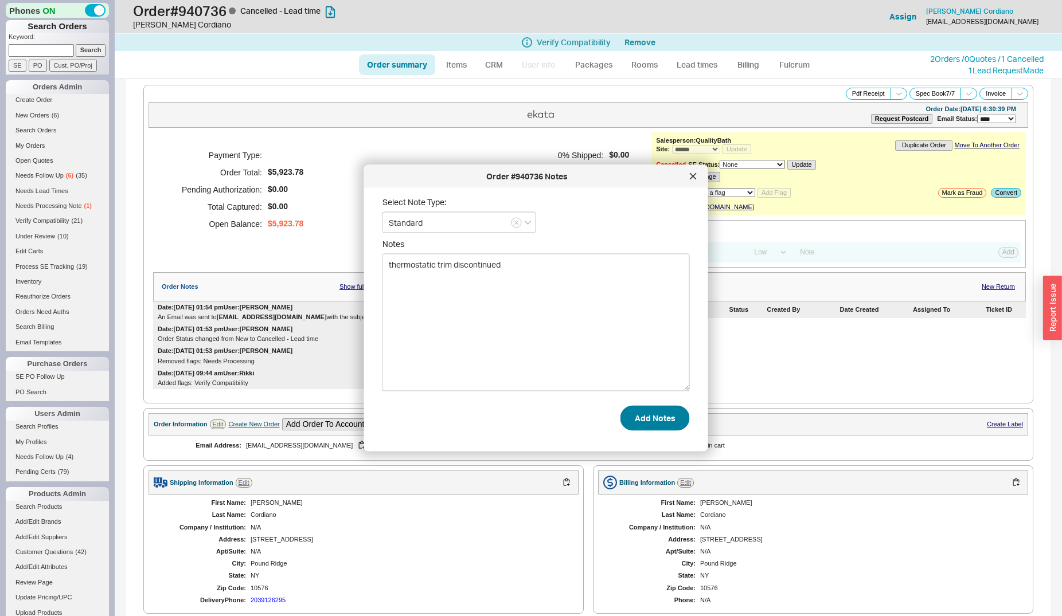
type textarea "thermostatic trim discontinued"
click at [638, 423] on button "Add Notes" at bounding box center [654, 417] width 69 height 25
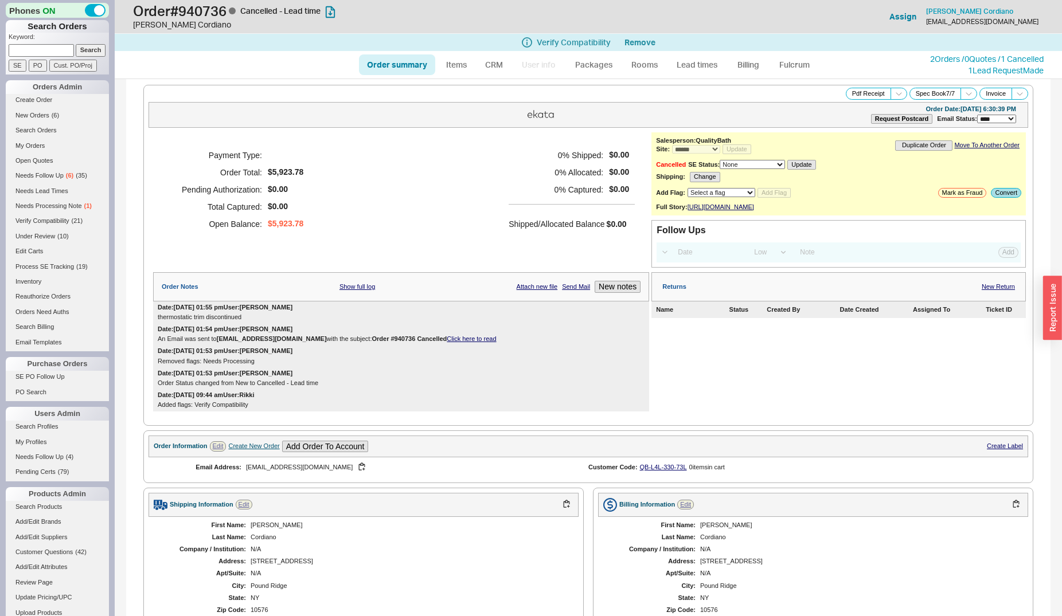
click at [387, 71] on link "Order summary" at bounding box center [397, 64] width 76 height 21
select select "*"
select select "LOW"
select select "3"
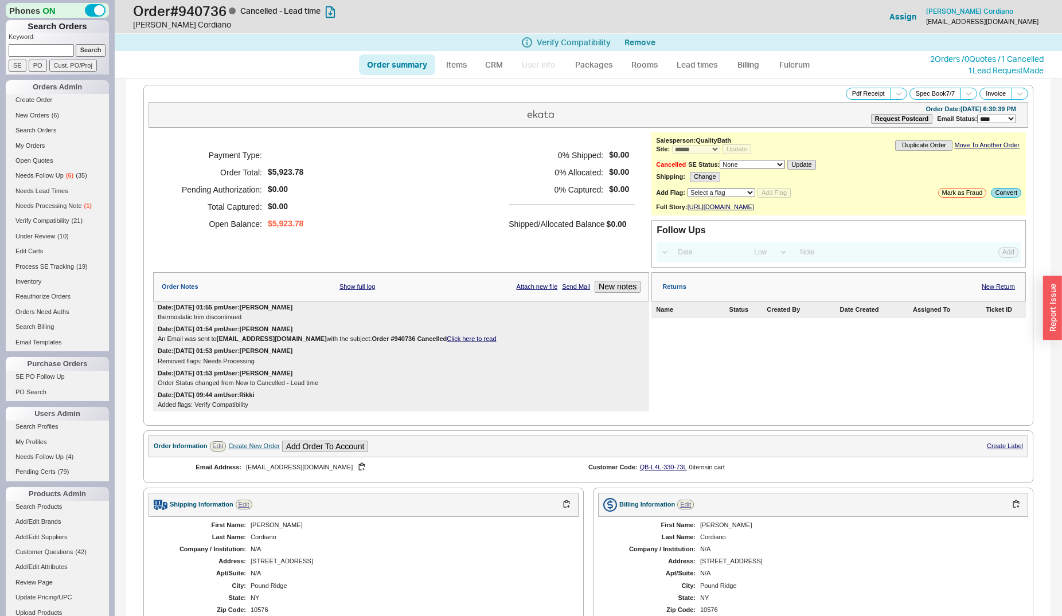
click at [399, 54] on link "Order summary" at bounding box center [397, 64] width 76 height 21
select select "*"
select select "LOW"
select select "3"
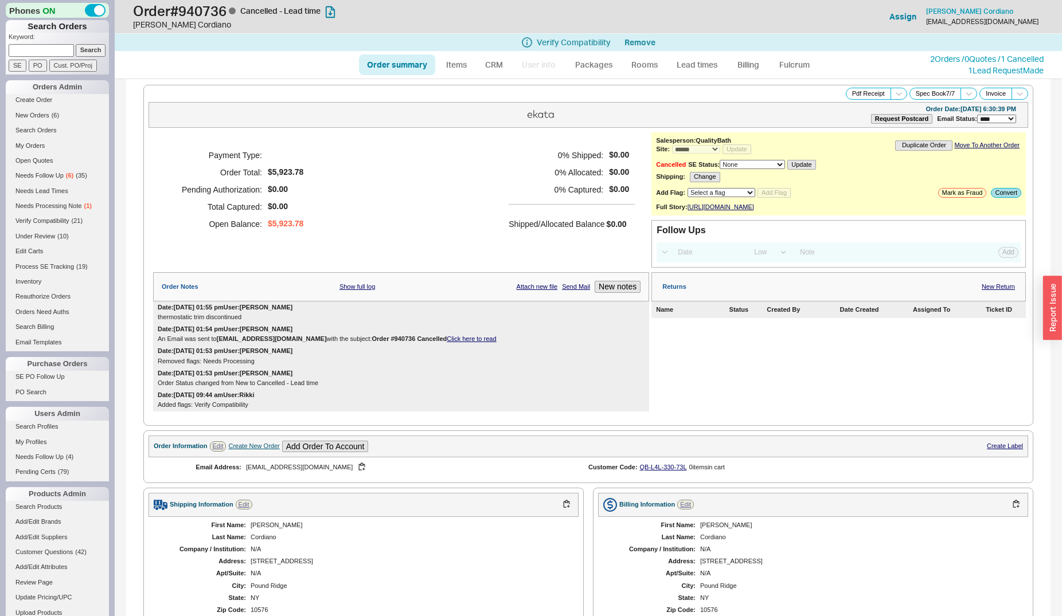
click at [40, 49] on input at bounding box center [41, 50] width 65 height 12
type input "940855"
click at [76, 44] on input "Search" at bounding box center [91, 50] width 30 height 12
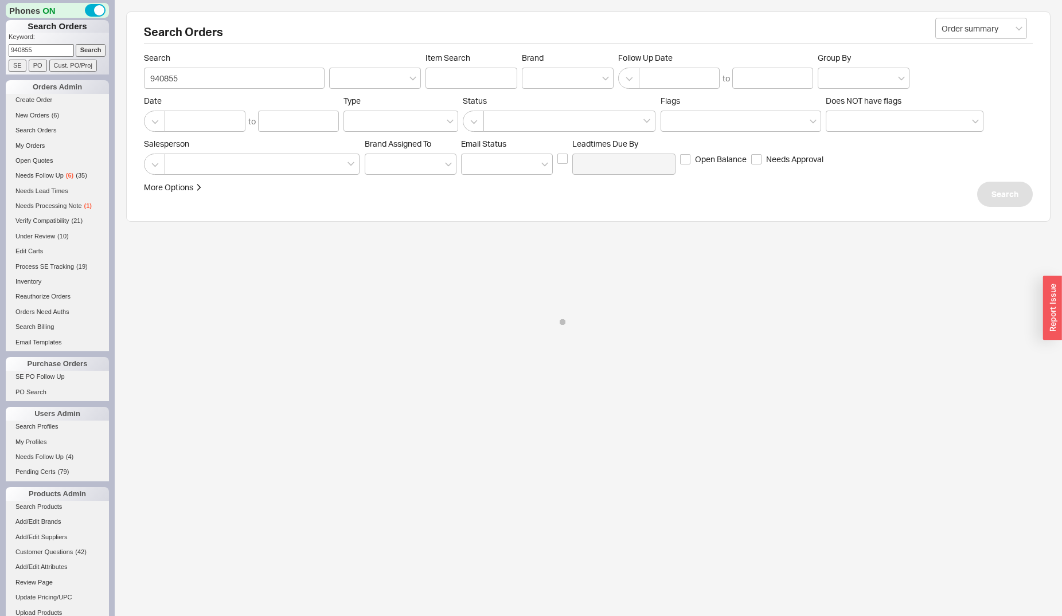
select select "*"
select select "3"
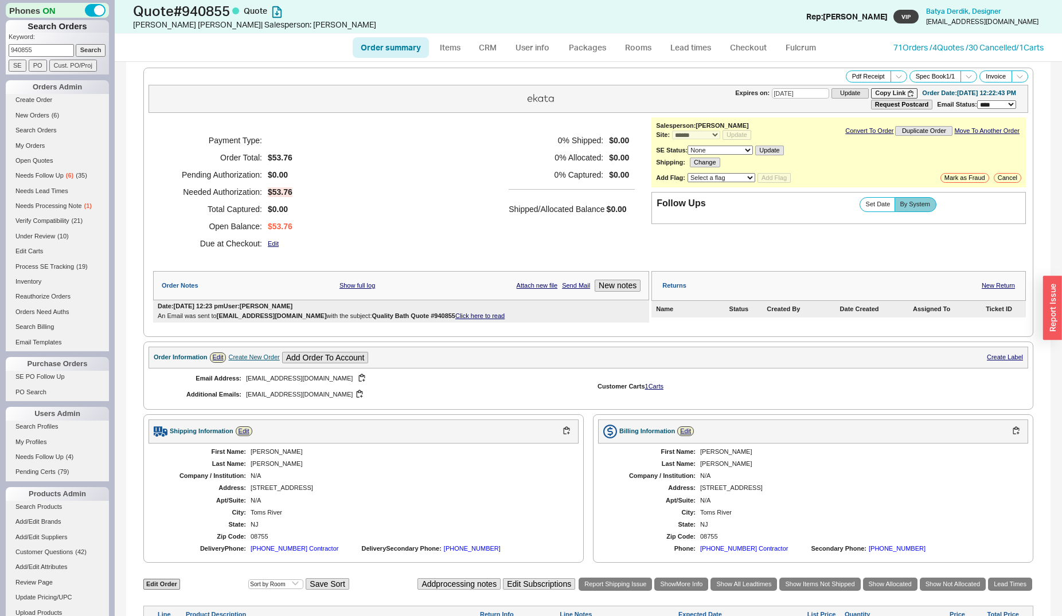
scroll to position [244, 0]
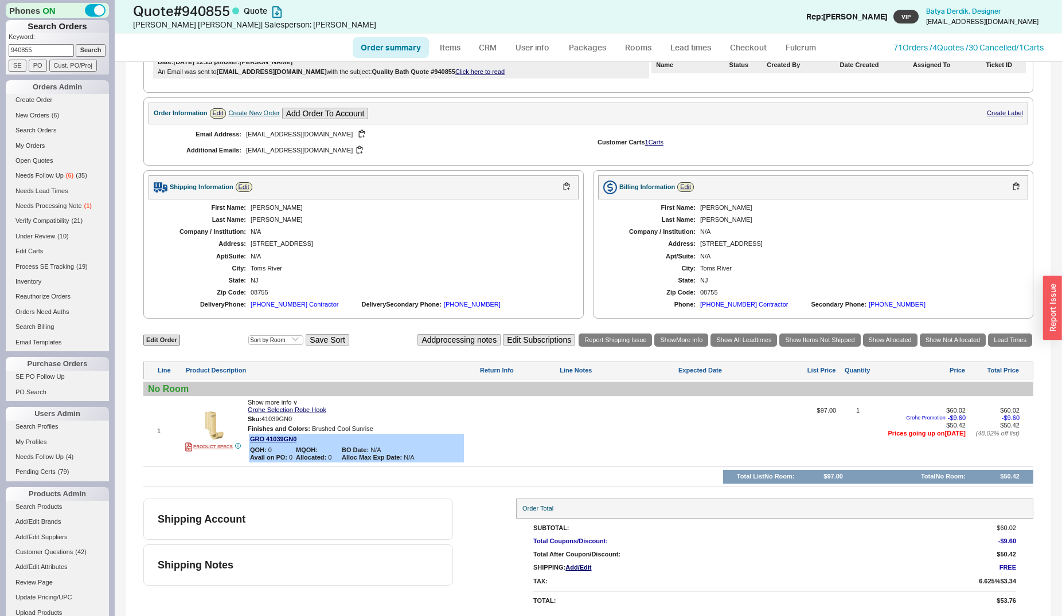
click at [281, 307] on div "732-228-0565 Contractor" at bounding box center [295, 304] width 88 height 7
click at [42, 49] on input "940855" at bounding box center [41, 50] width 65 height 12
type input "924525"
click at [76, 44] on input "Search" at bounding box center [91, 50] width 30 height 12
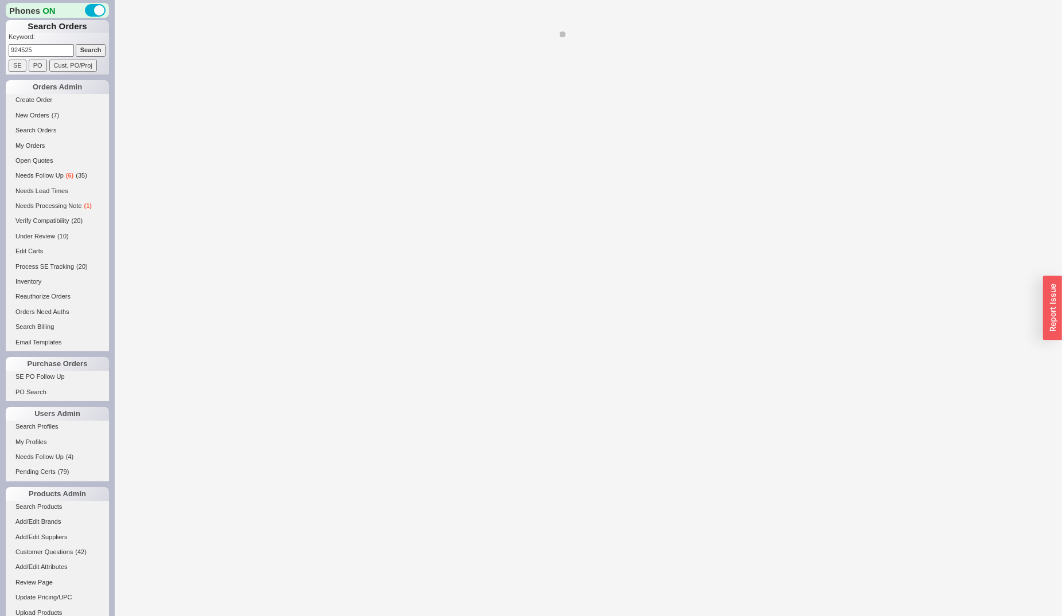
select select "*"
select select "LOW"
select select "3"
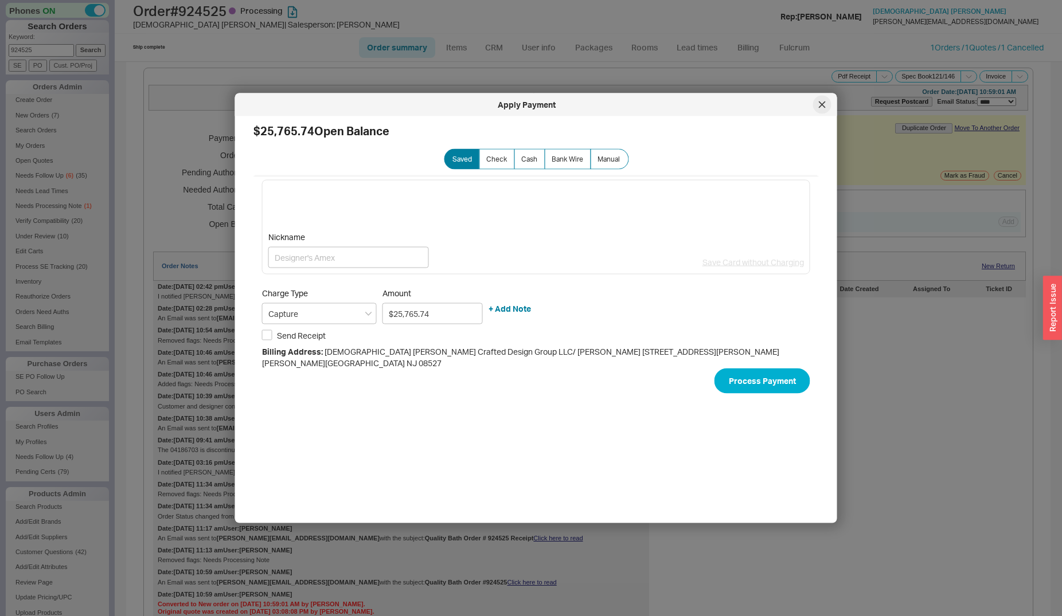
click at [823, 107] on icon at bounding box center [822, 105] width 7 height 7
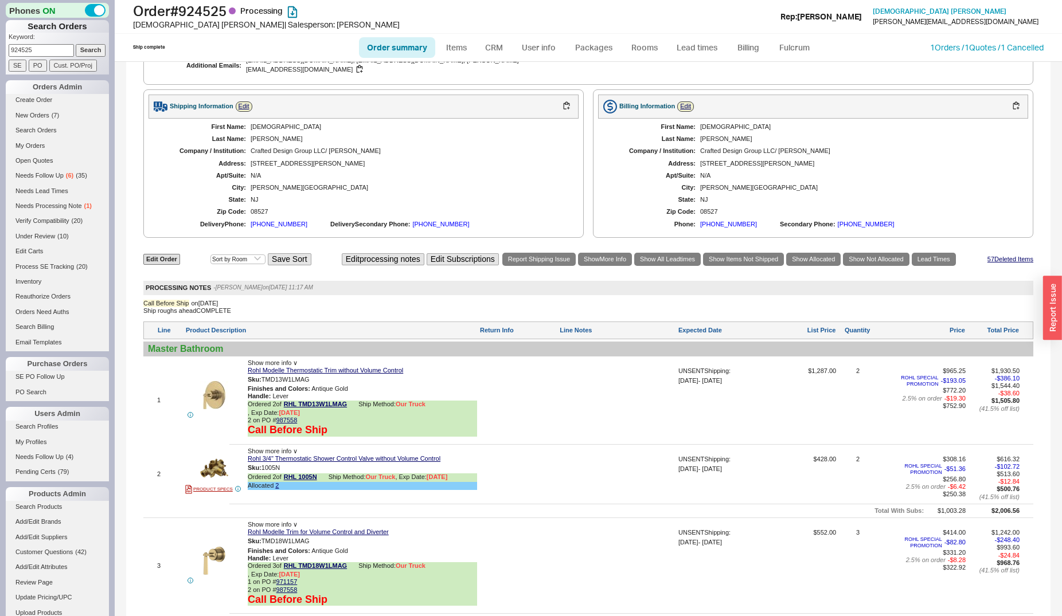
scroll to position [819, 0]
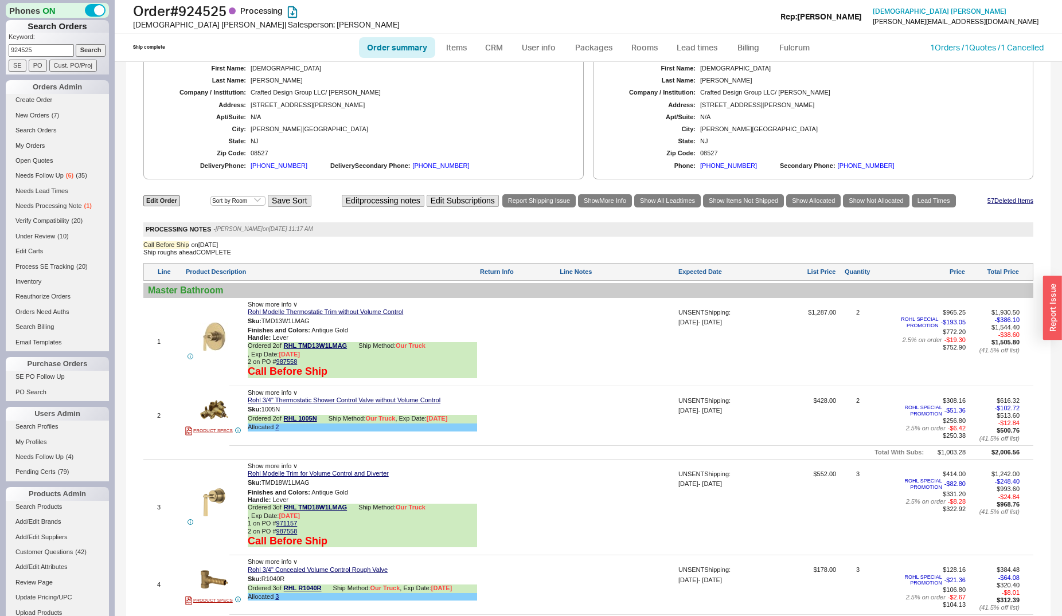
click at [583, 494] on div at bounding box center [618, 511] width 116 height 81
type textarea "will need to add another"
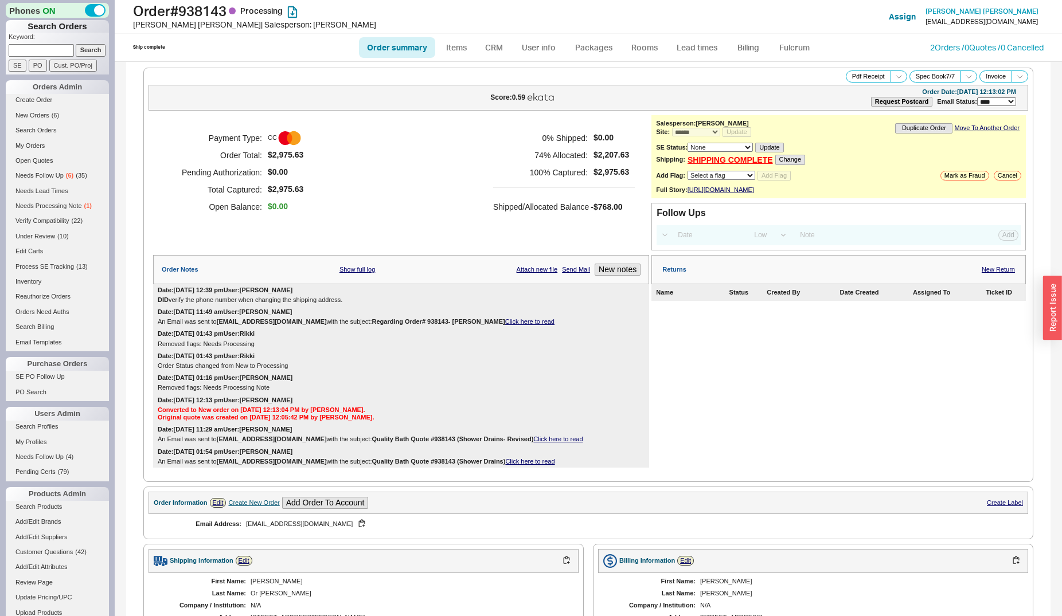
select select "*"
select select "LOW"
select select "3"
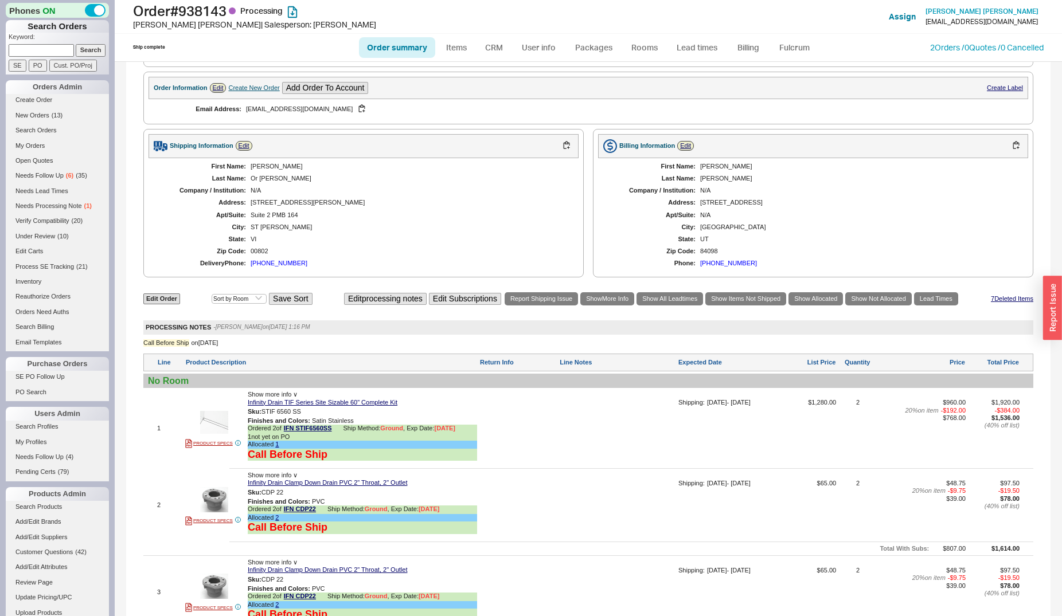
scroll to position [298, 0]
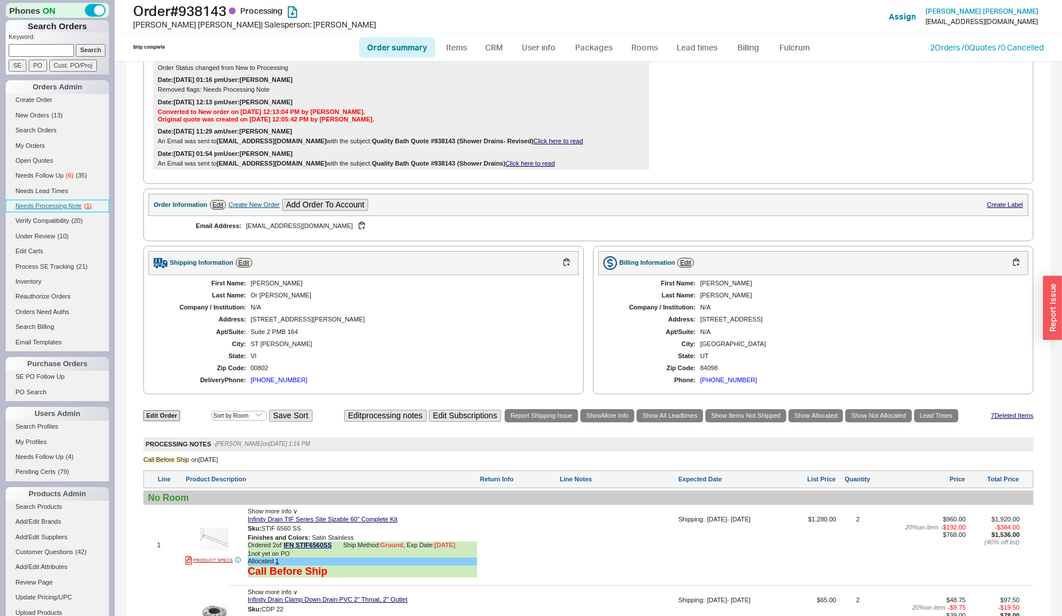
click at [68, 209] on span "Needs Processing Note" at bounding box center [48, 205] width 67 height 7
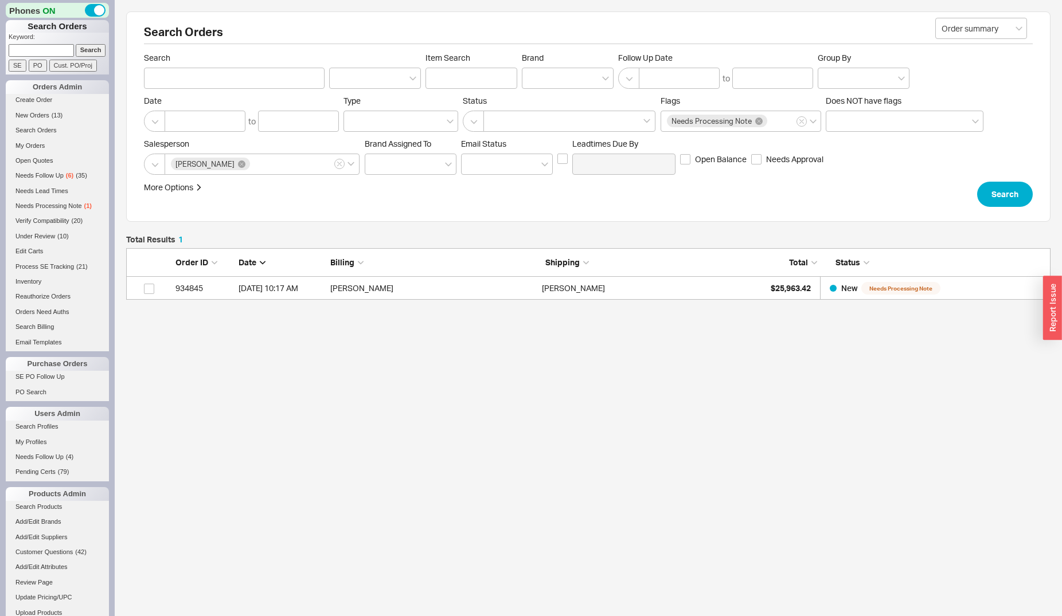
scroll to position [42, 915]
click at [57, 119] on link "New Orders ( 13 )" at bounding box center [57, 116] width 103 height 12
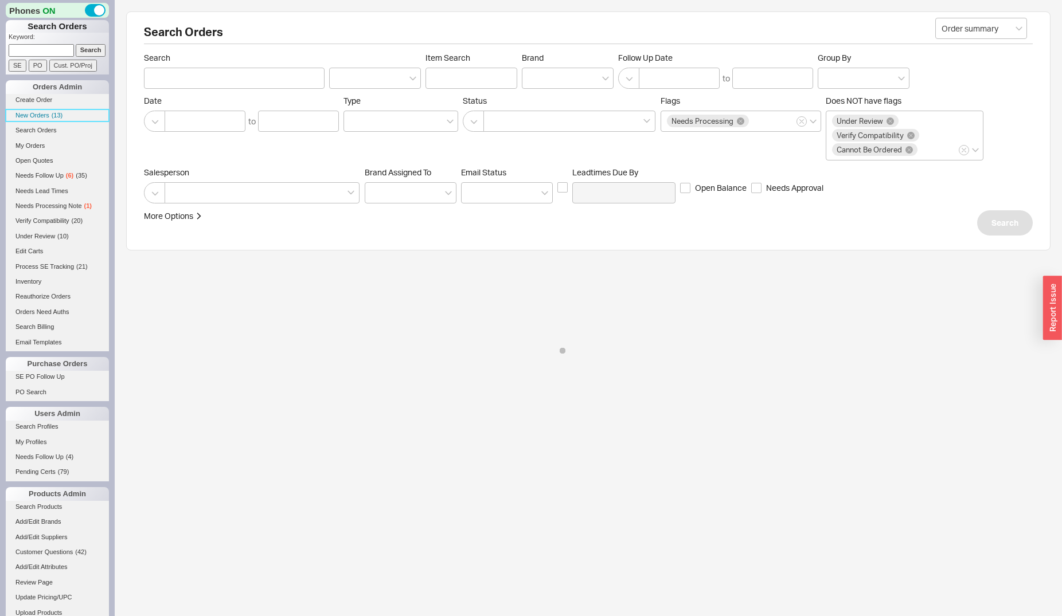
click at [36, 115] on span "New Orders" at bounding box center [32, 115] width 34 height 7
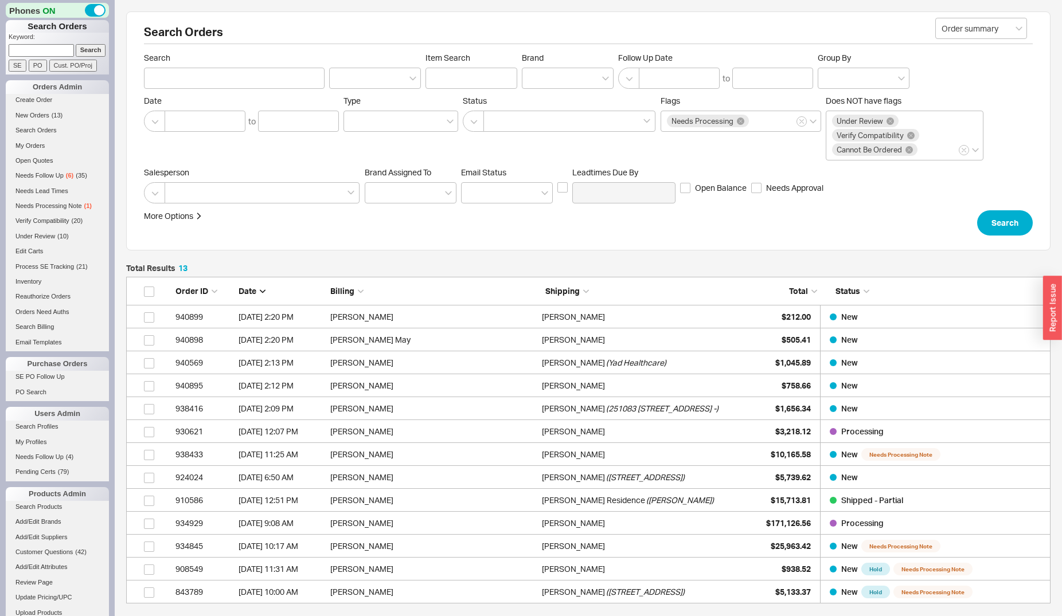
scroll to position [317, 915]
click at [45, 48] on input at bounding box center [41, 50] width 65 height 12
type input "[PERSON_NAME]"
click at [76, 44] on input "Search" at bounding box center [91, 50] width 30 height 12
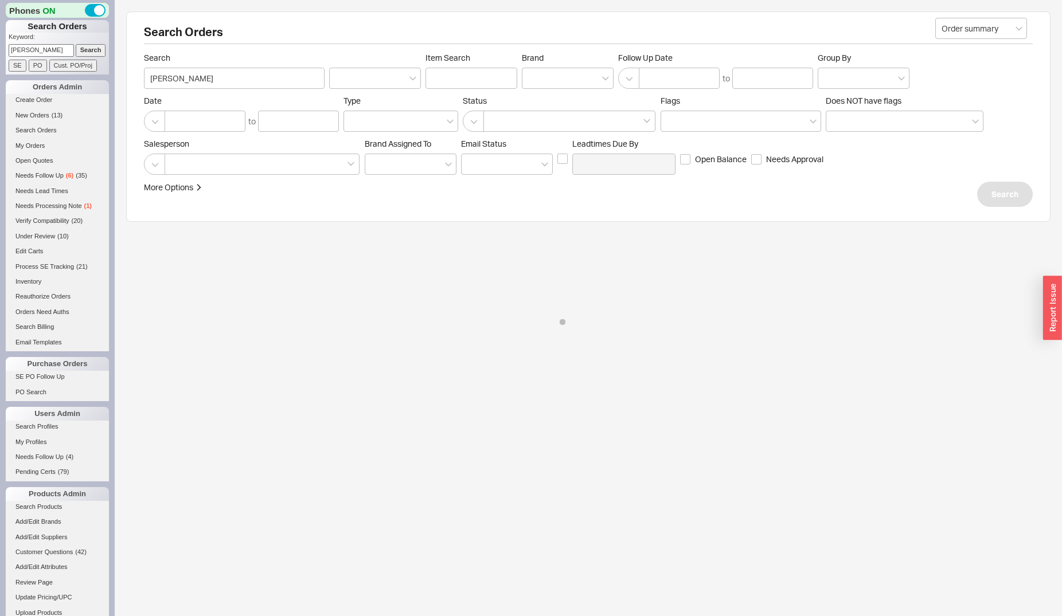
type input "[PERSON_NAME]"
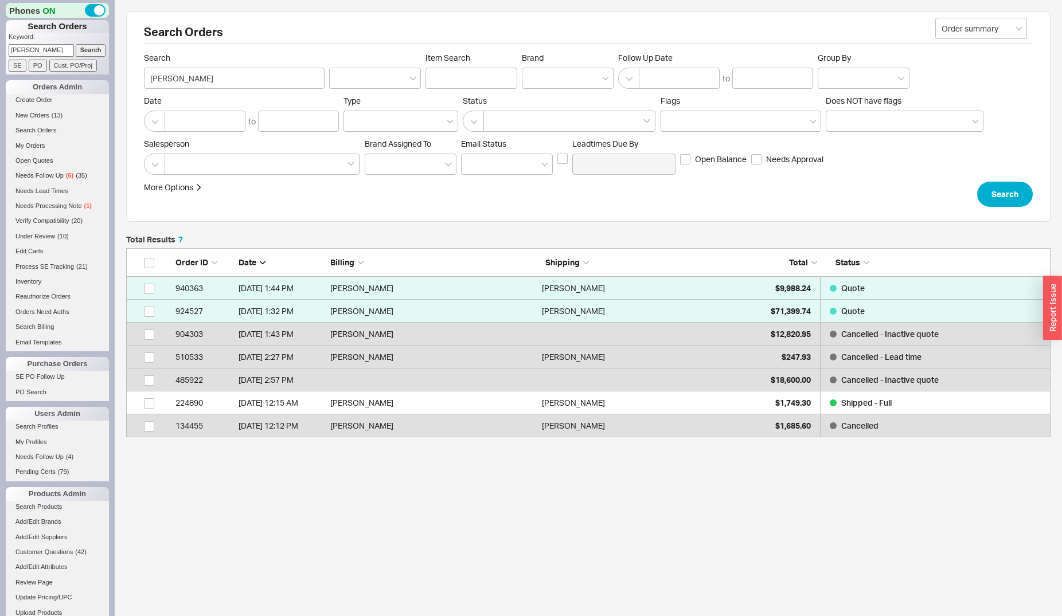
scroll to position [179, 915]
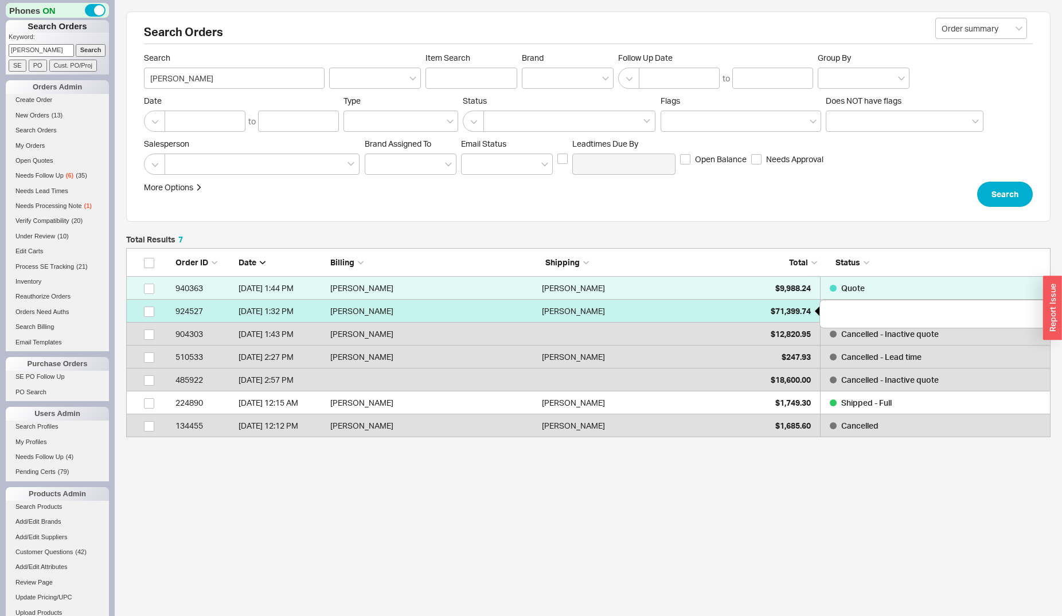
click at [794, 310] on span "$71,399.74" at bounding box center [791, 311] width 40 height 10
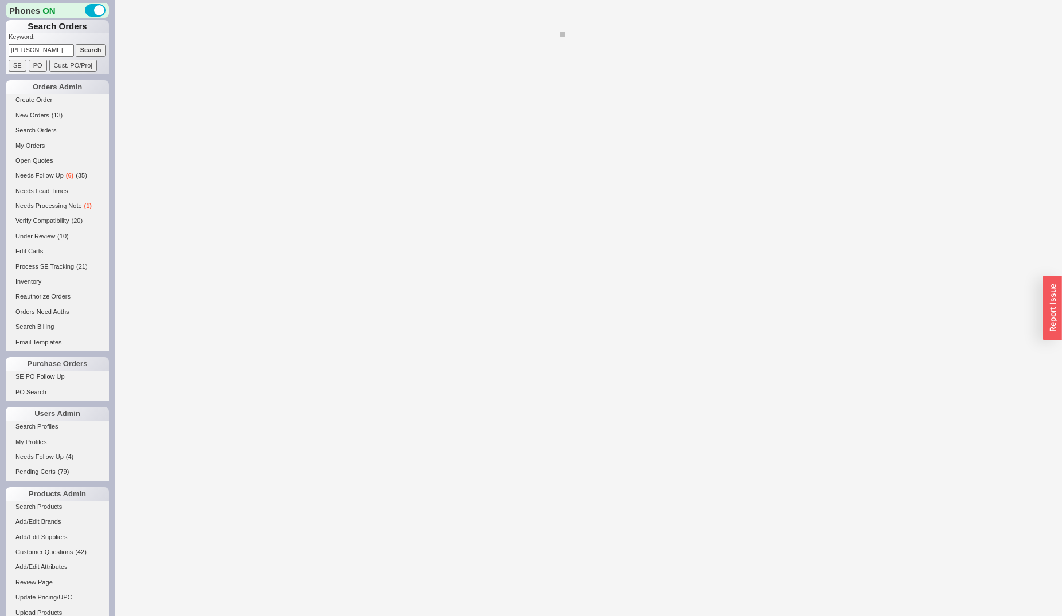
select select "*"
select select "LOW"
select select "3"
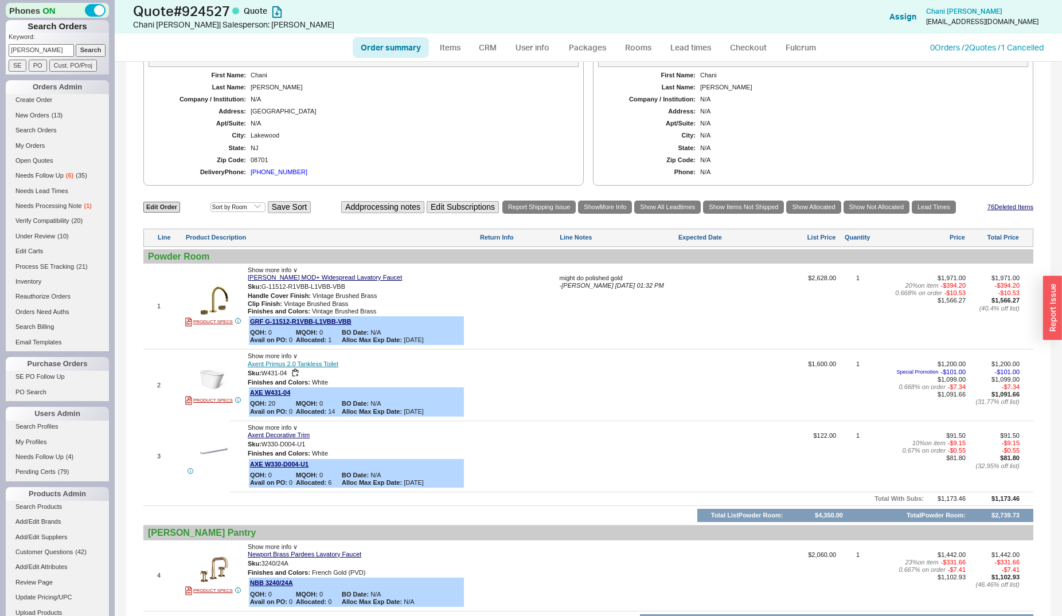
scroll to position [526, 0]
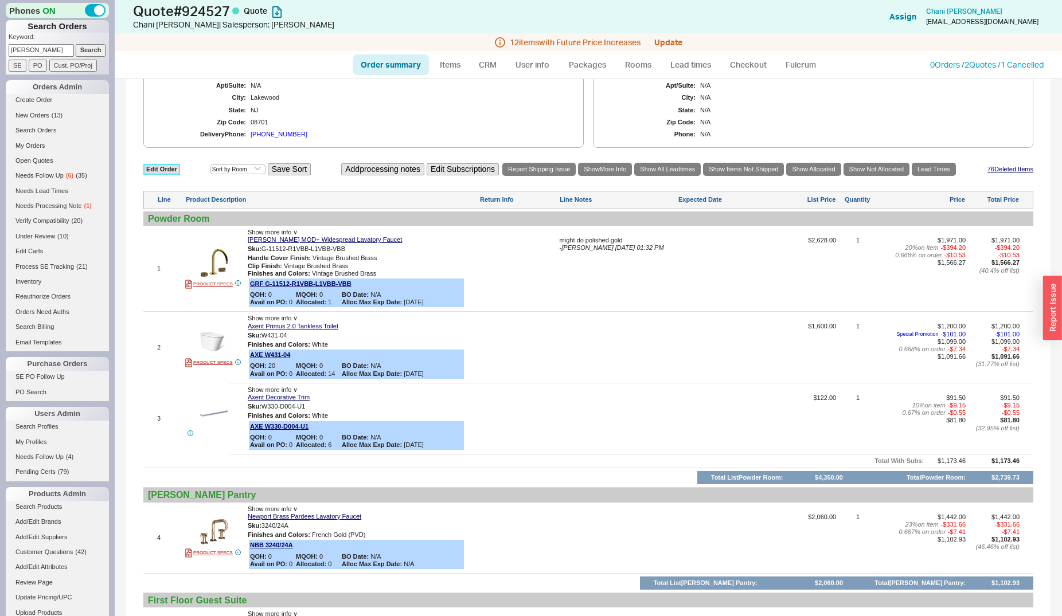
click at [151, 169] on link "Edit Order" at bounding box center [161, 169] width 37 height 11
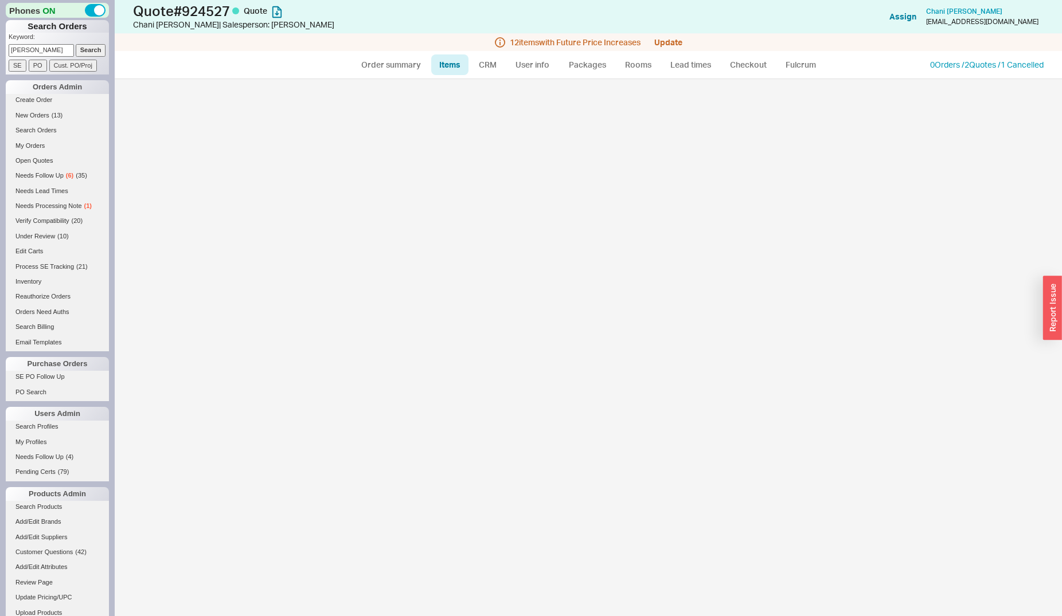
select select "3"
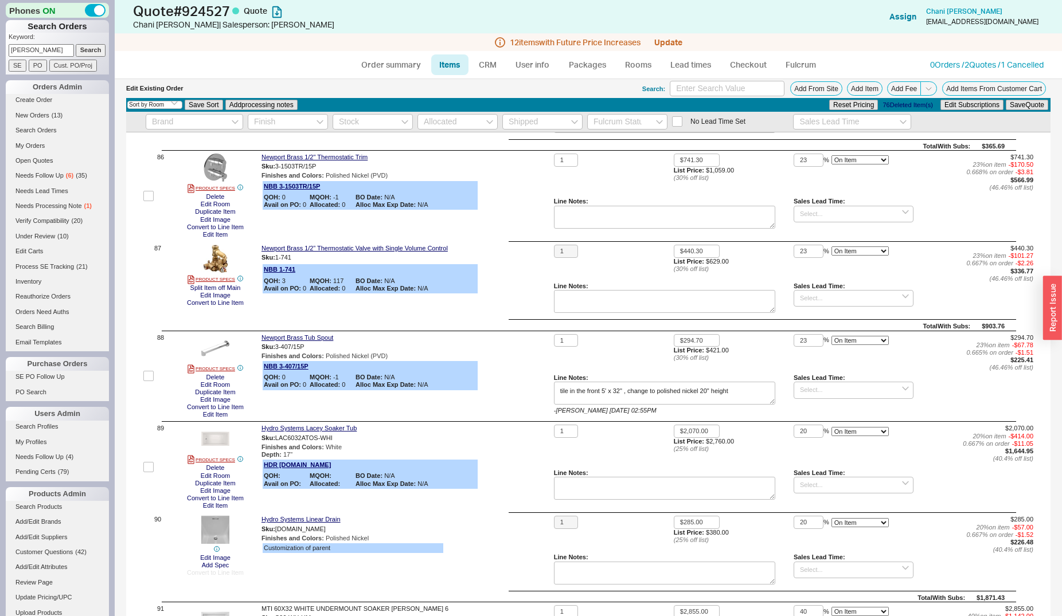
scroll to position [8247, 0]
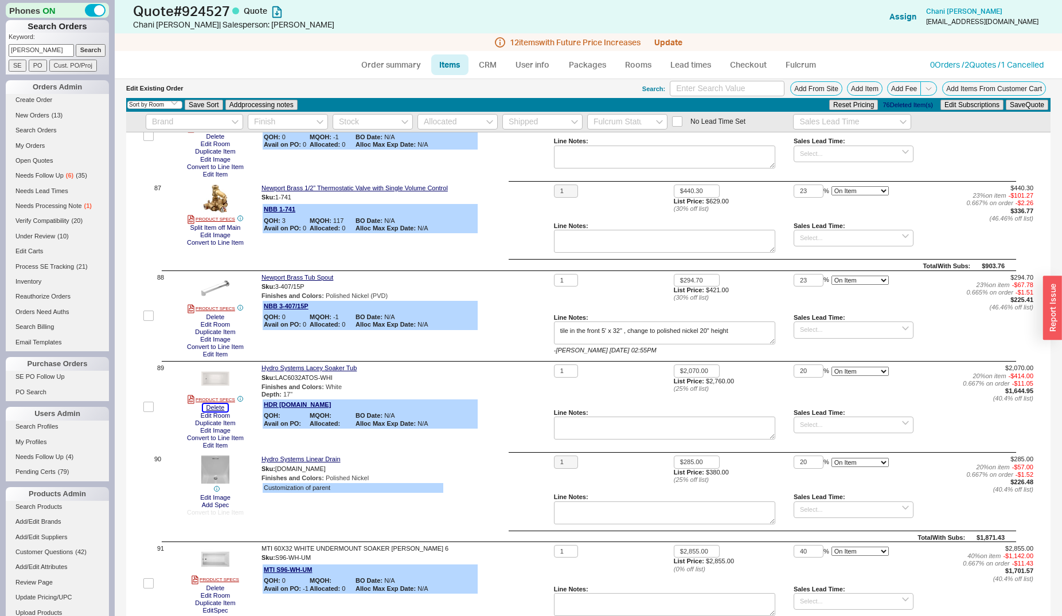
click at [215, 404] on button "Delete" at bounding box center [215, 407] width 25 height 7
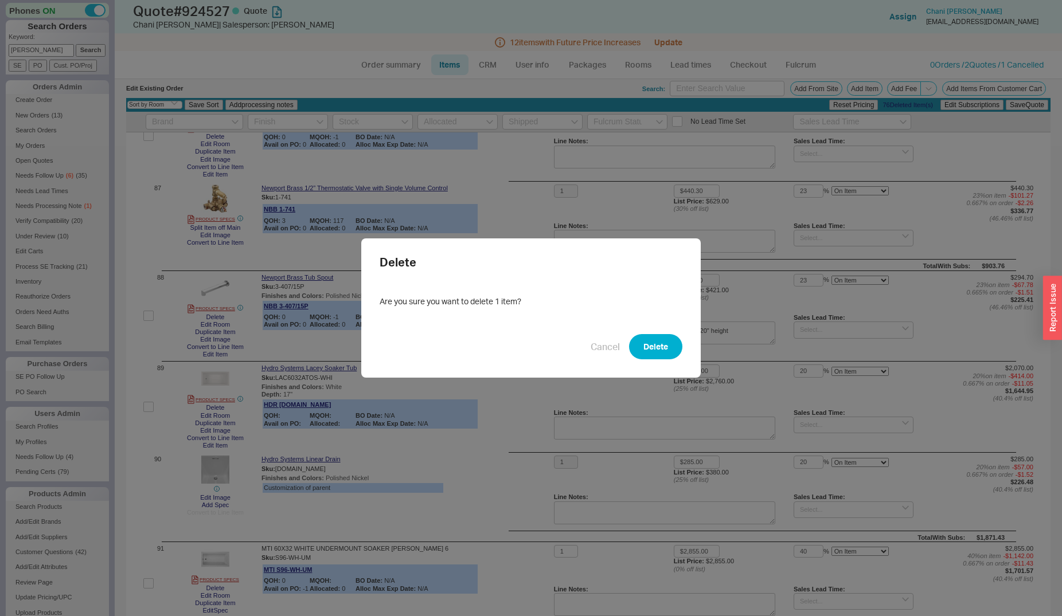
click at [656, 345] on button "Delete" at bounding box center [655, 346] width 53 height 25
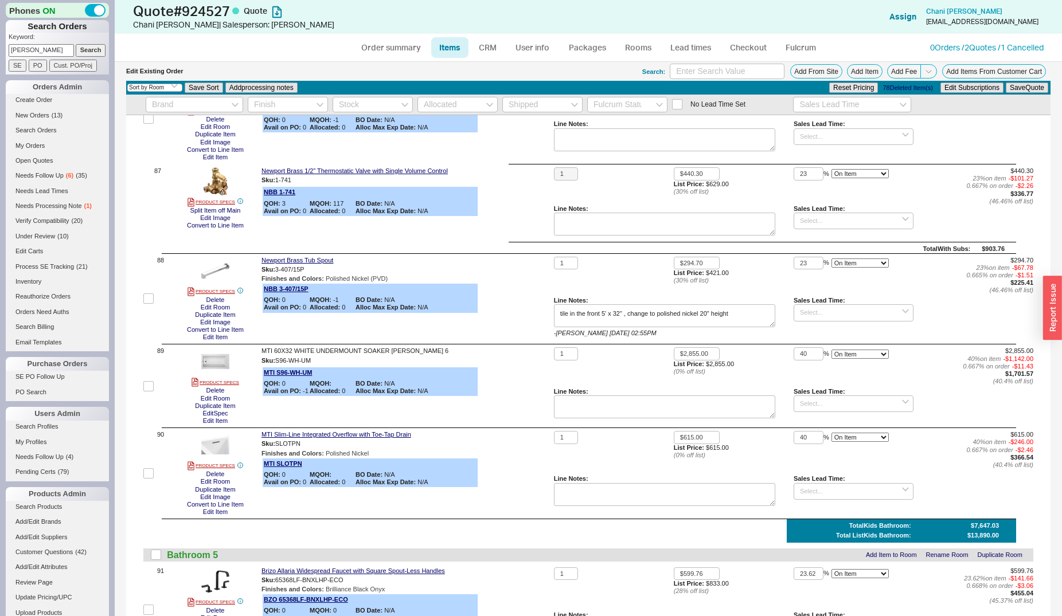
scroll to position [8423, 0]
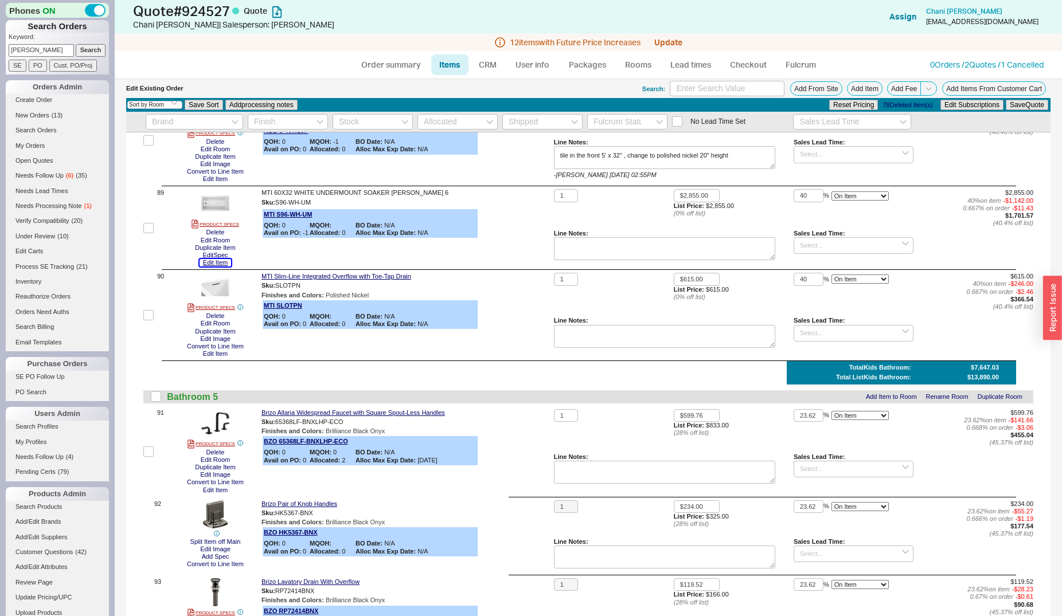
click at [216, 259] on button "Edit Item" at bounding box center [216, 262] width 32 height 7
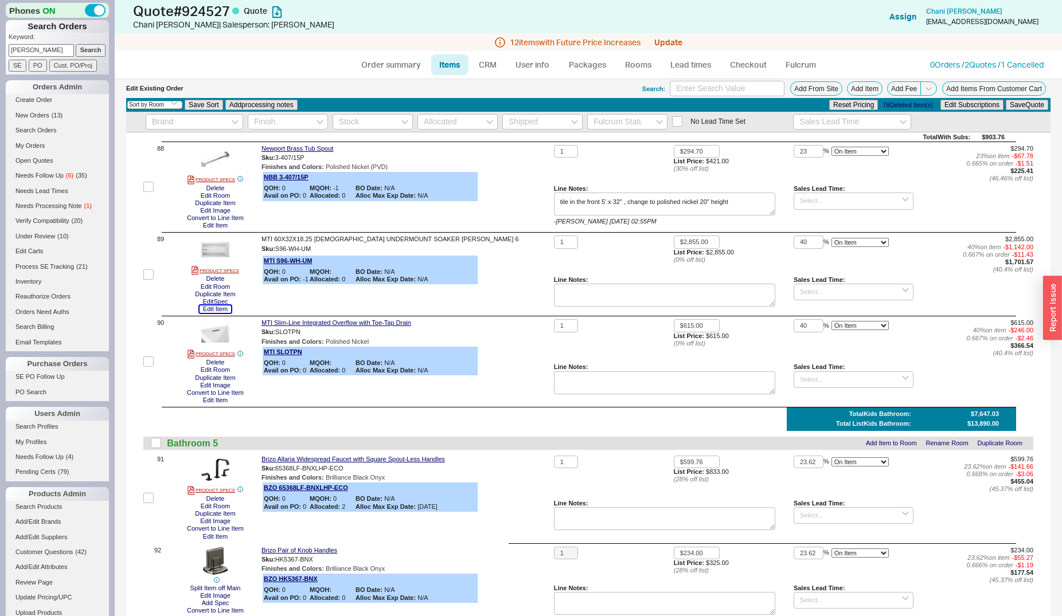
scroll to position [8364, 0]
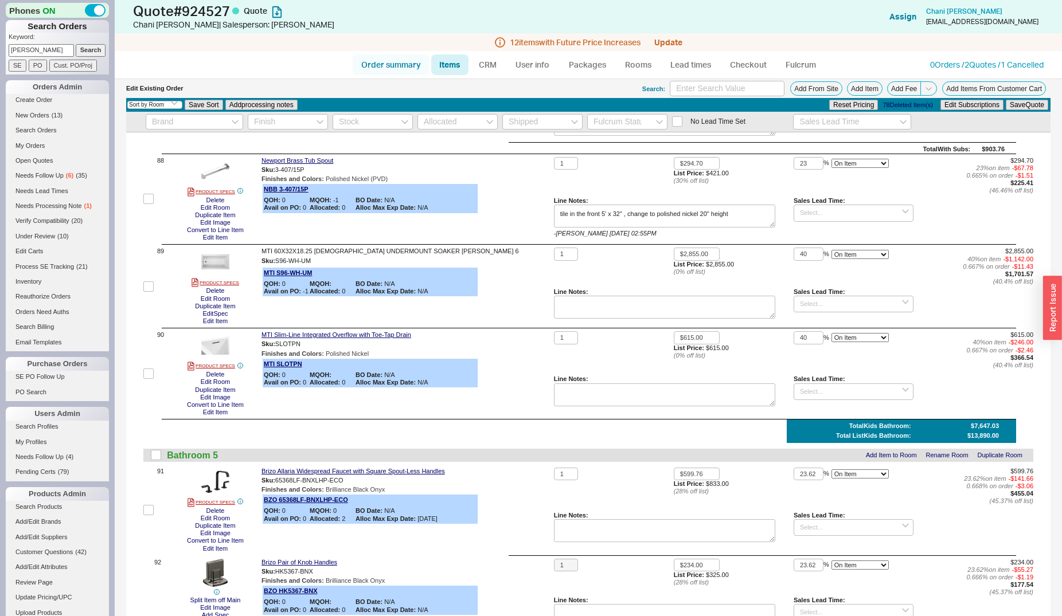
click at [403, 67] on link "Order summary" at bounding box center [391, 64] width 76 height 21
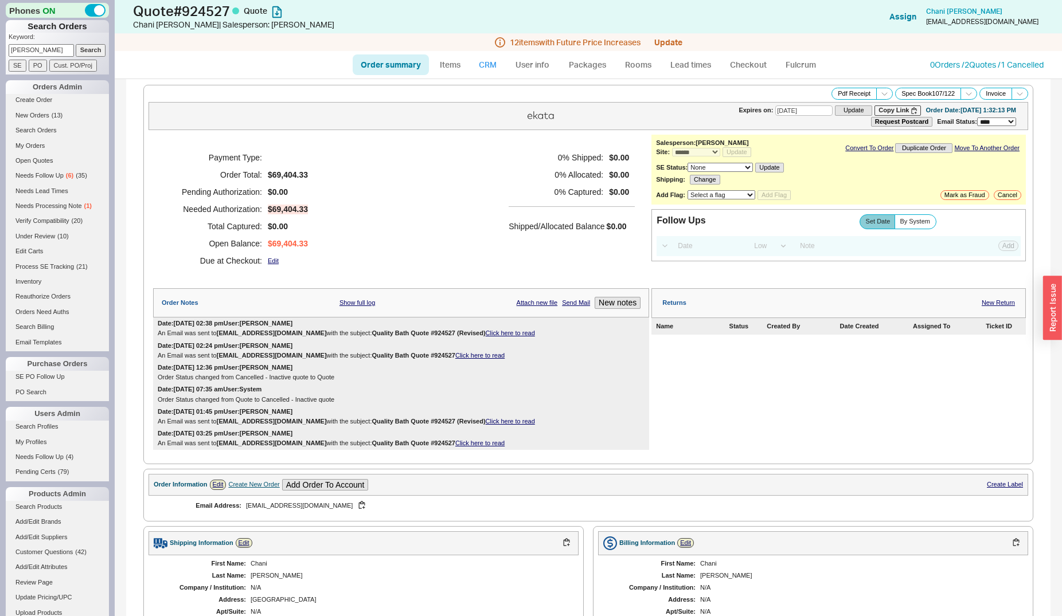
click at [492, 65] on link "CRM" at bounding box center [488, 64] width 34 height 21
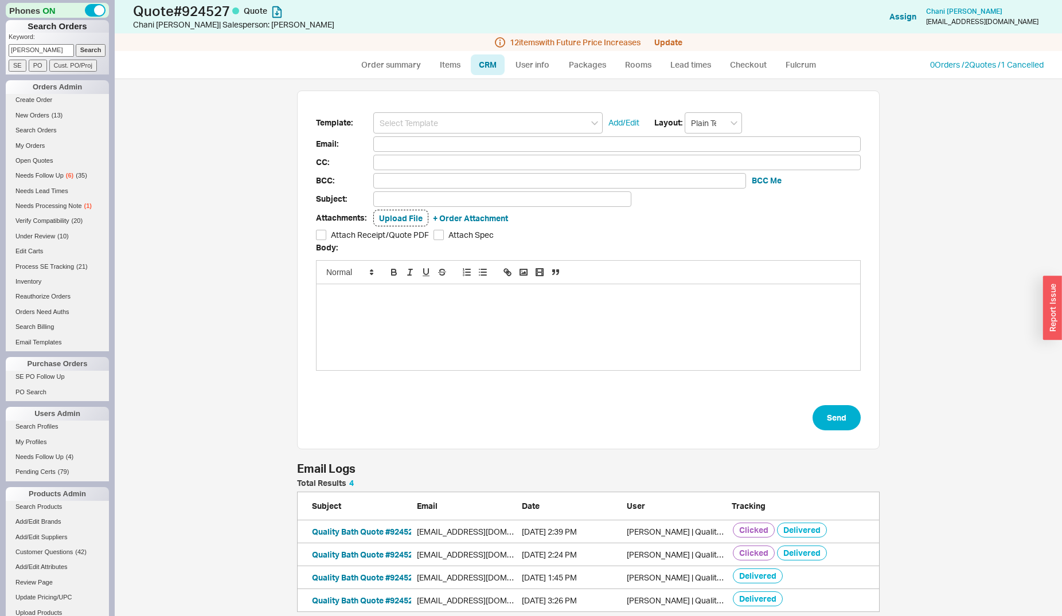
scroll to position [528, 928]
click at [484, 118] on input at bounding box center [487, 122] width 229 height 21
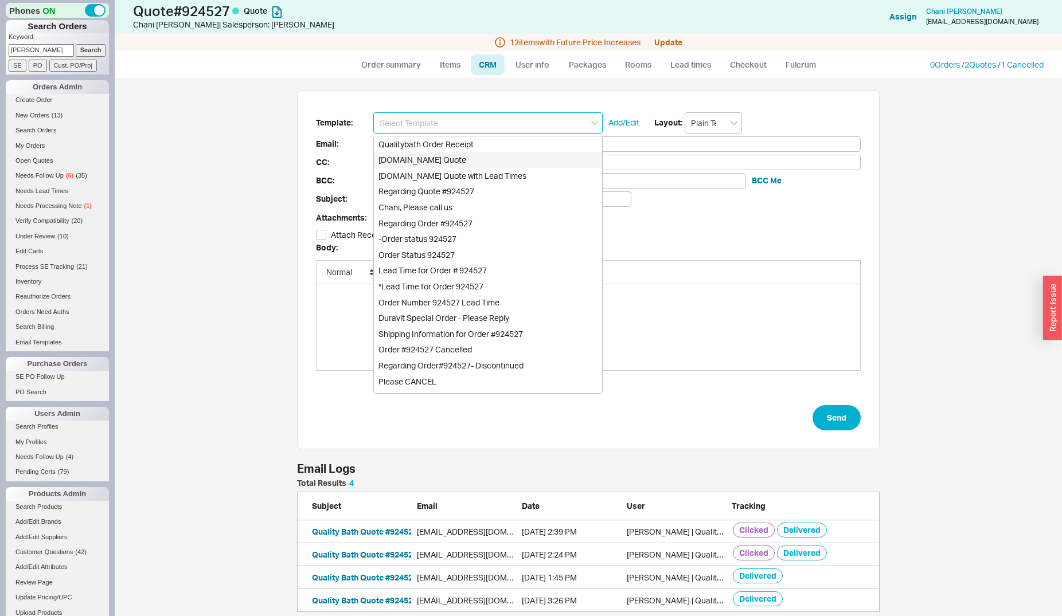
click at [477, 159] on div "[DOMAIN_NAME] Quote" at bounding box center [488, 160] width 228 height 16
type input "[DOMAIN_NAME] Quote"
type input "Receipt"
type input "[EMAIL_ADDRESS][DOMAIN_NAME]"
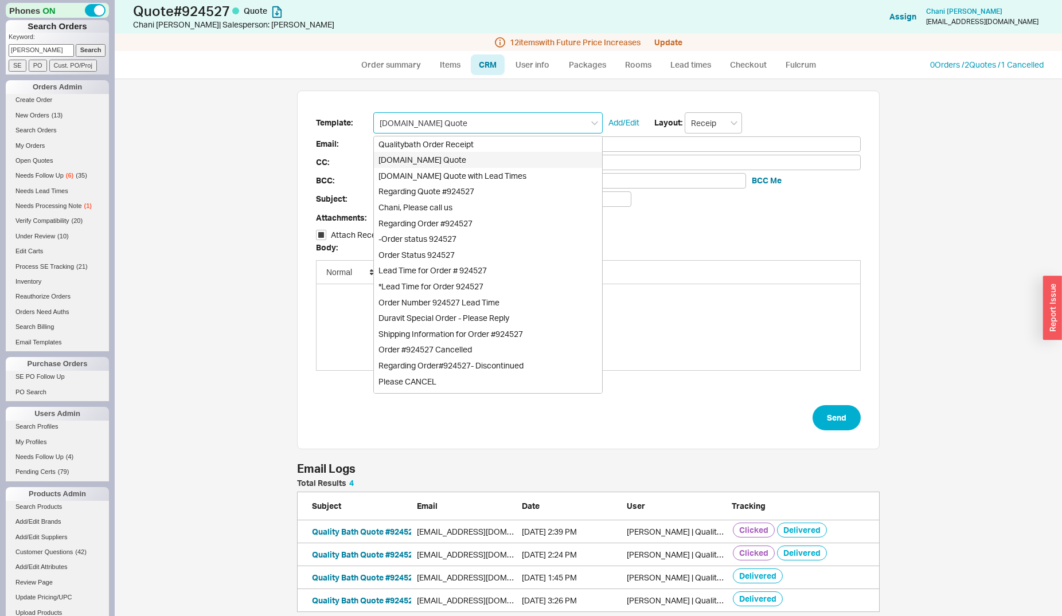
type input "Quality Bath Quote #924527"
checkbox input "true"
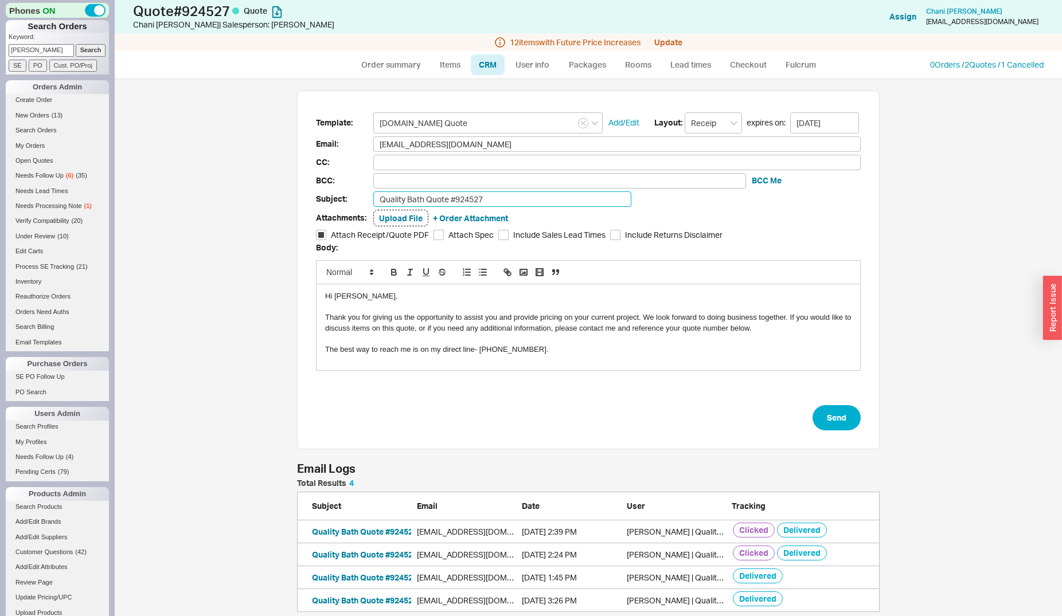
click at [488, 193] on input "Quality Bath Quote #924527" at bounding box center [502, 199] width 258 height 15
type input "Quality Bath Quote #924527 (Revised)"
click at [827, 409] on button "Send" at bounding box center [837, 417] width 48 height 25
select select "*"
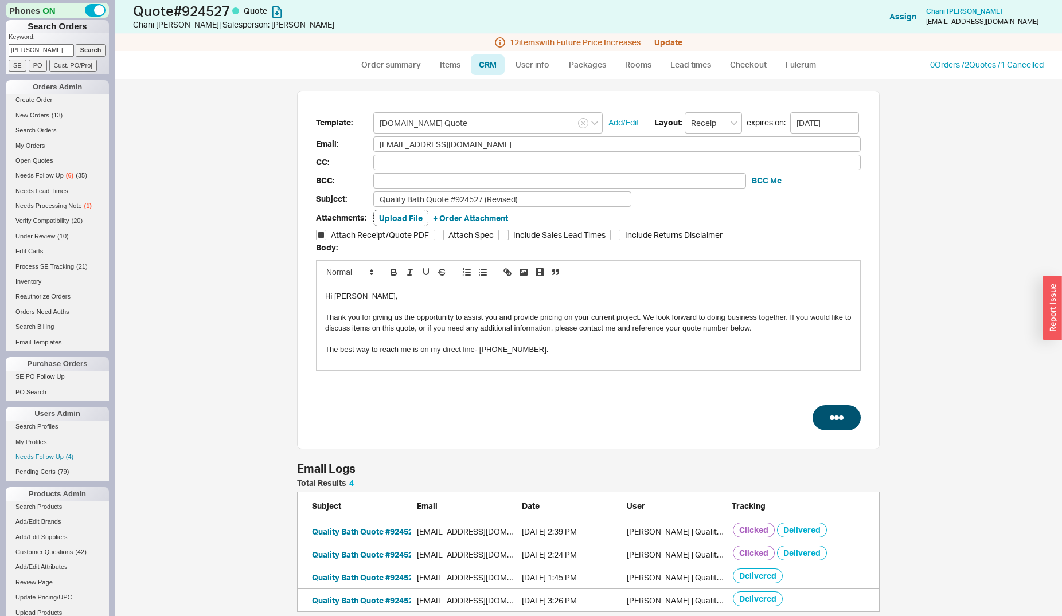
select select "LOW"
select select "3"
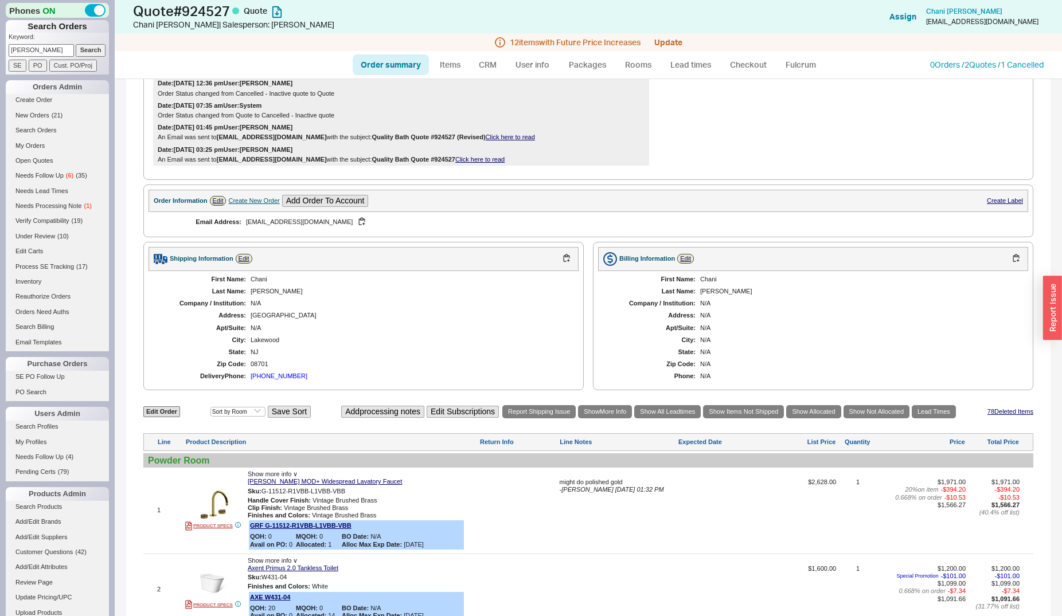
scroll to position [351, 0]
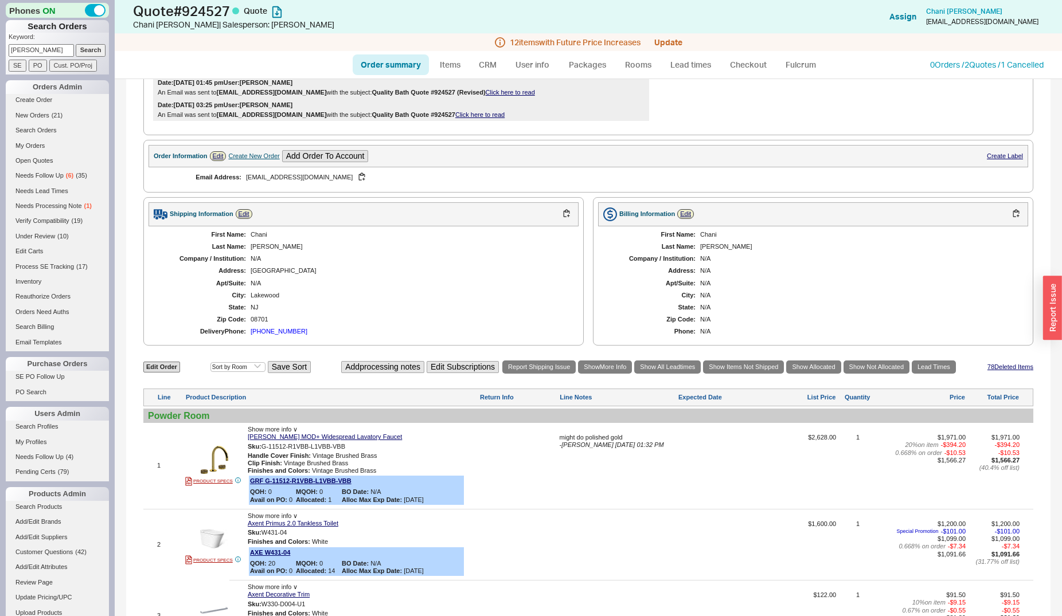
click at [286, 333] on div "[PHONE_NUMBER]" at bounding box center [279, 331] width 57 height 7
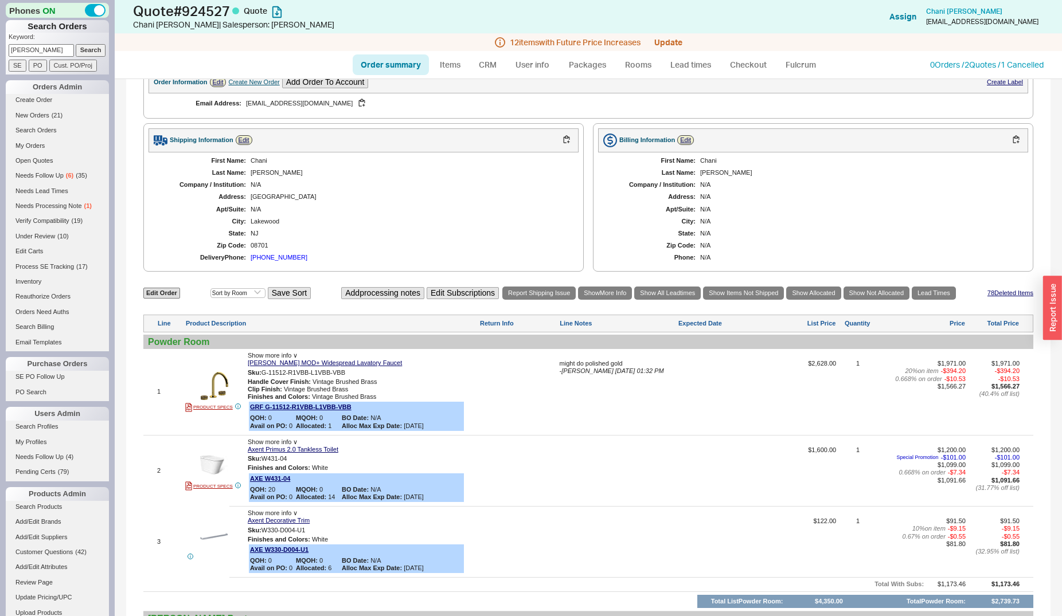
scroll to position [409, 0]
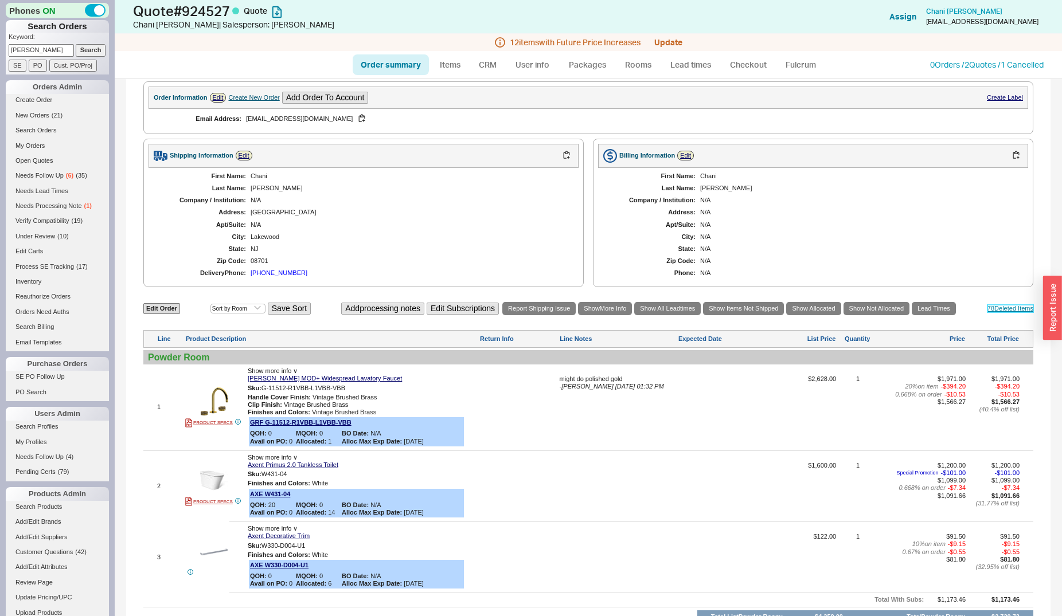
click at [995, 308] on link "78 Deleted Item s" at bounding box center [1010, 308] width 46 height 7
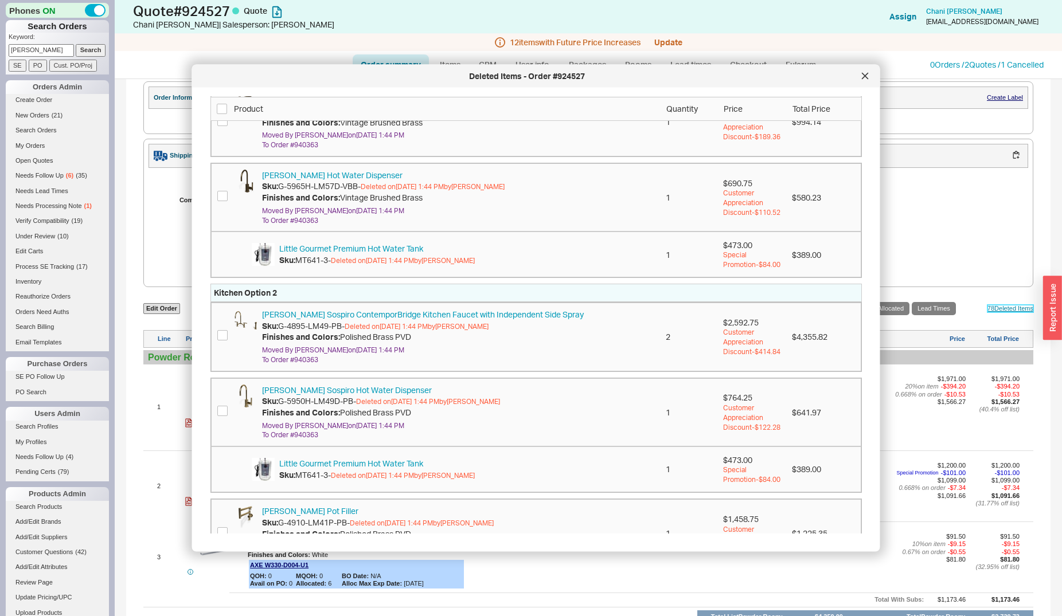
scroll to position [4363, 0]
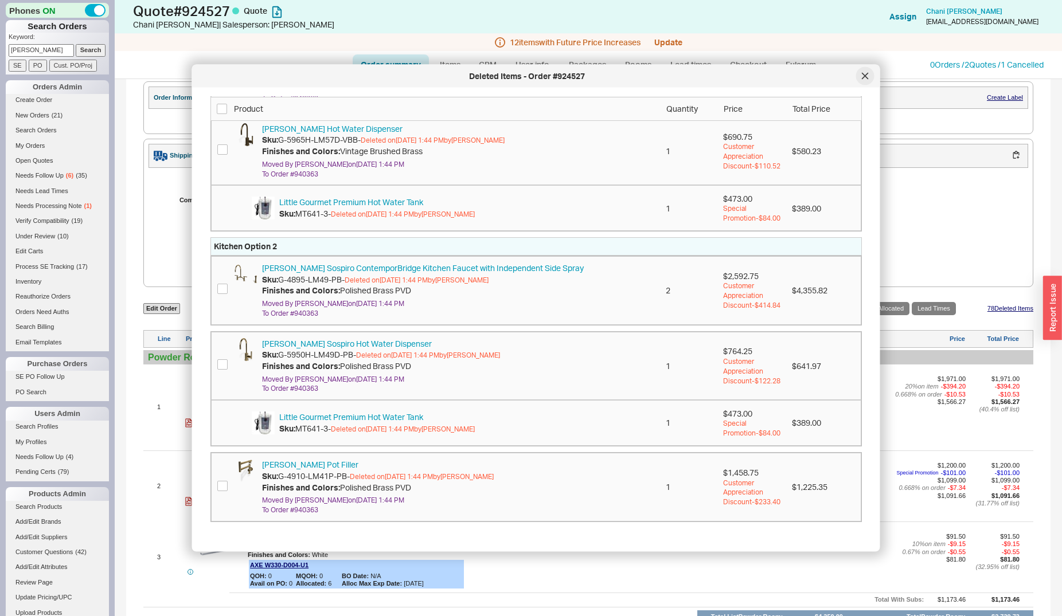
click at [864, 78] on icon at bounding box center [865, 76] width 6 height 6
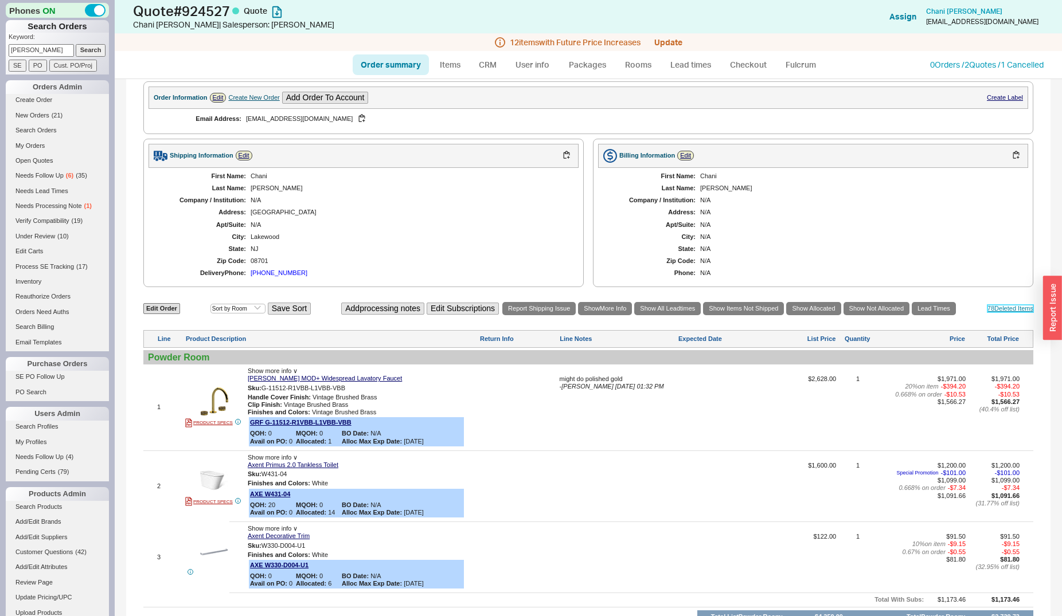
click at [1001, 308] on link "78 Deleted Item s" at bounding box center [1010, 308] width 46 height 7
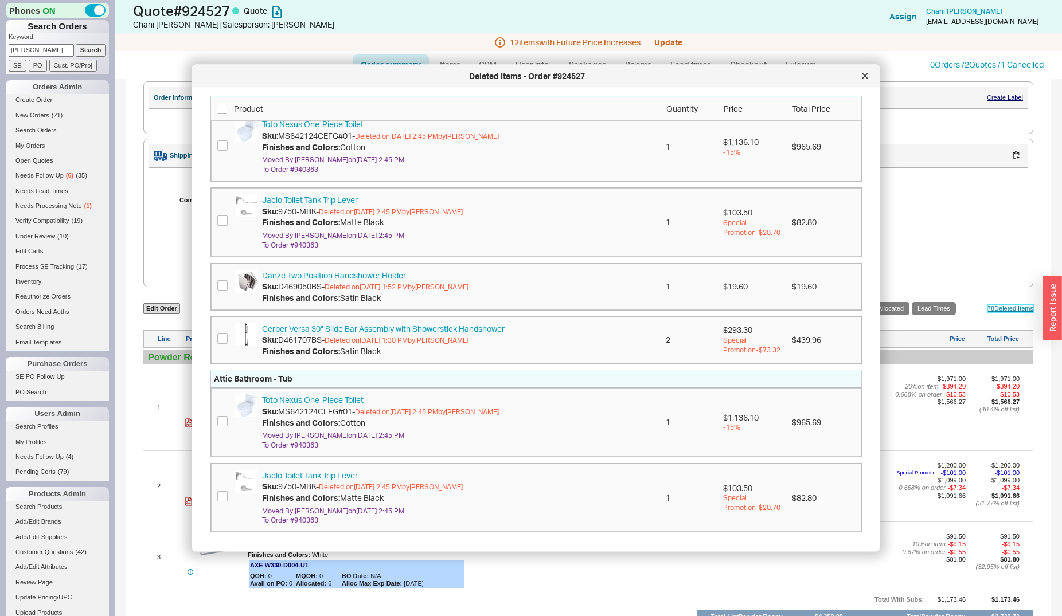
scroll to position [2925, 0]
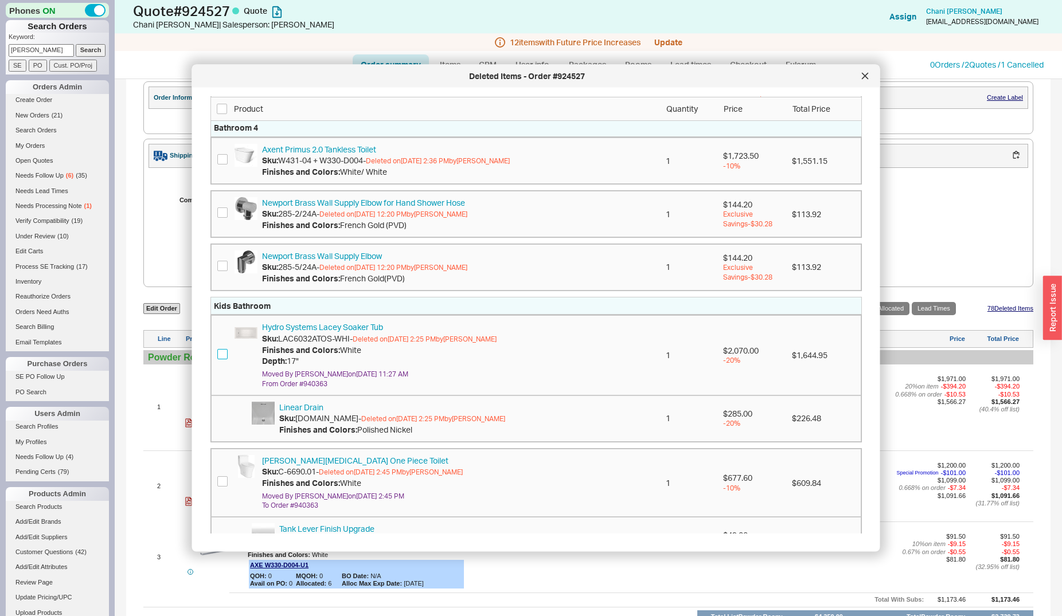
click at [222, 353] on input "checkbox" at bounding box center [222, 354] width 10 height 10
checkbox input "true"
click at [804, 516] on button "Restore Items" at bounding box center [821, 515] width 82 height 25
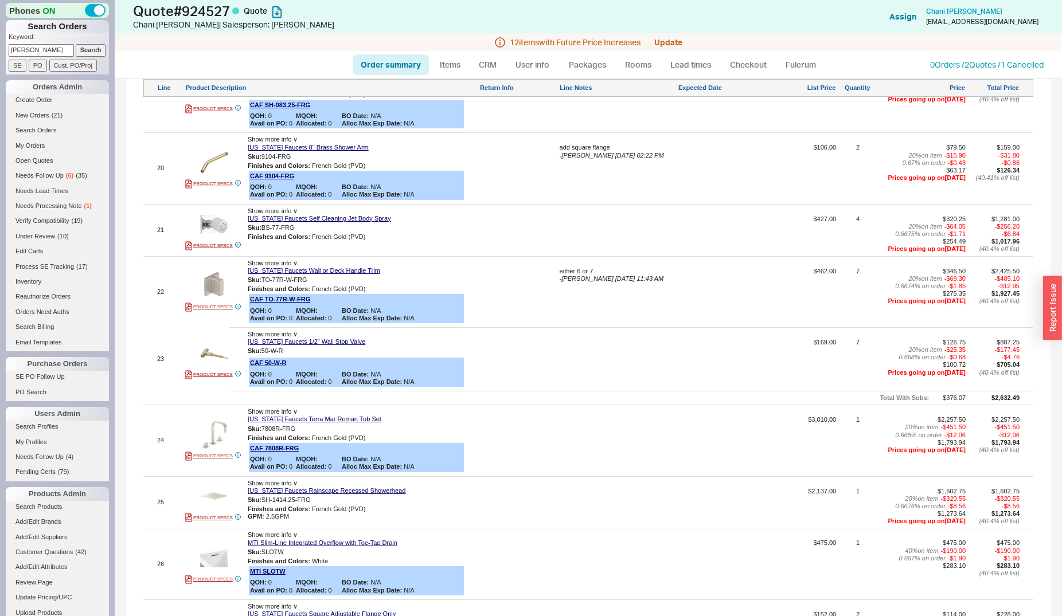
scroll to position [2515, 0]
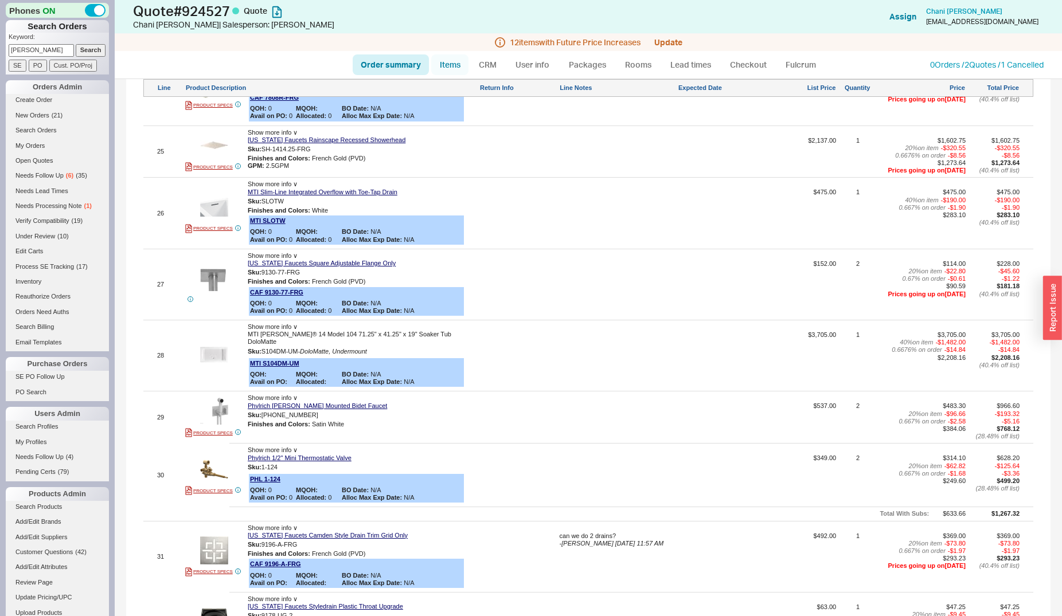
click at [452, 65] on link "Items" at bounding box center [449, 64] width 37 height 21
select select "3"
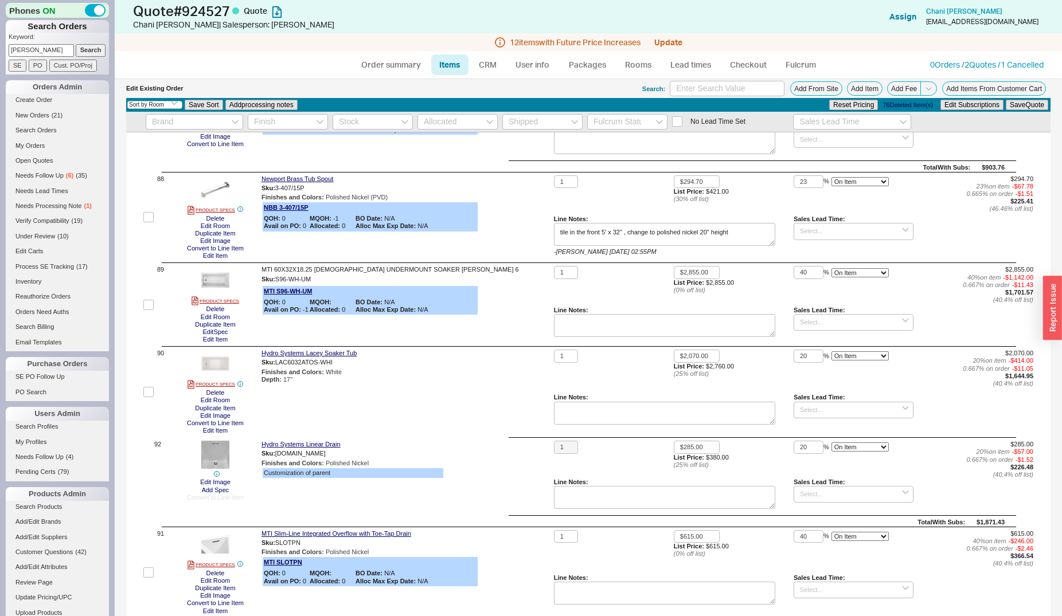
scroll to position [8364, 0]
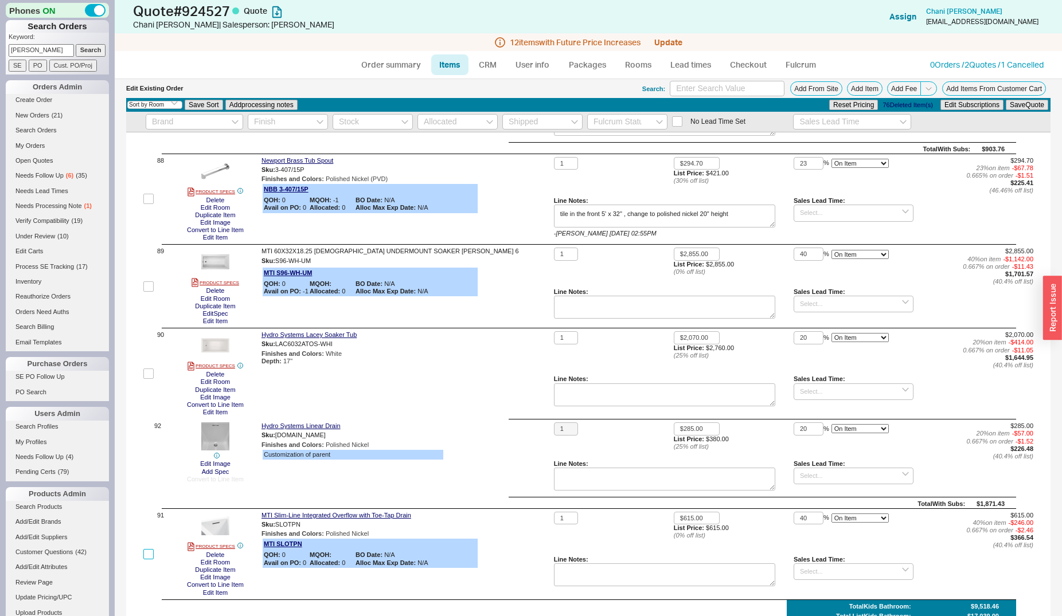
click at [145, 549] on input "checkbox" at bounding box center [148, 554] width 10 height 10
checkbox input "true"
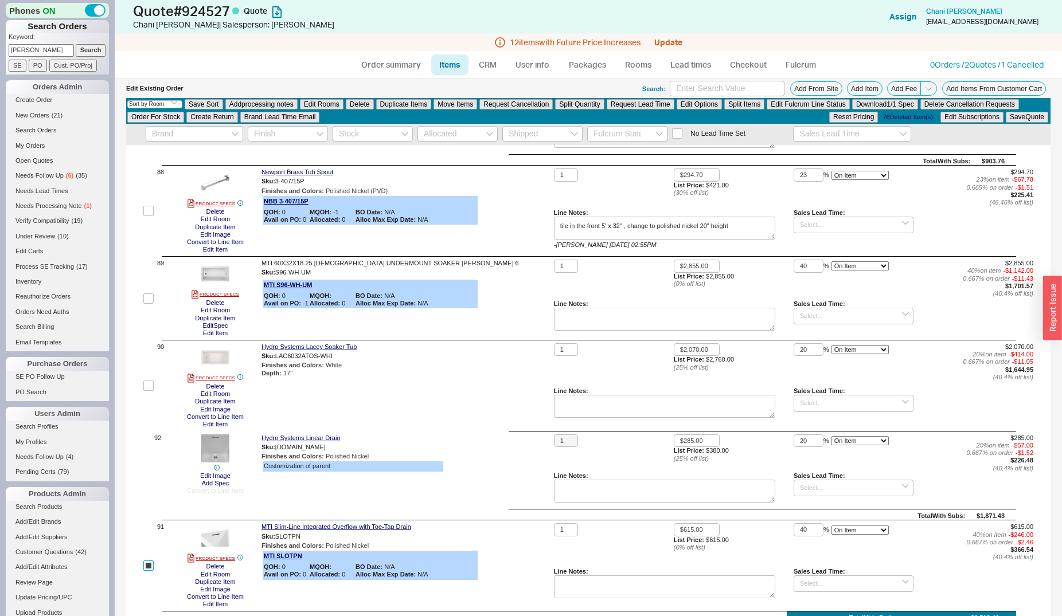
scroll to position [8376, 0]
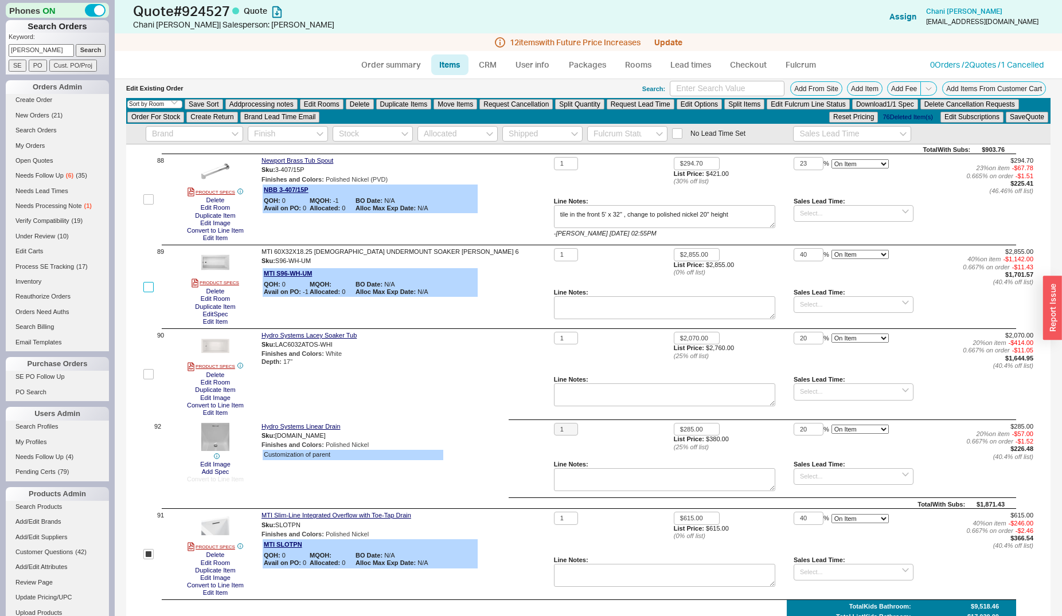
click at [144, 282] on input "checkbox" at bounding box center [148, 287] width 10 height 10
checkbox input "true"
click at [365, 103] on button "Delete" at bounding box center [360, 104] width 28 height 10
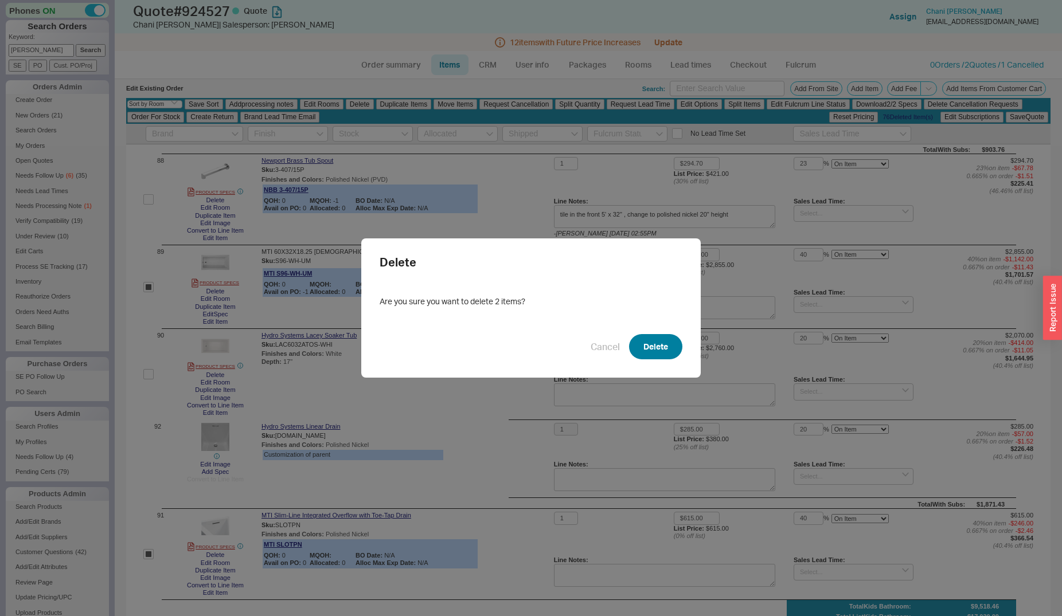
click at [663, 338] on button "Delete" at bounding box center [655, 346] width 53 height 25
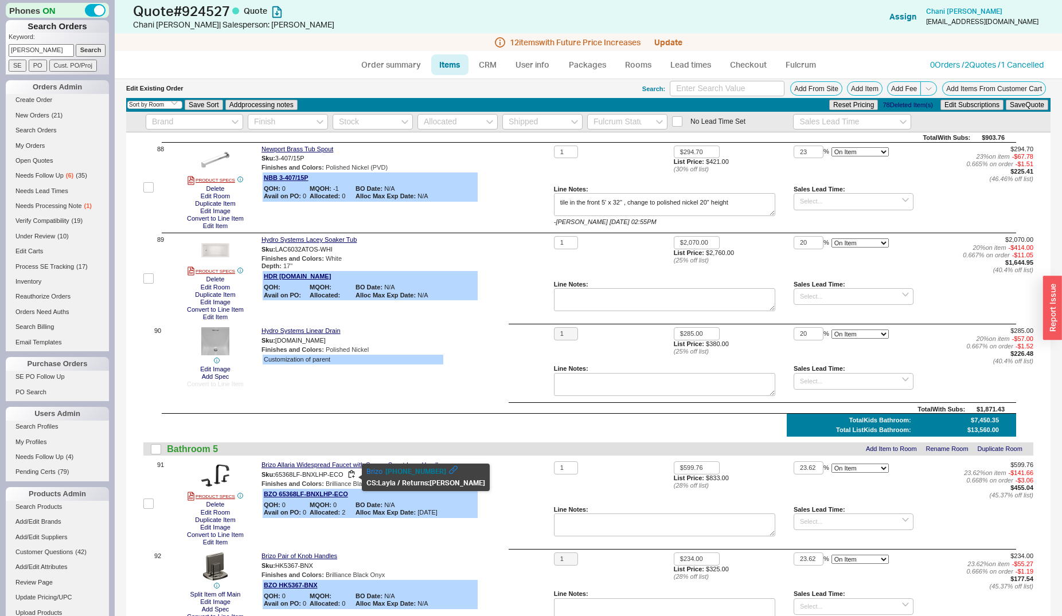
checkbox input "false"
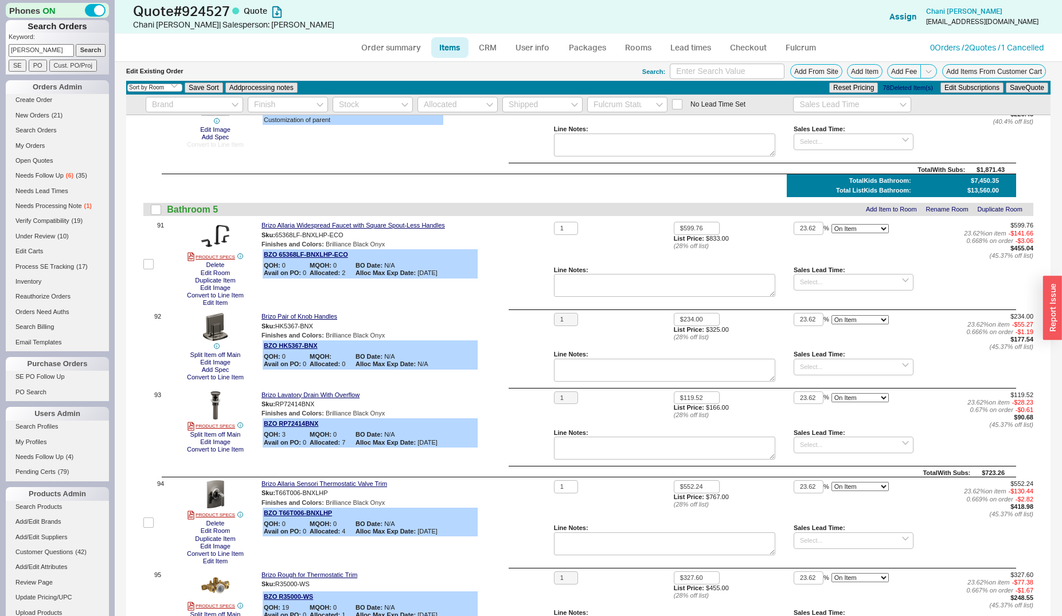
scroll to position [8247, 0]
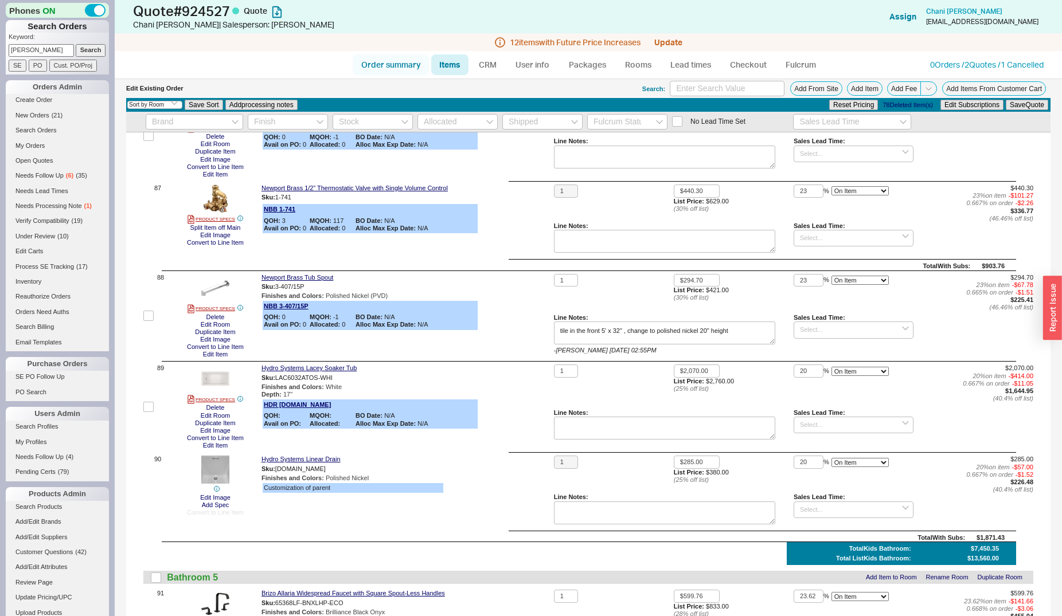
click at [393, 51] on ul "Order summary Items CRM User info Packages Rooms Lead times Checkout Fulcrum" at bounding box center [588, 65] width 481 height 28
click at [395, 68] on link "Order summary" at bounding box center [391, 64] width 76 height 21
select select "*"
select select "LOW"
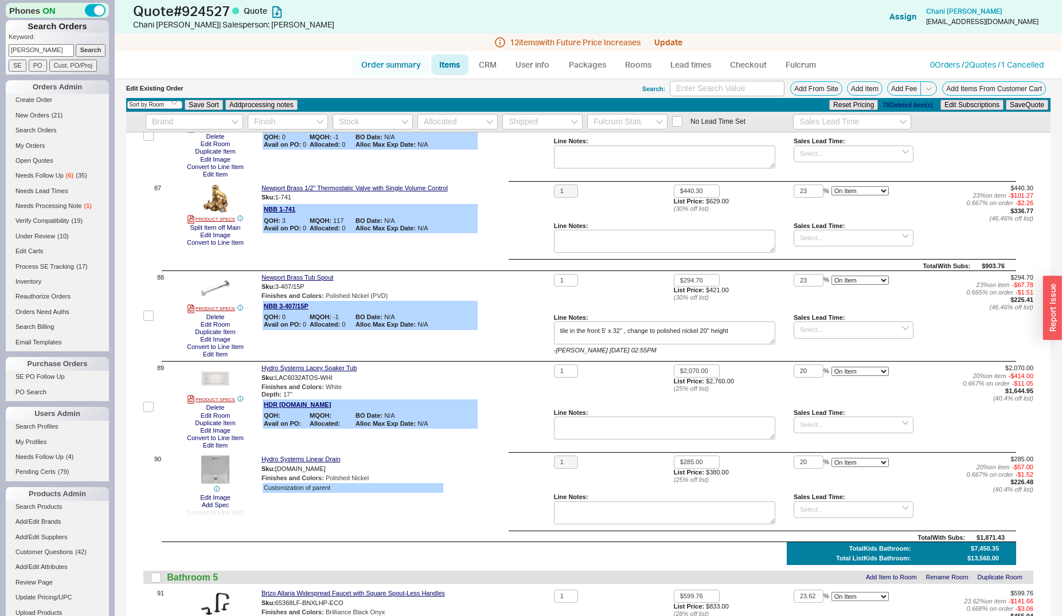
select select "3"
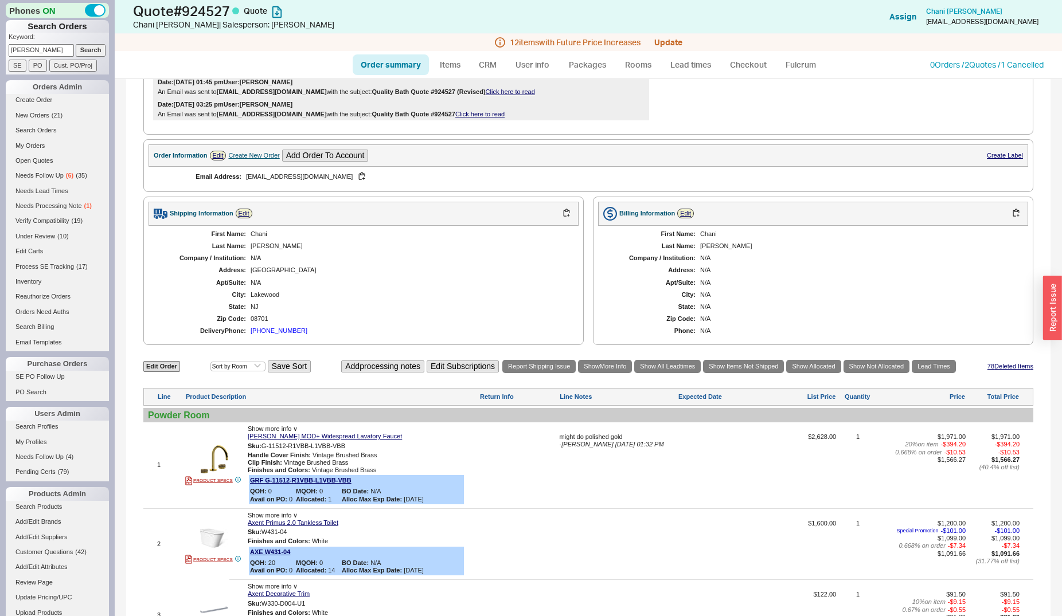
scroll to position [351, 0]
click at [269, 334] on div "[PHONE_NUMBER]" at bounding box center [279, 331] width 57 height 7
click at [171, 372] on link "Edit Order" at bounding box center [161, 367] width 37 height 11
select select "3"
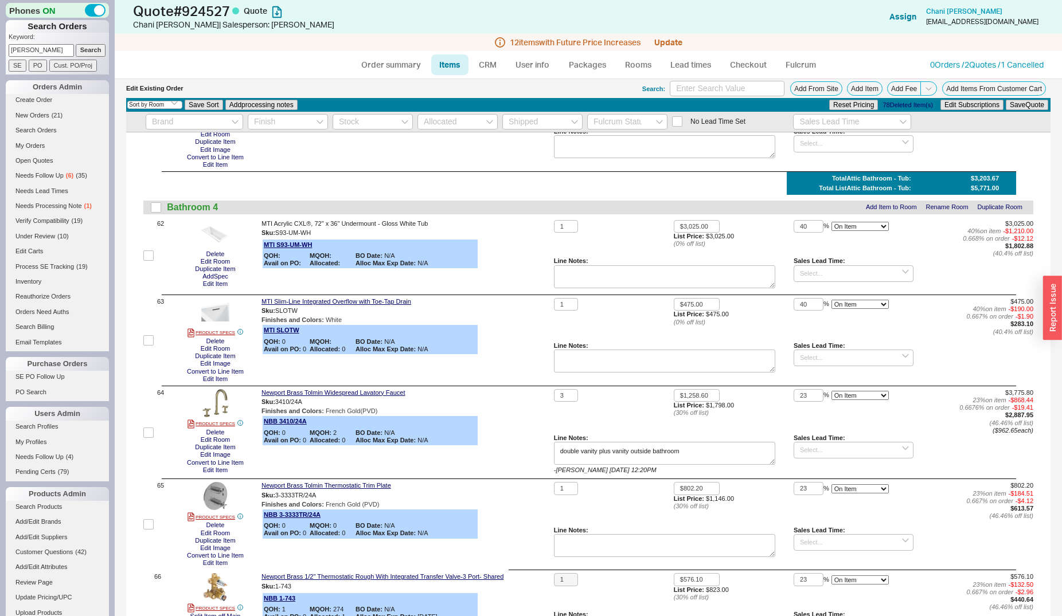
scroll to position [5908, 0]
click at [555, 390] on input "3" at bounding box center [566, 396] width 24 height 13
type input "2"
click at [1006, 100] on button "Save Quote" at bounding box center [1027, 105] width 42 height 10
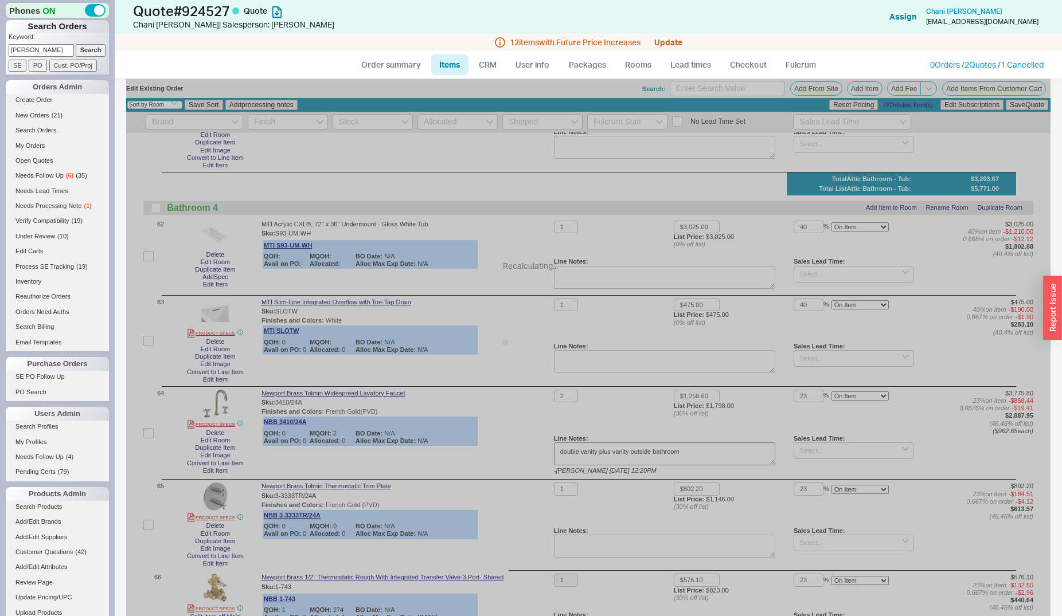
click at [591, 447] on div "Recalculating..." at bounding box center [588, 388] width 924 height 12435
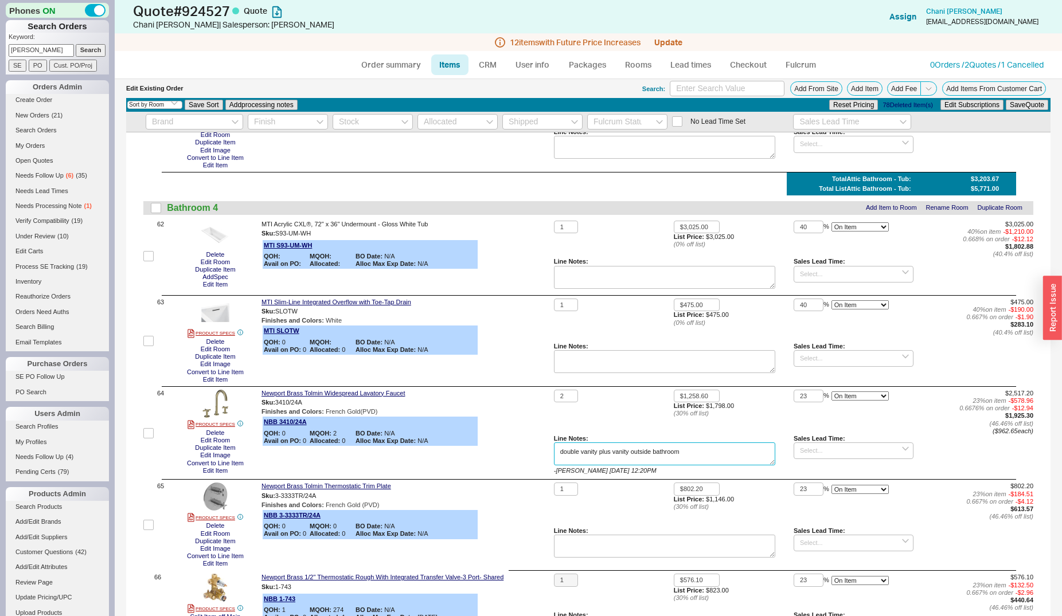
click at [604, 449] on textarea "double vanity plus vanity outside bathroom" at bounding box center [664, 454] width 221 height 23
click at [1015, 100] on button "Save Quote" at bounding box center [1027, 105] width 42 height 10
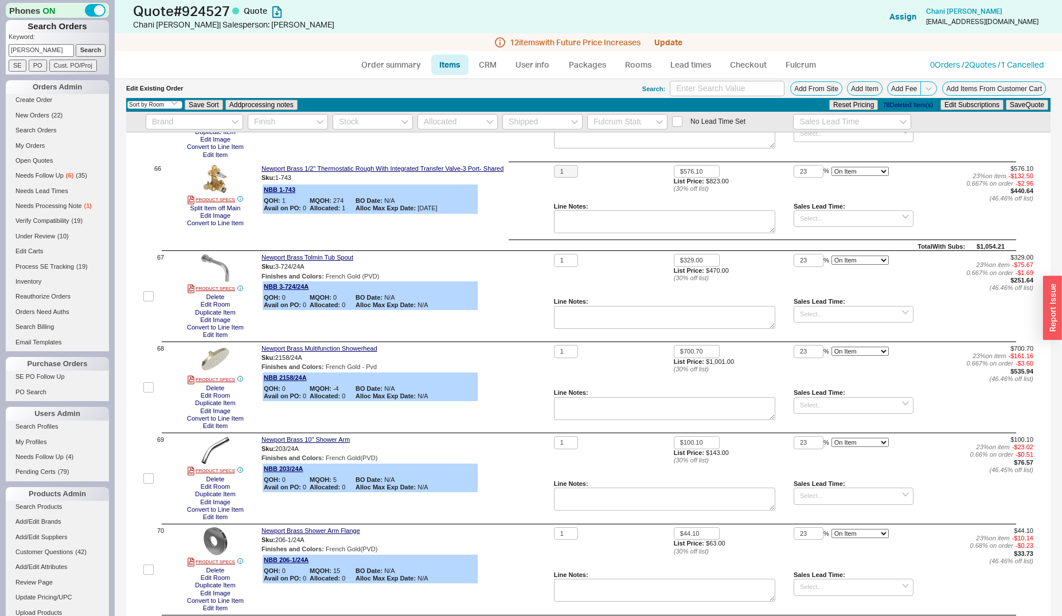
scroll to position [7075, 0]
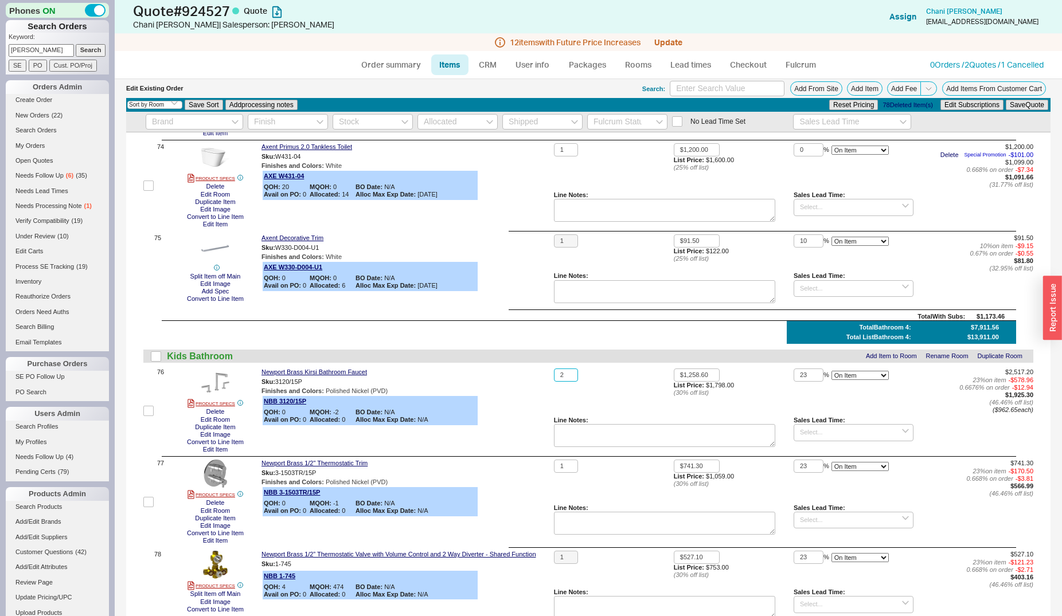
click at [556, 369] on input "2" at bounding box center [566, 375] width 24 height 13
type input "1"
click at [1006, 100] on button "Save Quote" at bounding box center [1027, 105] width 42 height 10
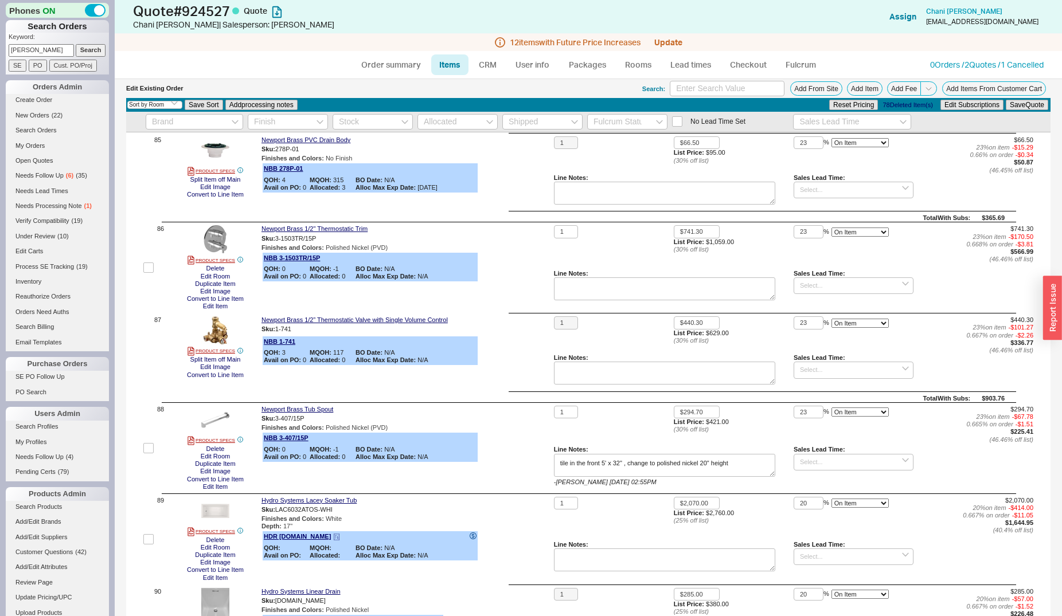
scroll to position [8011, 0]
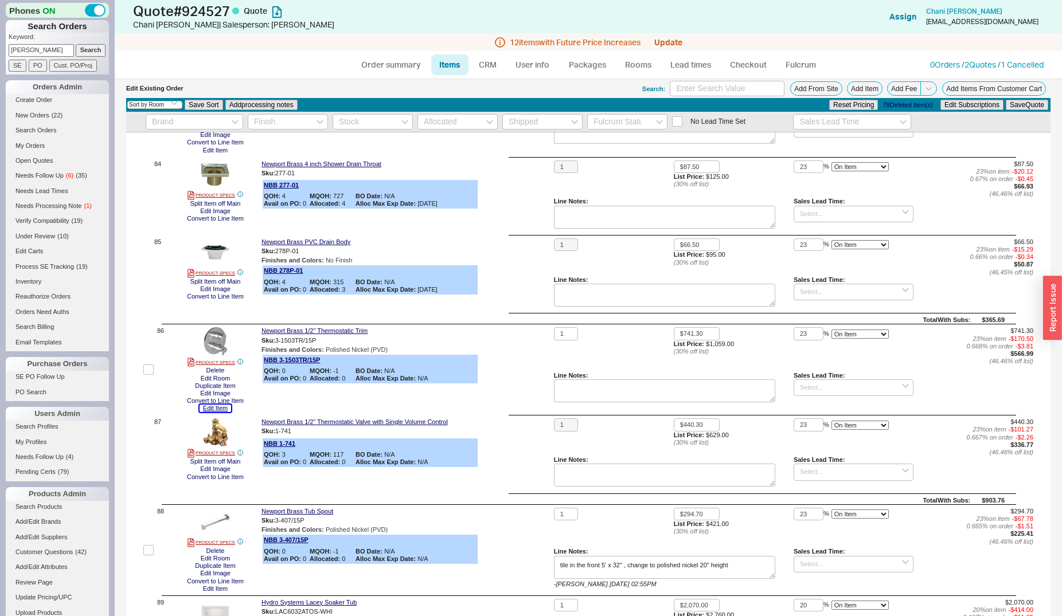
click at [217, 405] on button "Edit Item" at bounding box center [216, 408] width 32 height 7
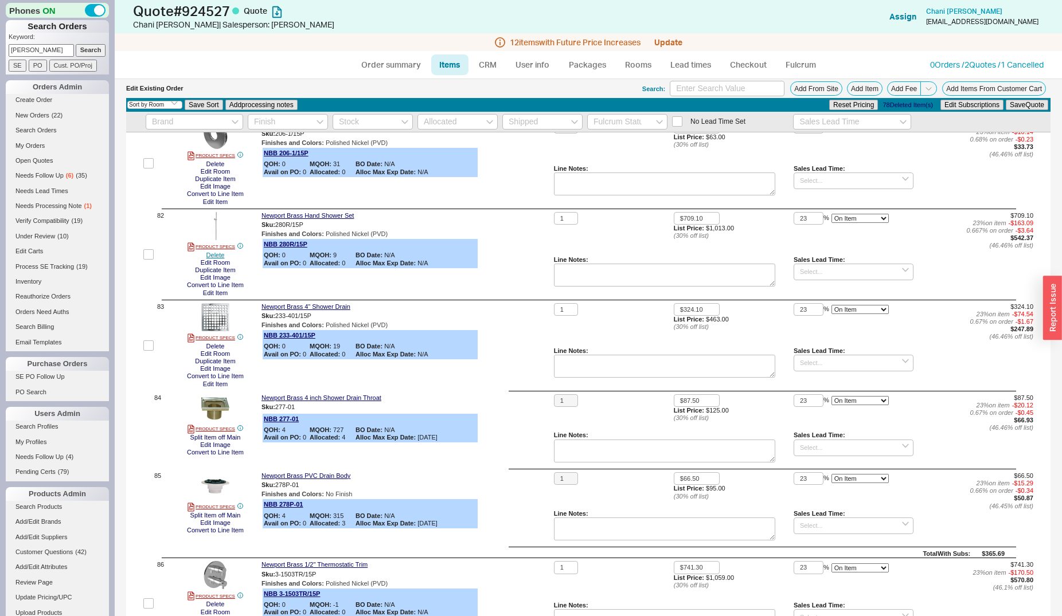
scroll to position [7719, 0]
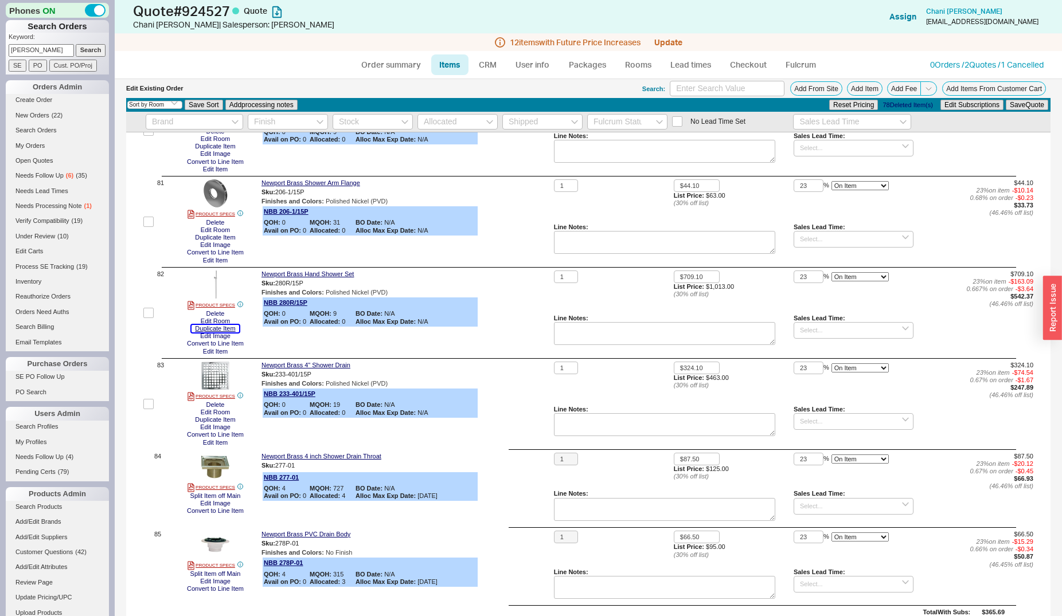
click at [214, 325] on button "Duplicate Item" at bounding box center [215, 328] width 47 height 7
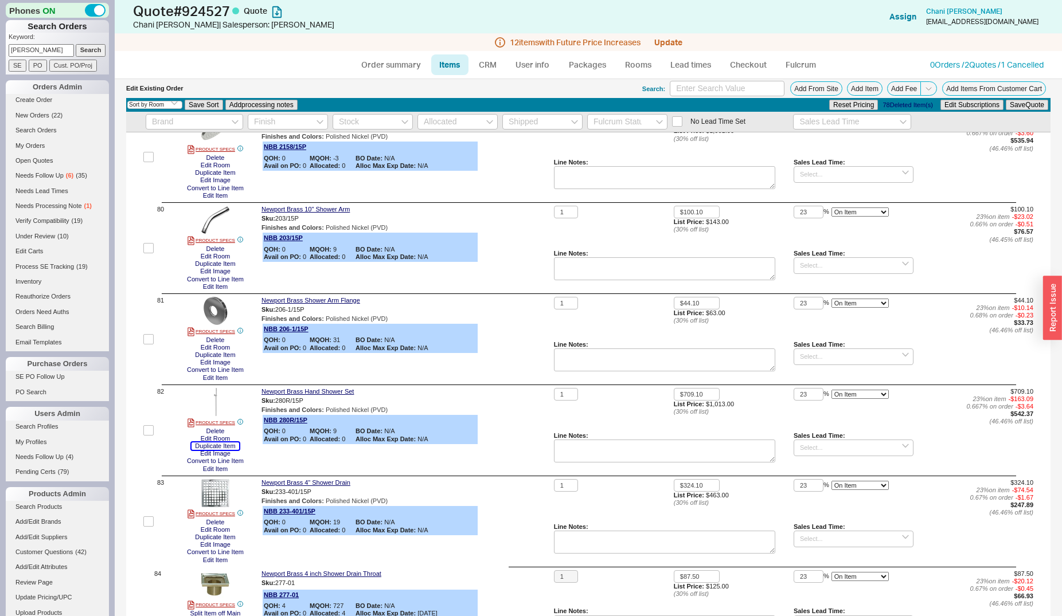
scroll to position [7602, 0]
drag, startPoint x: 571, startPoint y: 387, endPoint x: 552, endPoint y: 390, distance: 19.7
click at [554, 390] on input "1" at bounding box center [566, 394] width 24 height 13
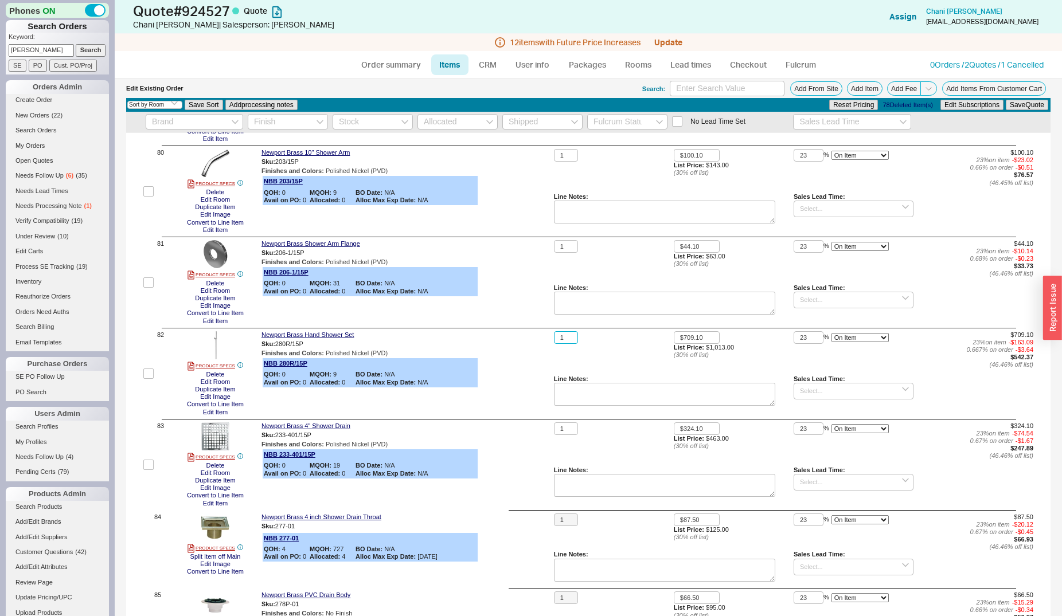
scroll to position [7660, 0]
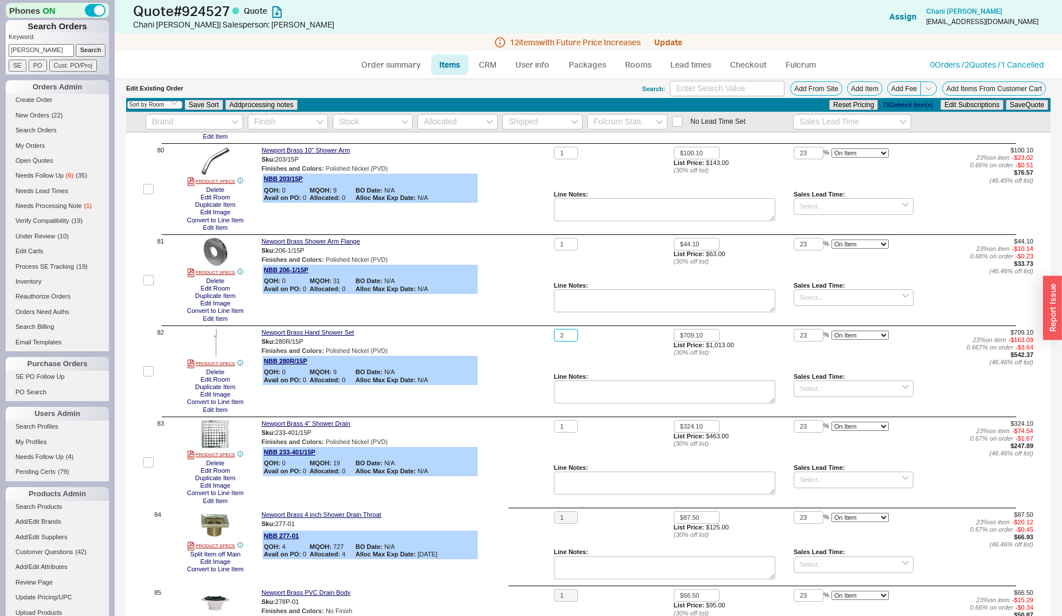
type input "2"
click at [1006, 100] on button "Save Quote" at bounding box center [1027, 105] width 42 height 10
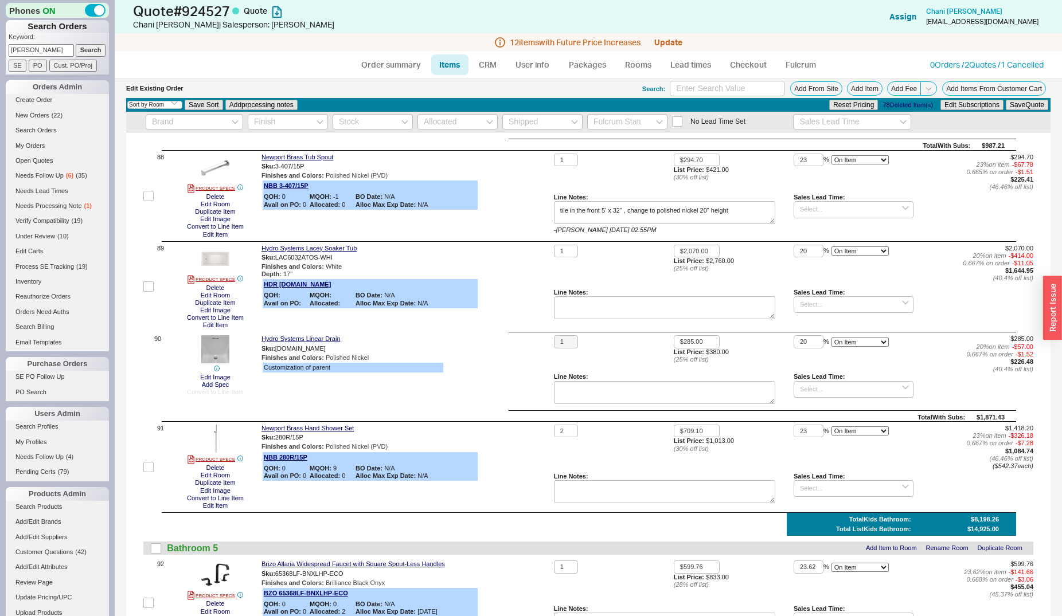
scroll to position [8362, 0]
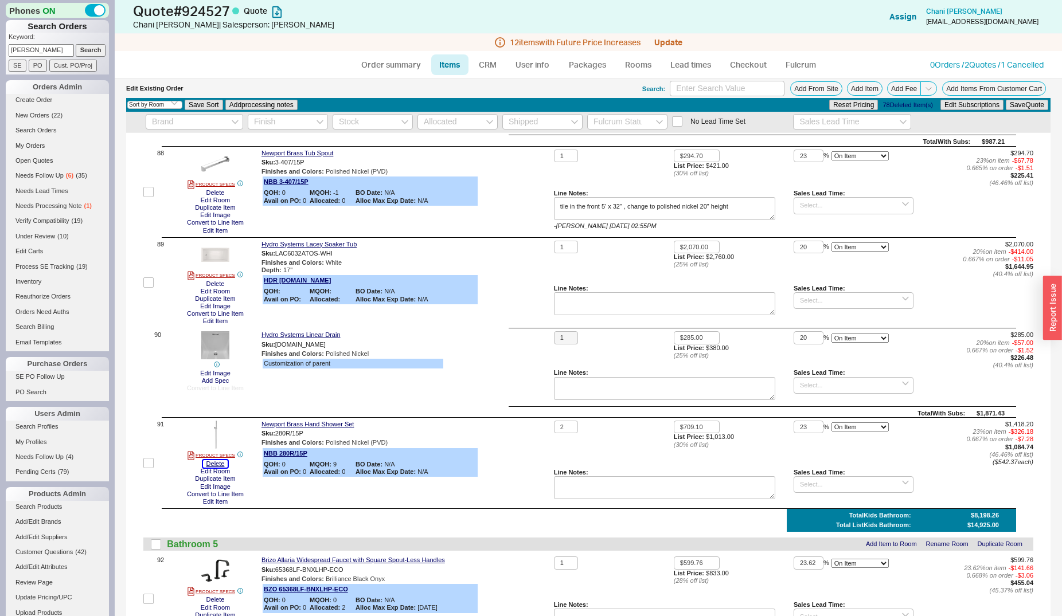
click at [212, 460] on button "Delete" at bounding box center [215, 463] width 25 height 7
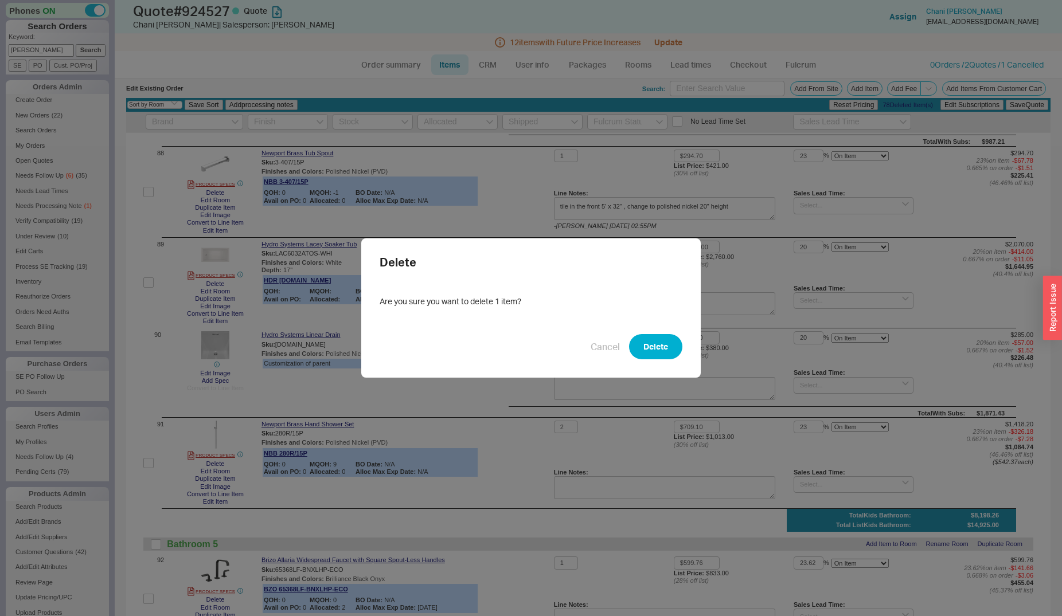
click at [634, 349] on button "Delete" at bounding box center [655, 346] width 53 height 25
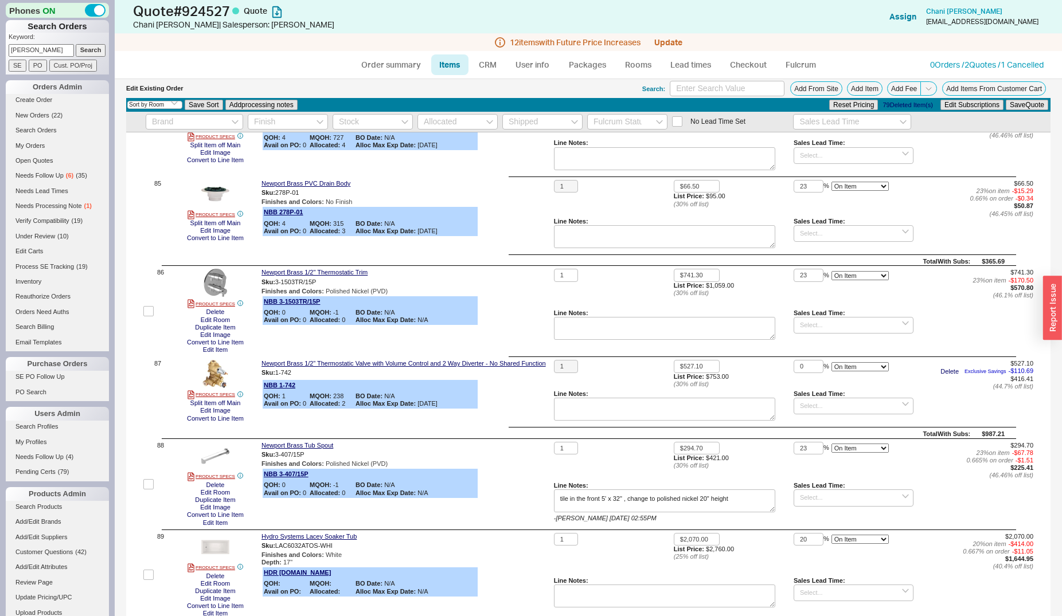
scroll to position [7836, 0]
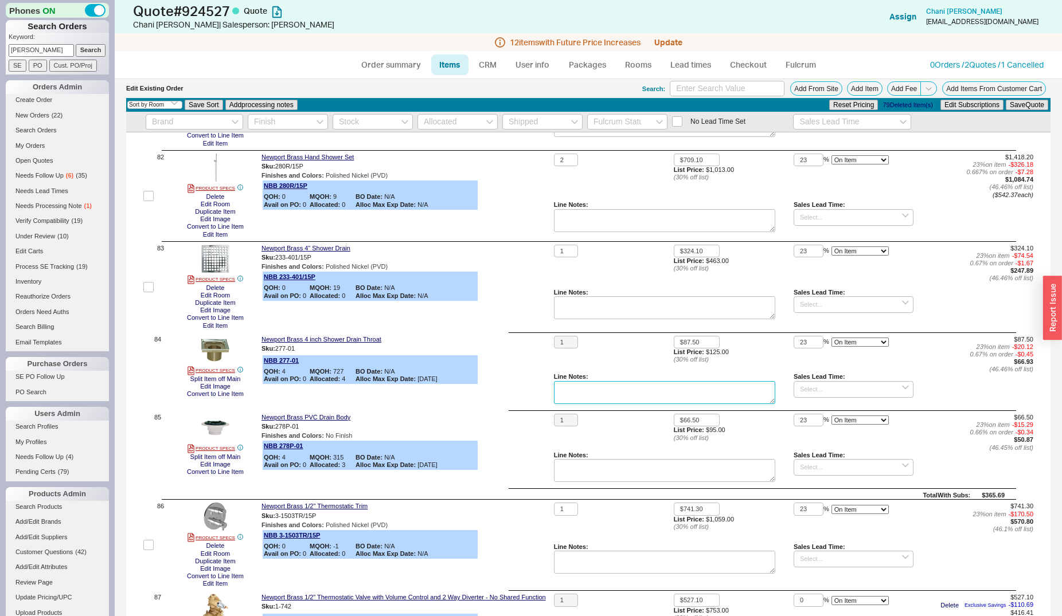
click at [583, 386] on textarea at bounding box center [664, 392] width 221 height 23
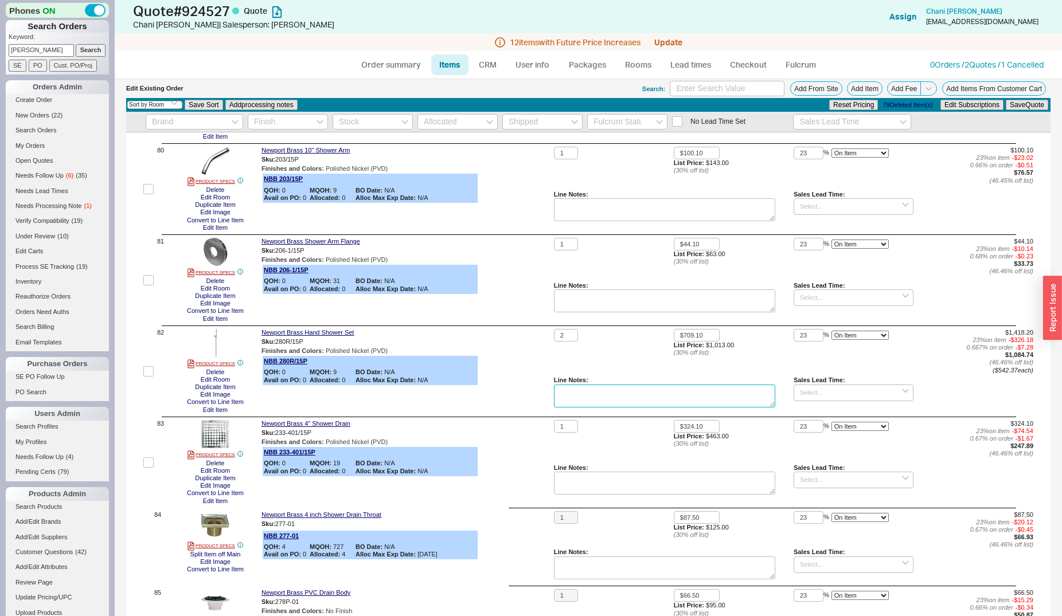
click at [598, 393] on textarea at bounding box center [664, 396] width 221 height 23
type textarea "one for tub one for shower"
click at [1016, 106] on button "Save Quote" at bounding box center [1027, 105] width 42 height 10
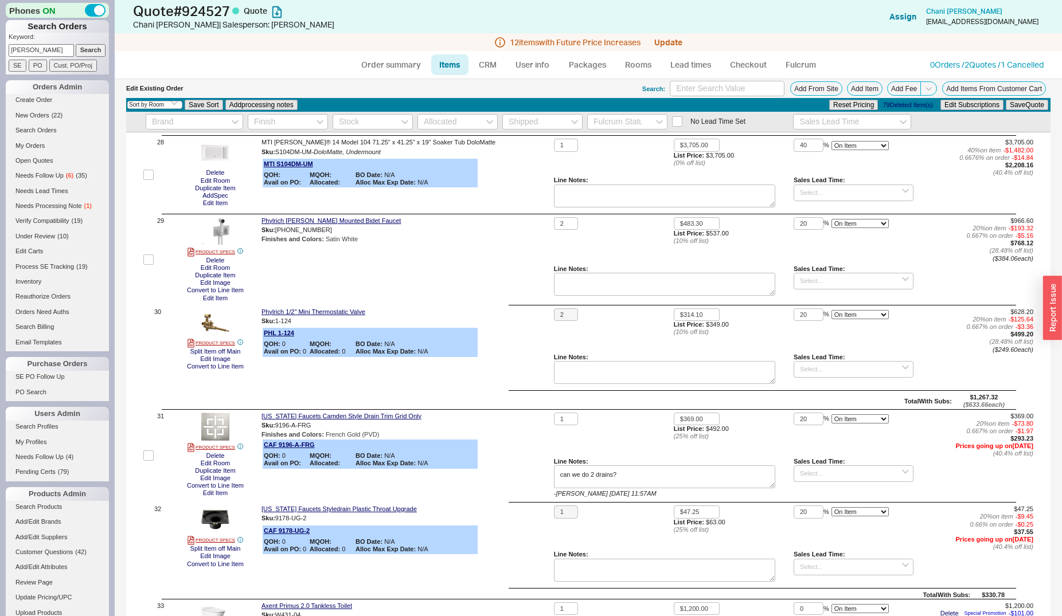
scroll to position [2162, 0]
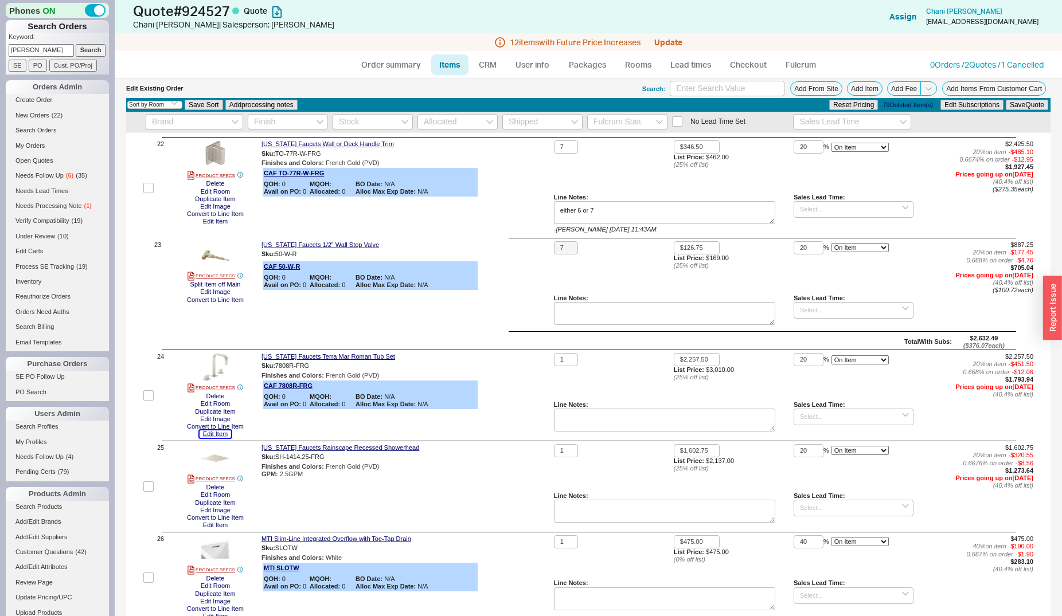
click at [228, 431] on button "Edit Item" at bounding box center [216, 434] width 32 height 7
click at [814, 89] on button "Add From Site" at bounding box center [816, 88] width 52 height 14
click at [585, 417] on textarea at bounding box center [664, 420] width 221 height 23
type textarea "add handshower and diverter for tub"
click at [1008, 106] on button "Save Quote" at bounding box center [1027, 105] width 42 height 10
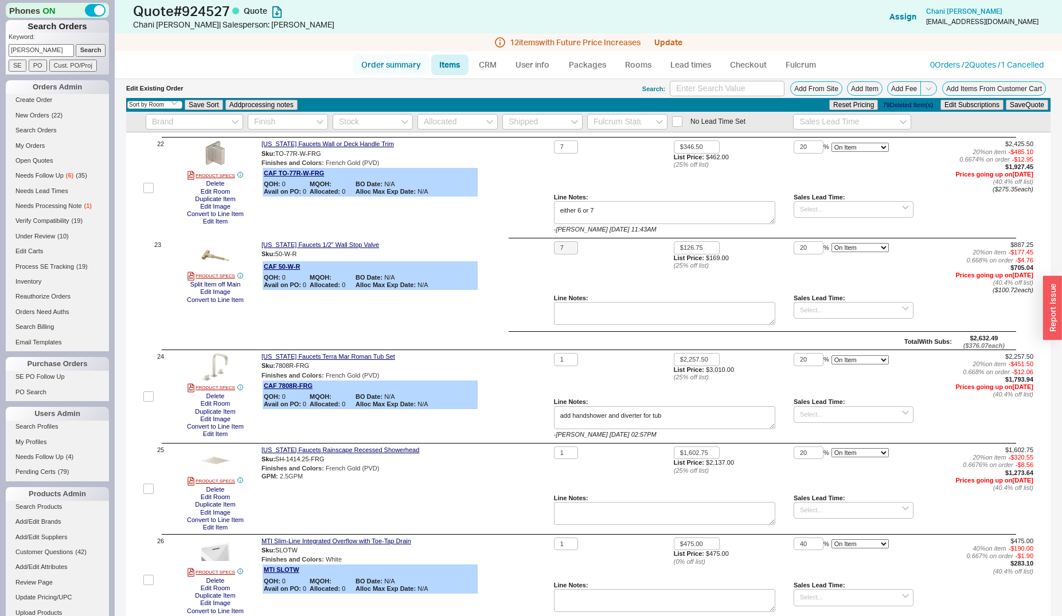
click at [381, 59] on link "Order summary" at bounding box center [391, 64] width 76 height 21
select select "*"
select select "LOW"
select select "3"
